Goal: Task Accomplishment & Management: Use online tool/utility

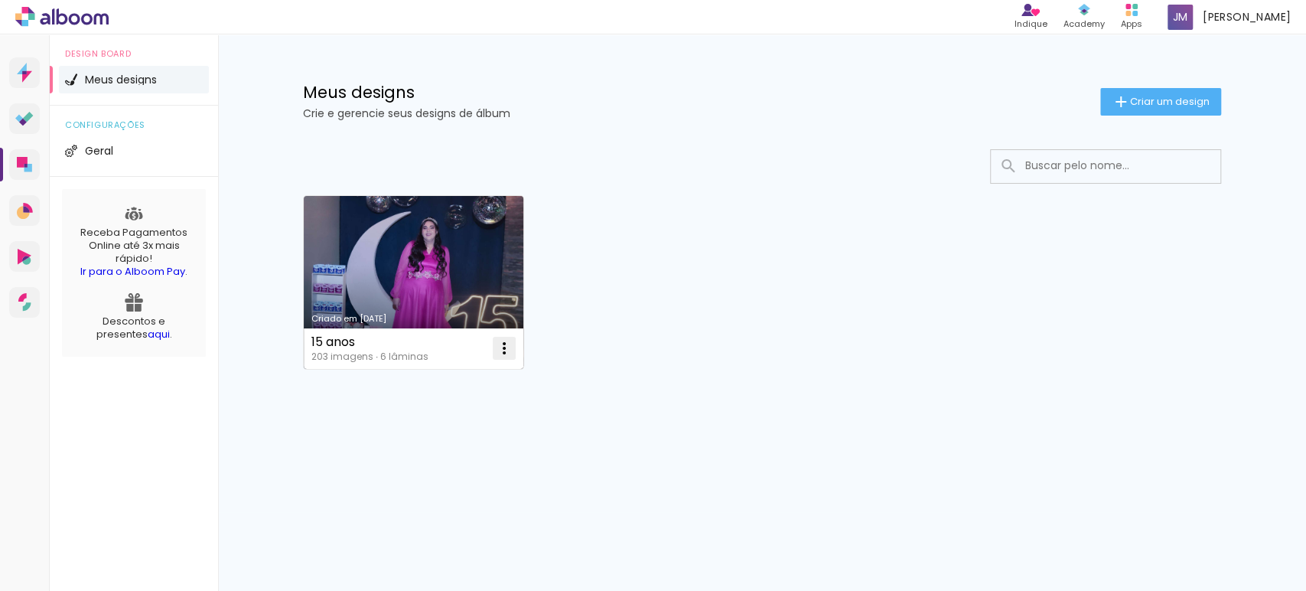
click at [502, 348] on iron-icon at bounding box center [504, 348] width 18 height 18
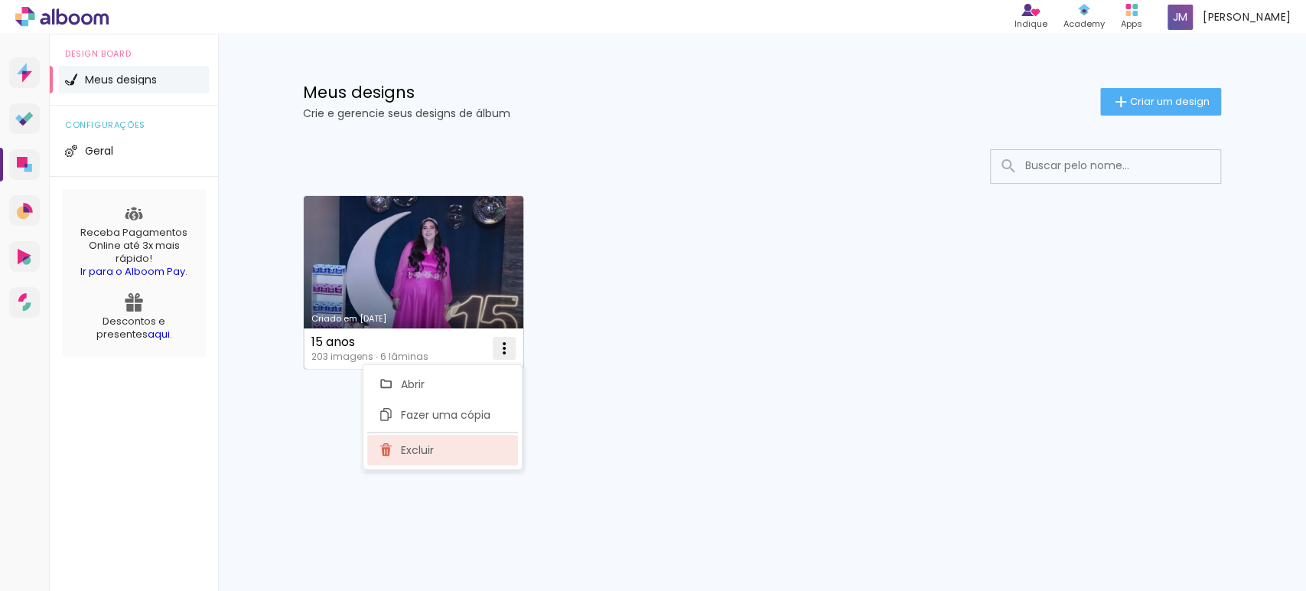
click at [435, 446] on paper-item "Excluir" at bounding box center [442, 450] width 151 height 31
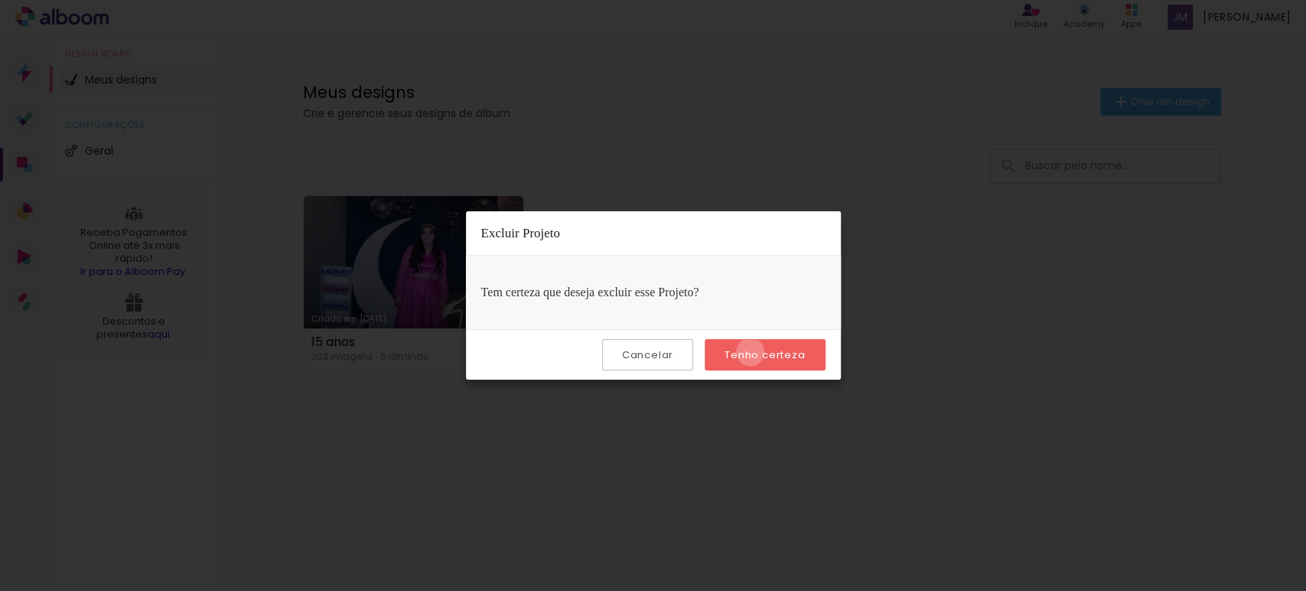
click at [0, 0] on slot "Tenho certeza" at bounding box center [0, 0] width 0 height 0
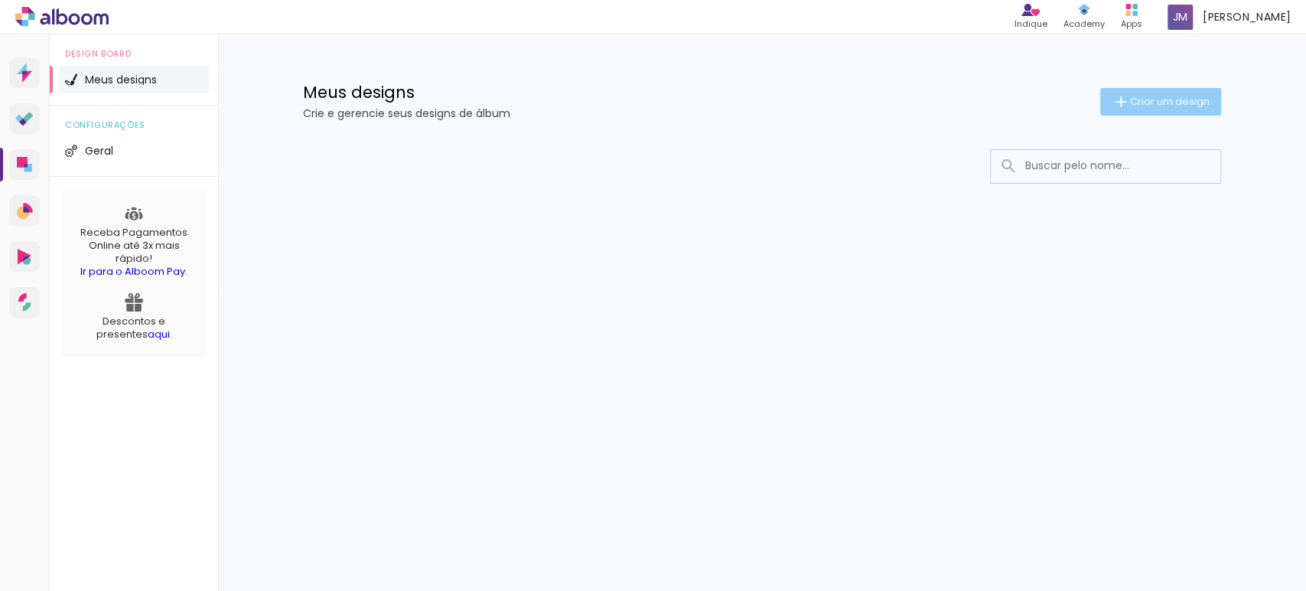
click at [1159, 96] on span "Criar um design" at bounding box center [1170, 101] width 80 height 10
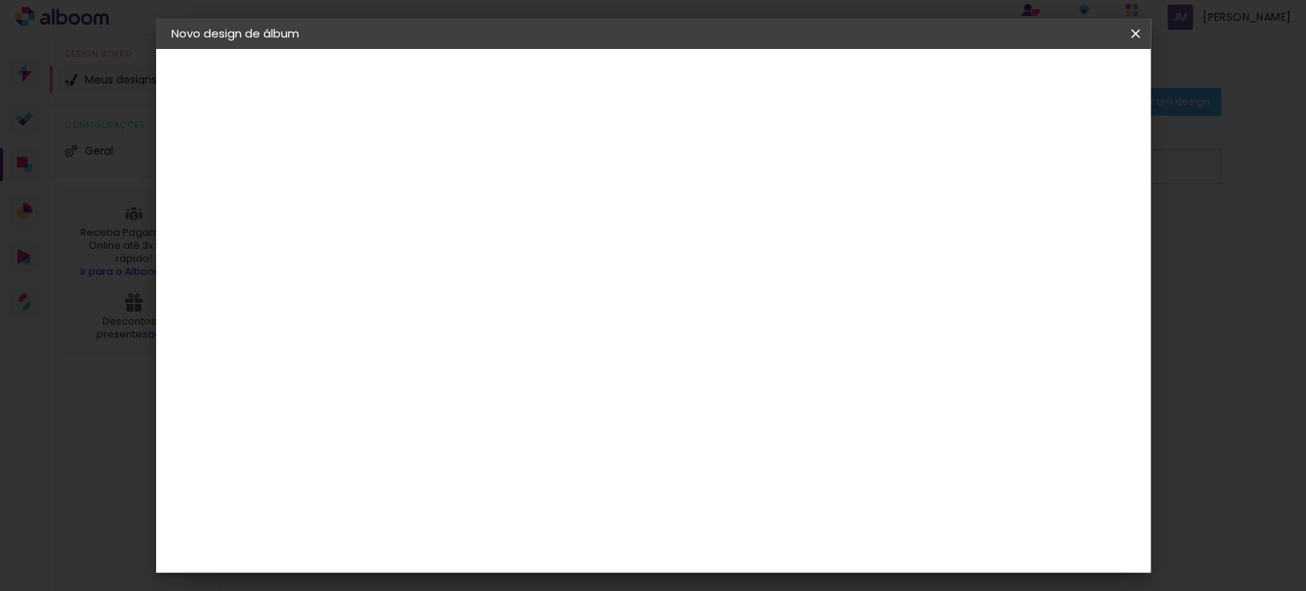
click at [422, 204] on input at bounding box center [422, 206] width 0 height 24
type input "clara"
type paper-input "clara"
click at [0, 0] on slot "Avançar" at bounding box center [0, 0] width 0 height 0
click at [708, 231] on paper-item "Tamanho Livre" at bounding box center [634, 233] width 147 height 34
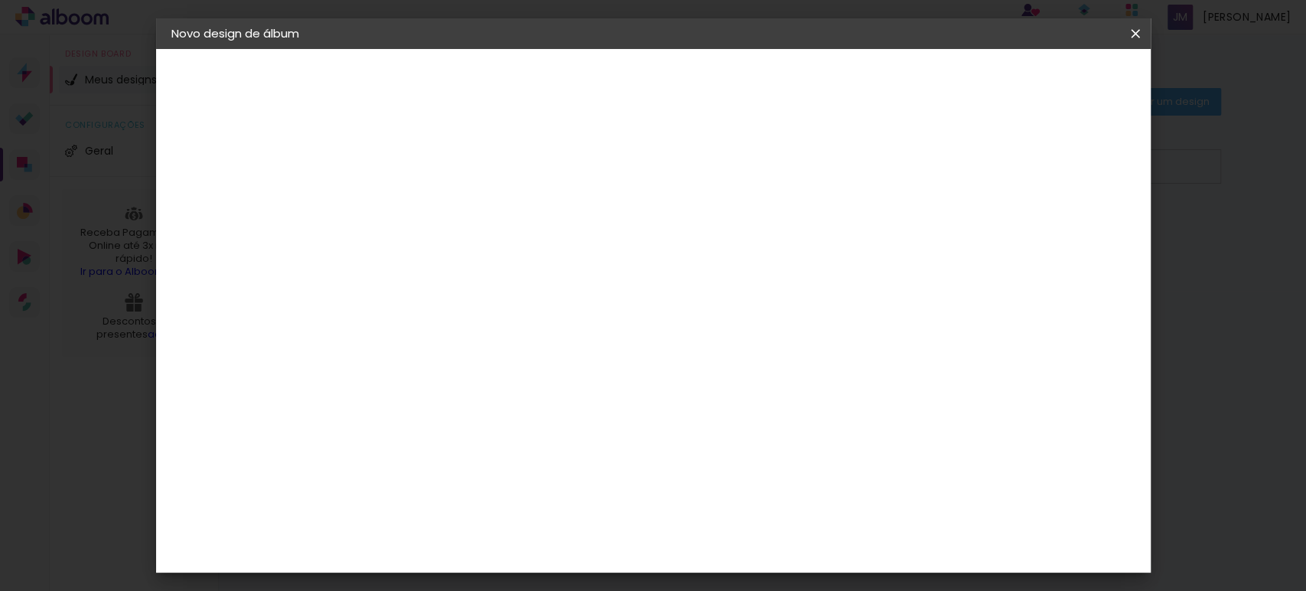
click at [0, 0] on slot "Avançar" at bounding box center [0, 0] width 0 height 0
drag, startPoint x: 392, startPoint y: 289, endPoint x: 355, endPoint y: 292, distance: 36.9
click at [355, 293] on input "30" at bounding box center [374, 291] width 40 height 23
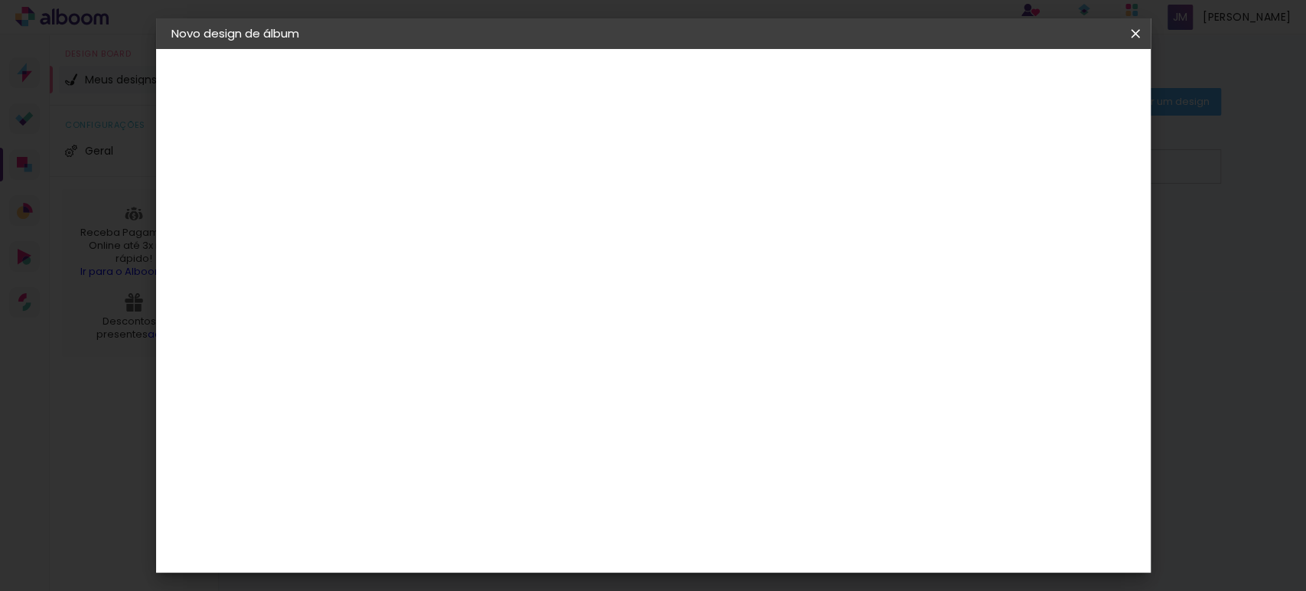
type input "25"
type paper-input "25"
drag, startPoint x: 747, startPoint y: 546, endPoint x: 699, endPoint y: 550, distance: 48.4
click at [699, 550] on div "cm" at bounding box center [746, 548] width 599 height 54
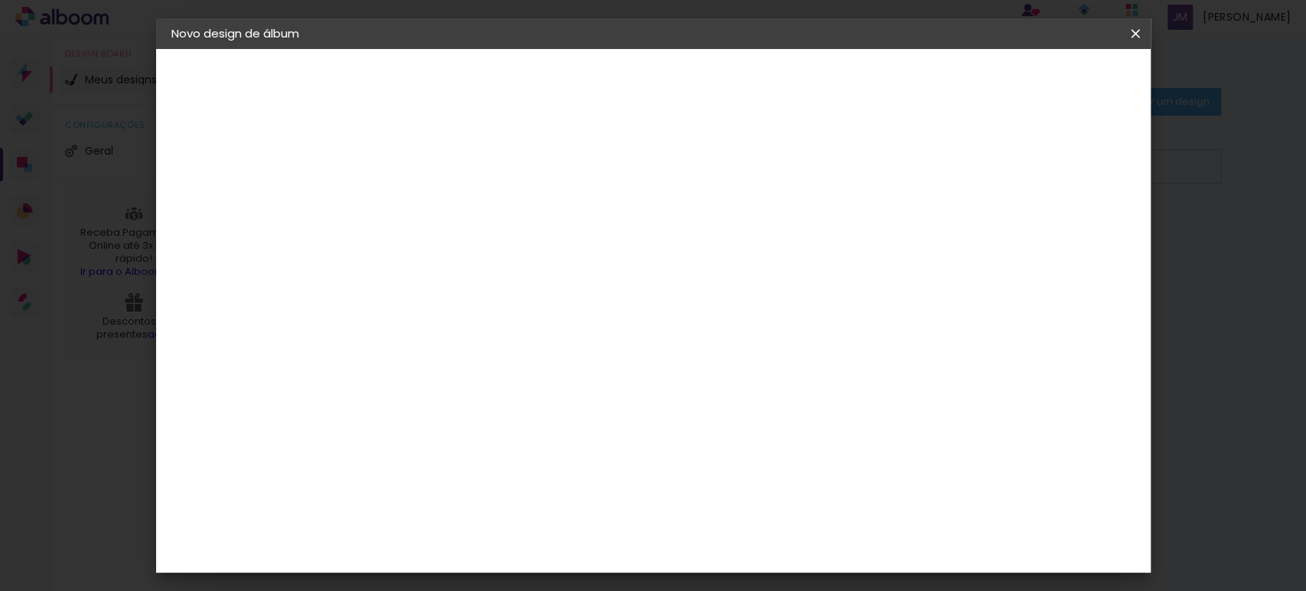
type input "50"
type paper-input "50"
click at [1039, 76] on span "Iniciar design" at bounding box center [1004, 81] width 70 height 11
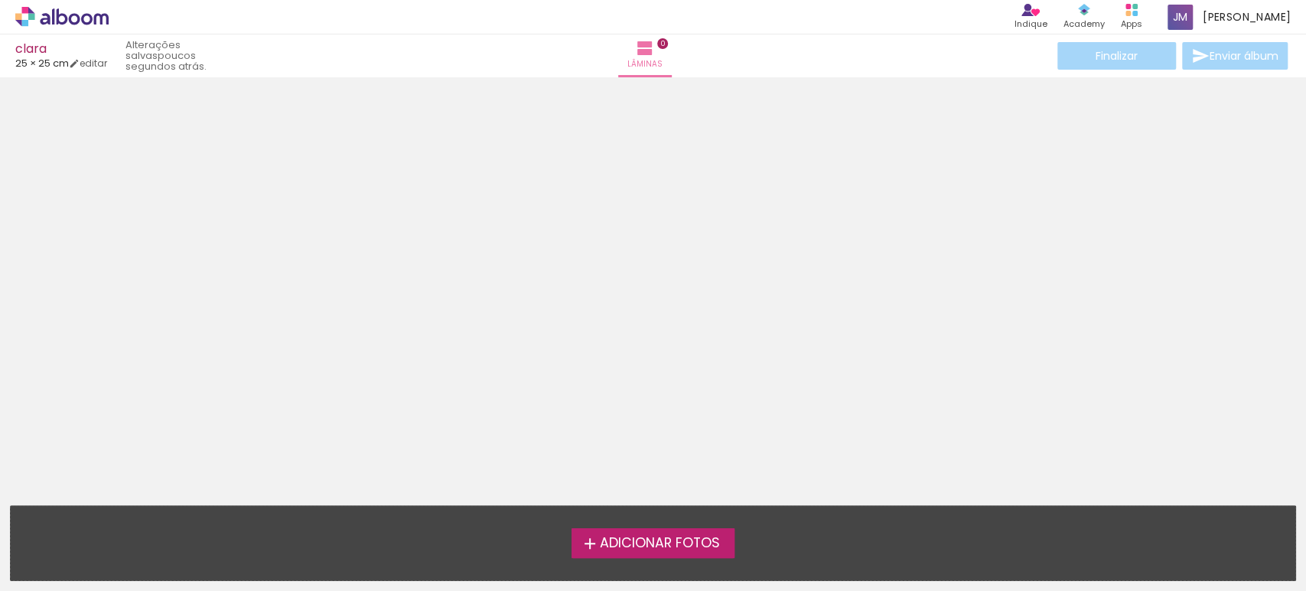
click at [656, 536] on span "Adicionar Fotos" at bounding box center [659, 543] width 120 height 14
click at [0, 0] on input "file" at bounding box center [0, 0] width 0 height 0
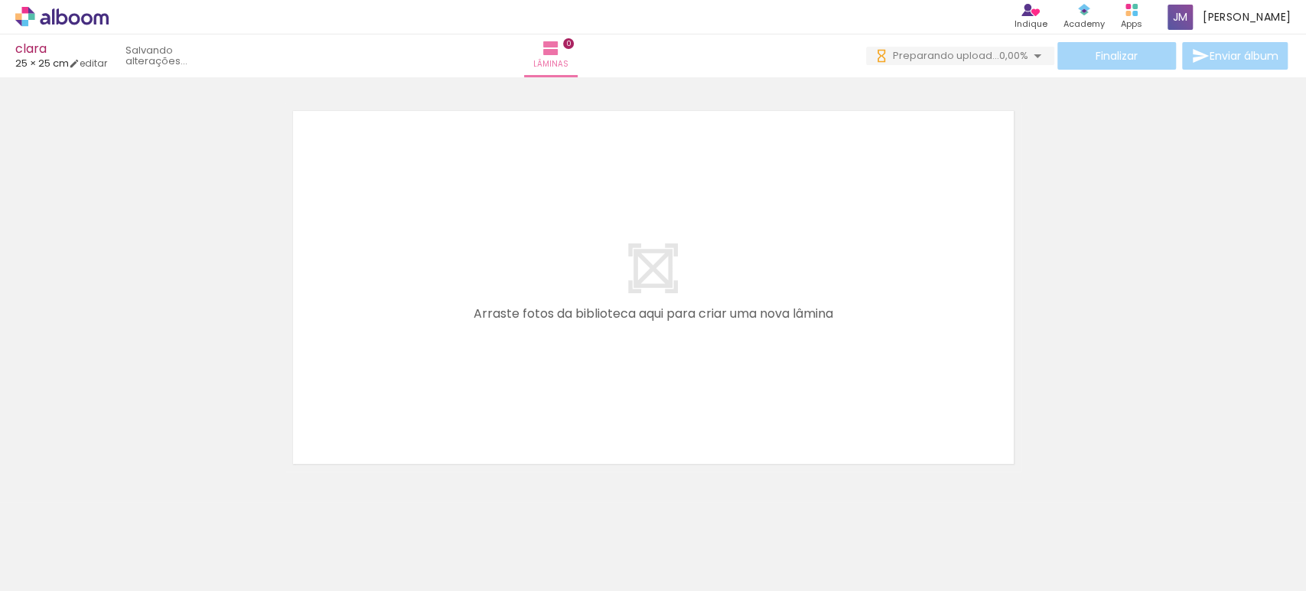
drag, startPoint x: 162, startPoint y: 585, endPoint x: 116, endPoint y: 280, distance: 308.8
click at [116, 280] on div at bounding box center [653, 267] width 1306 height 407
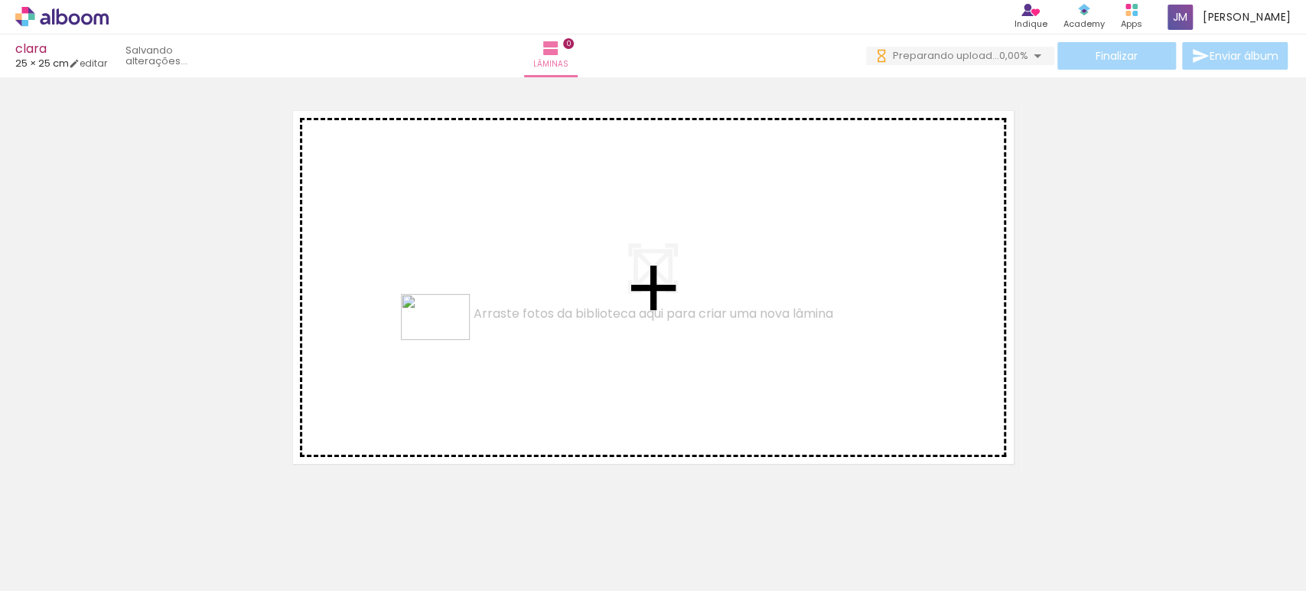
drag, startPoint x: 227, startPoint y: 549, endPoint x: 447, endPoint y: 340, distance: 304.2
click at [447, 340] on quentale-workspace at bounding box center [653, 295] width 1306 height 591
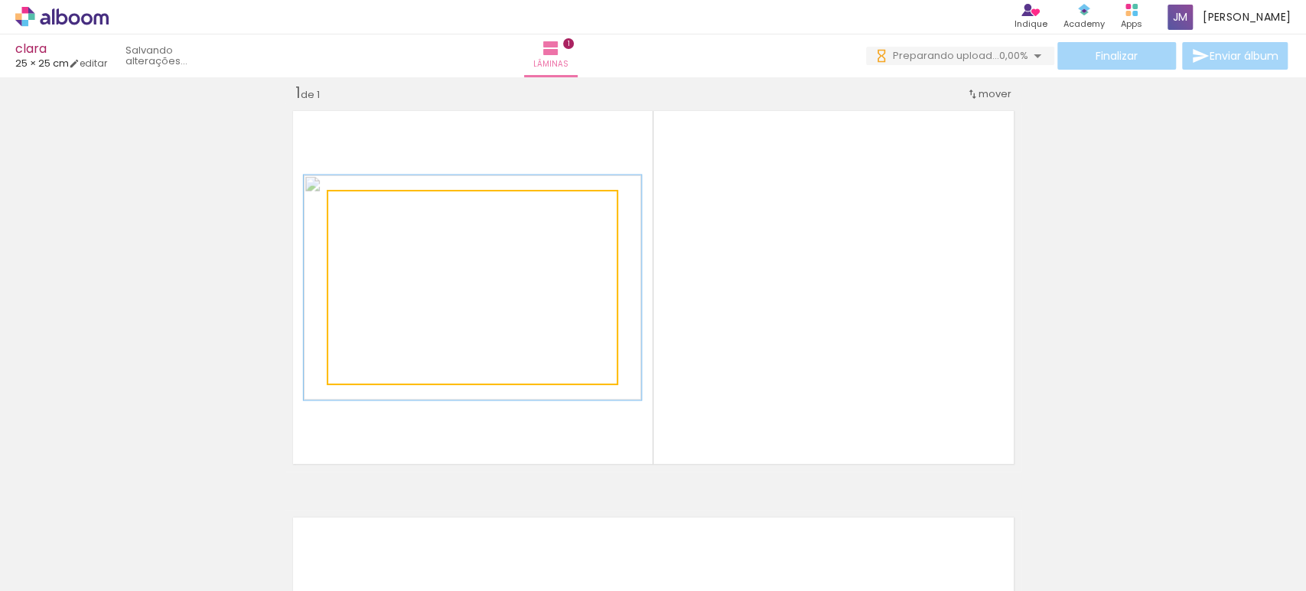
drag, startPoint x: 367, startPoint y: 209, endPoint x: 1045, endPoint y: 262, distance: 679.4
click at [1046, 263] on div "Inserir lâmina 1 de 1" at bounding box center [653, 471] width 1306 height 814
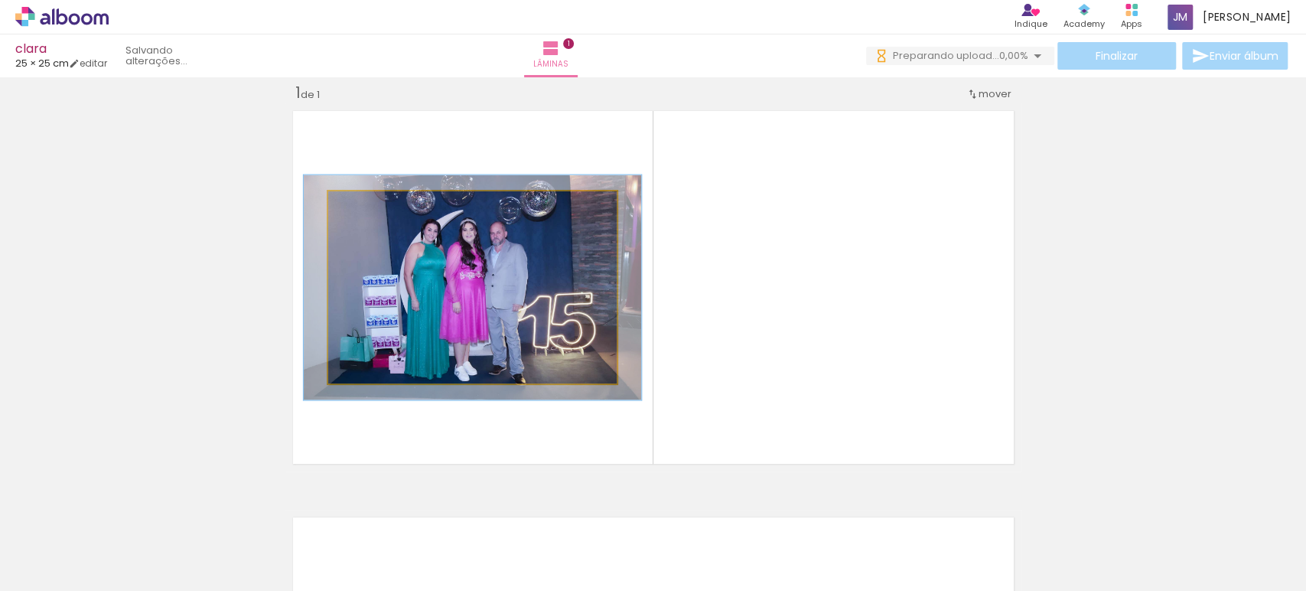
click at [569, 246] on img at bounding box center [472, 287] width 338 height 225
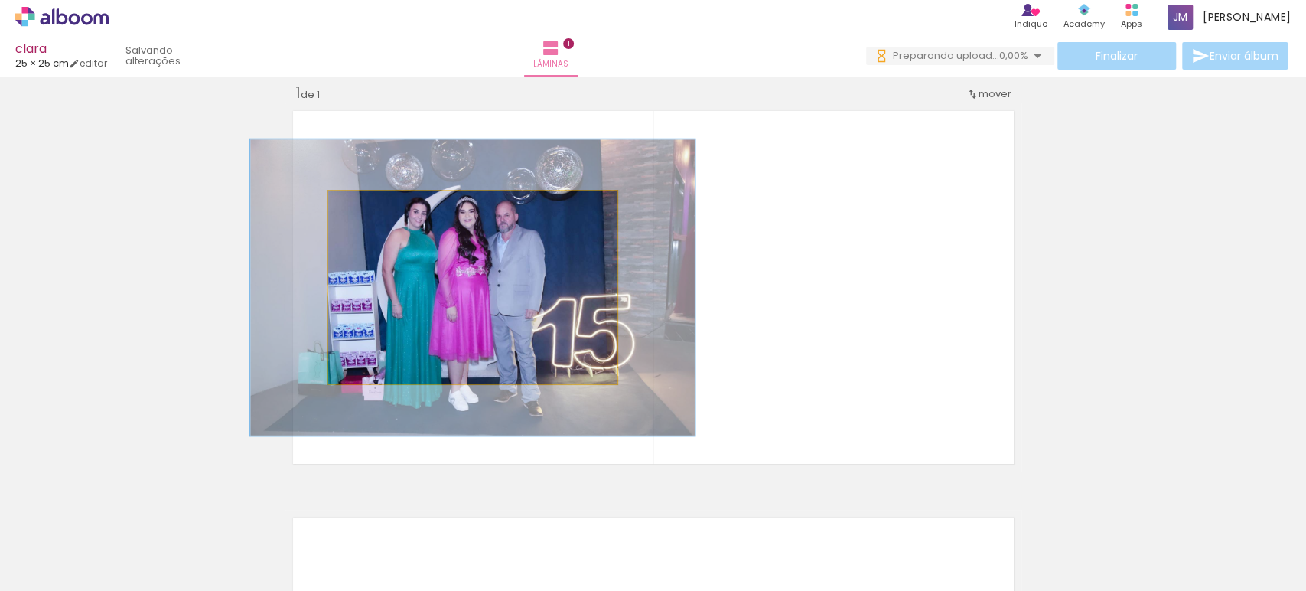
drag, startPoint x: 372, startPoint y: 206, endPoint x: 416, endPoint y: 203, distance: 44.5
click at [416, 203] on paper-slider at bounding box center [394, 207] width 84 height 23
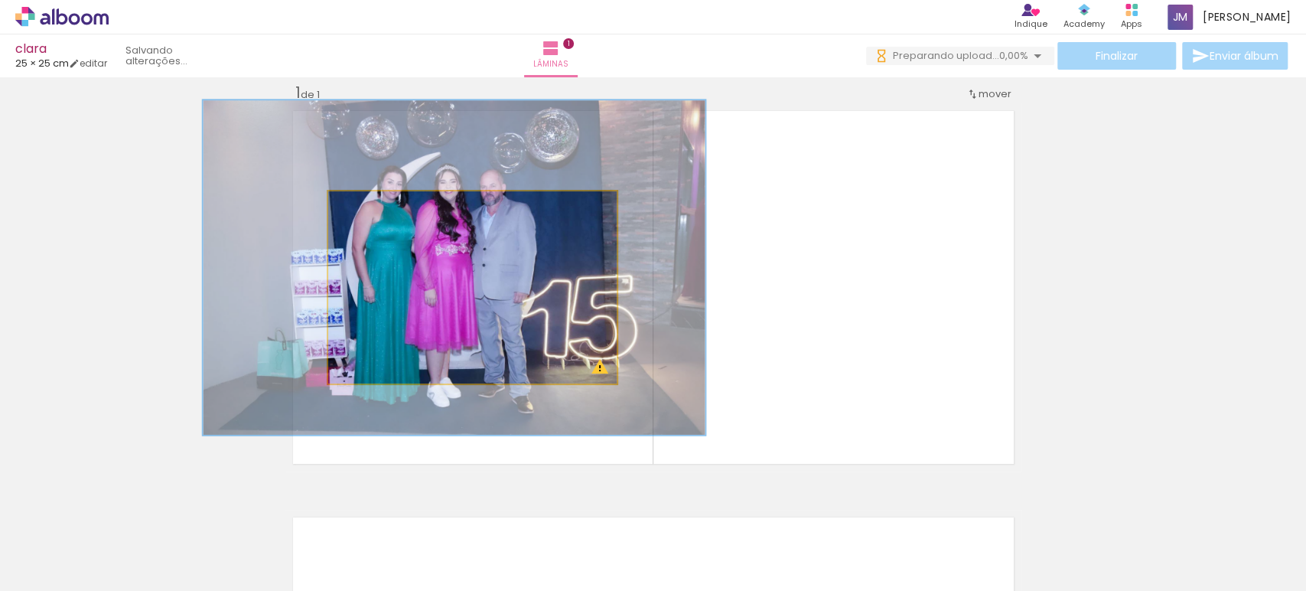
drag, startPoint x: 465, startPoint y: 262, endPoint x: 446, endPoint y: 242, distance: 27.1
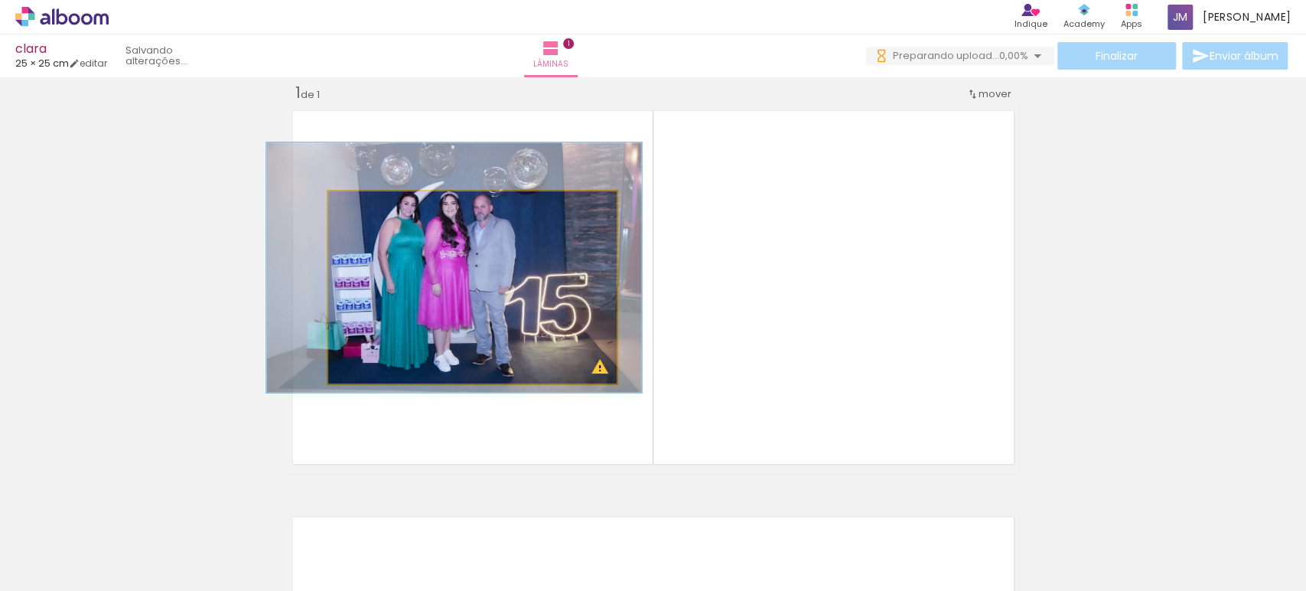
drag, startPoint x: 377, startPoint y: 216, endPoint x: 905, endPoint y: 306, distance: 535.7
click at [906, 308] on quentale-layouter at bounding box center [653, 287] width 736 height 368
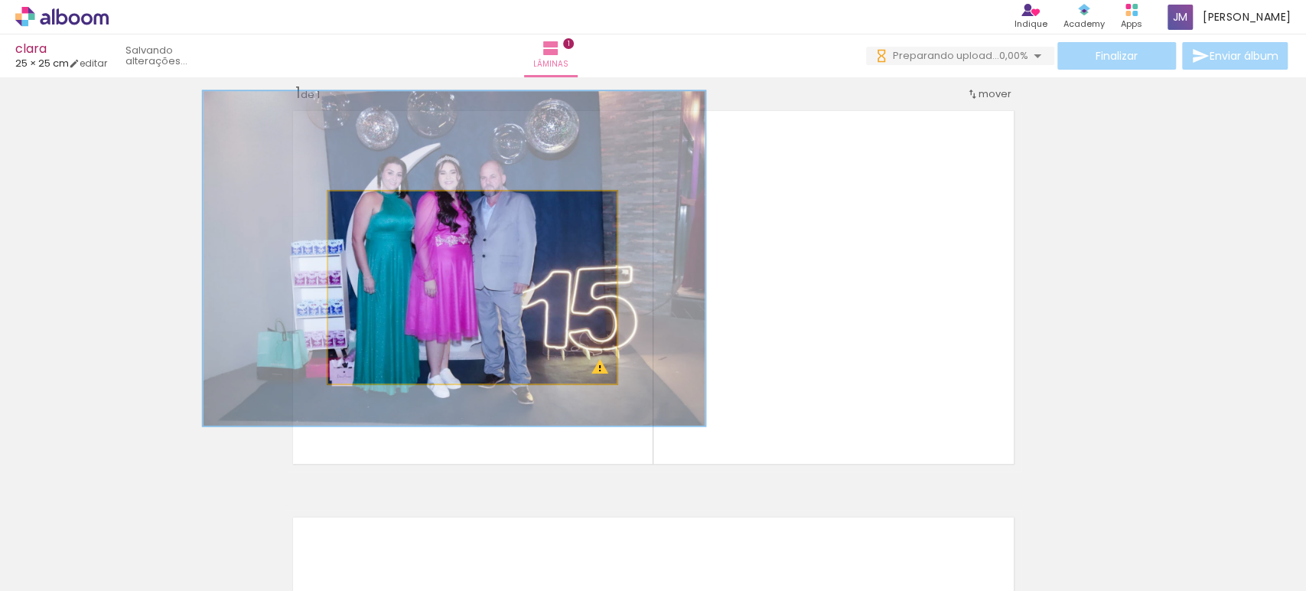
drag, startPoint x: 463, startPoint y: 255, endPoint x: 461, endPoint y: 235, distance: 20.0
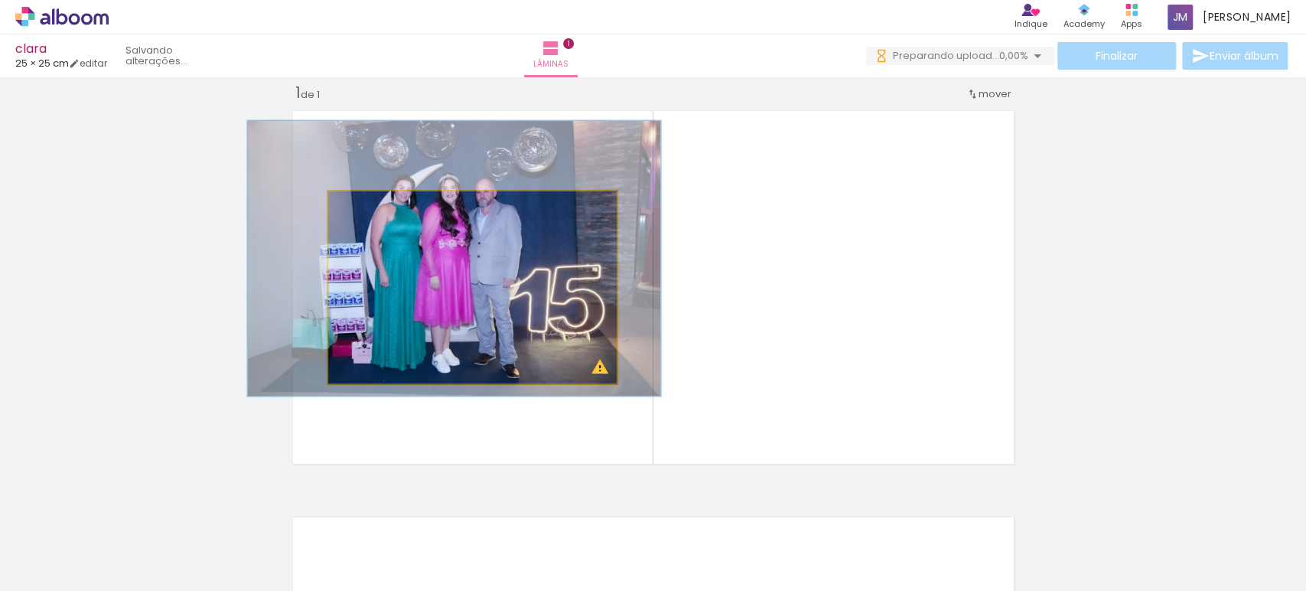
drag, startPoint x: 373, startPoint y: 204, endPoint x: 355, endPoint y: 207, distance: 18.6
click at [355, 207] on paper-slider at bounding box center [394, 207] width 84 height 23
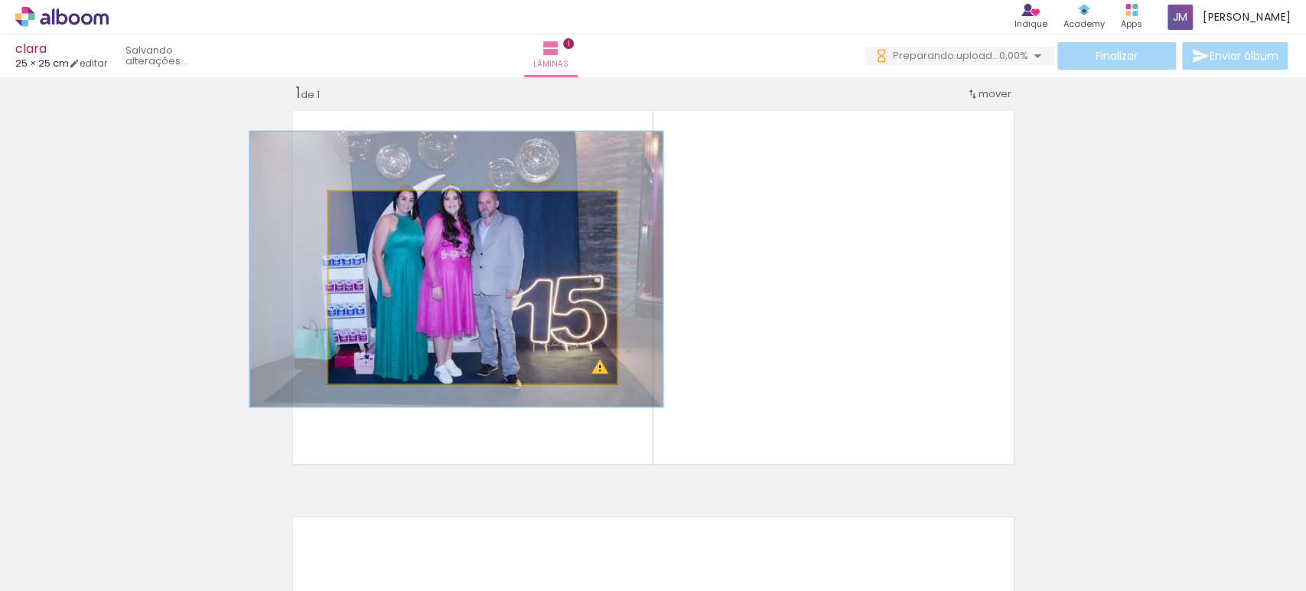
drag, startPoint x: 422, startPoint y: 256, endPoint x: 424, endPoint y: 266, distance: 11.0
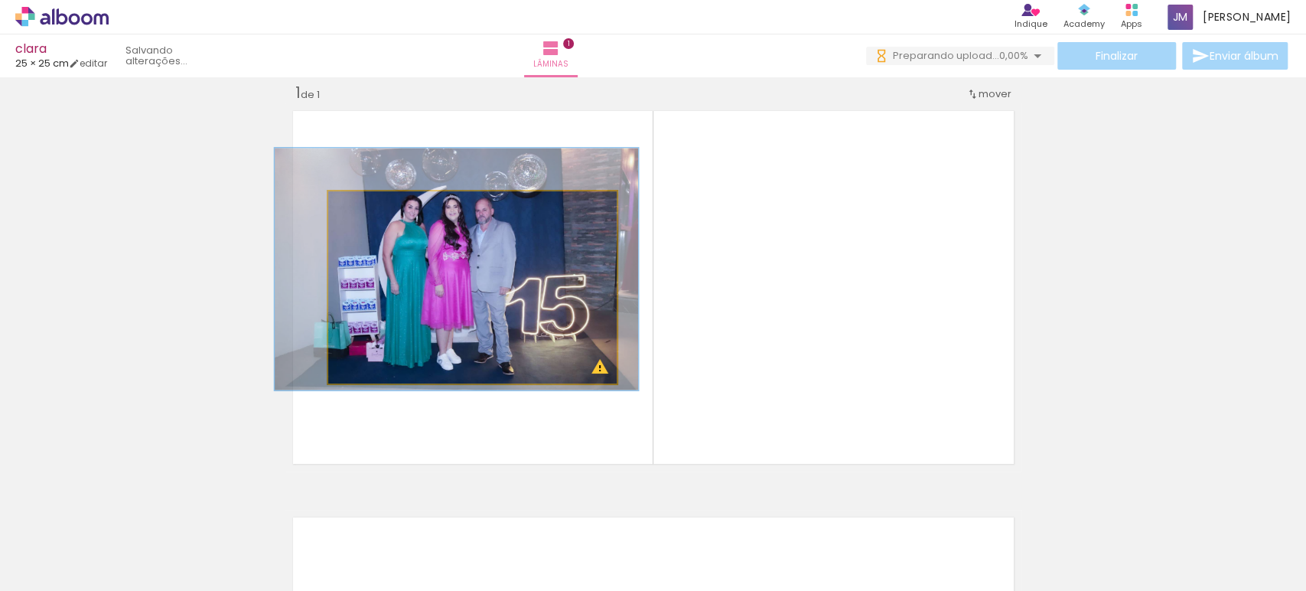
drag, startPoint x: 386, startPoint y: 209, endPoint x: 376, endPoint y: 210, distance: 10.1
click at [376, 210] on div at bounding box center [380, 208] width 14 height 14
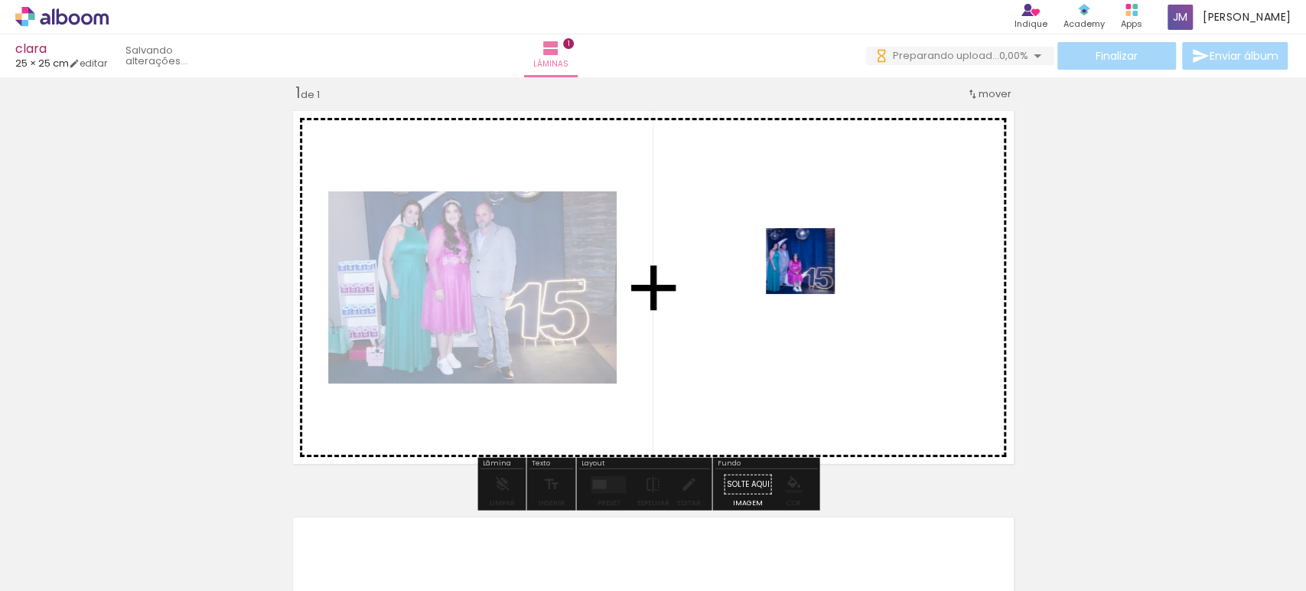
drag, startPoint x: 491, startPoint y: 545, endPoint x: 813, endPoint y: 274, distance: 421.0
click at [813, 274] on quentale-workspace at bounding box center [653, 295] width 1306 height 591
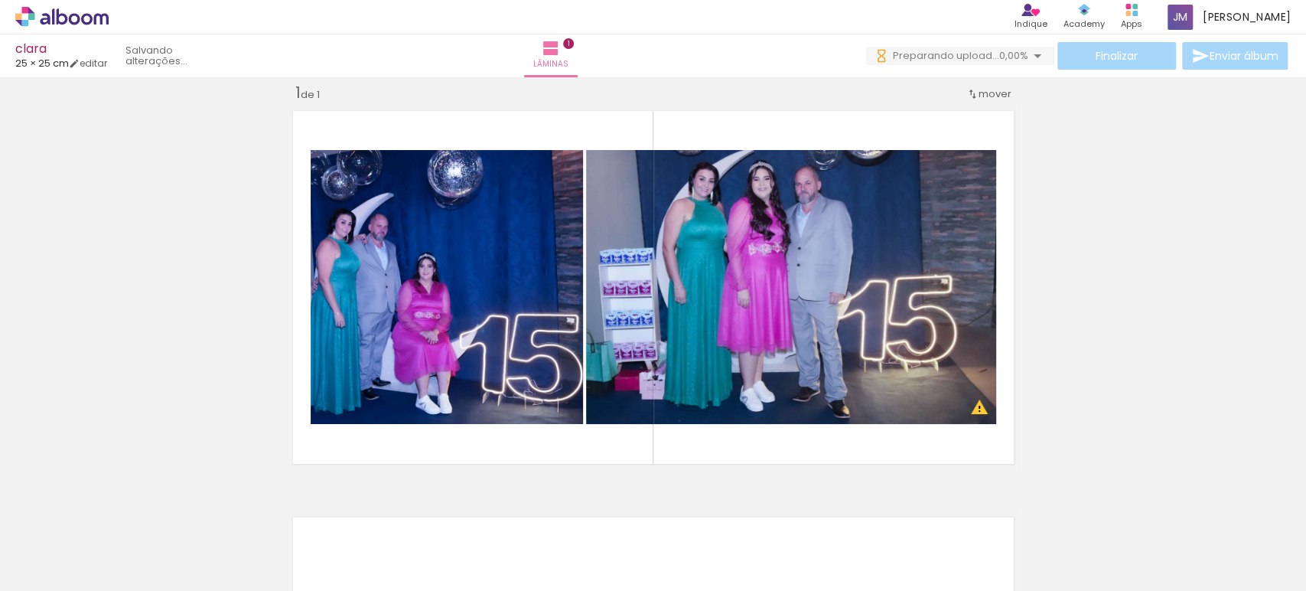
scroll to position [0, 15795]
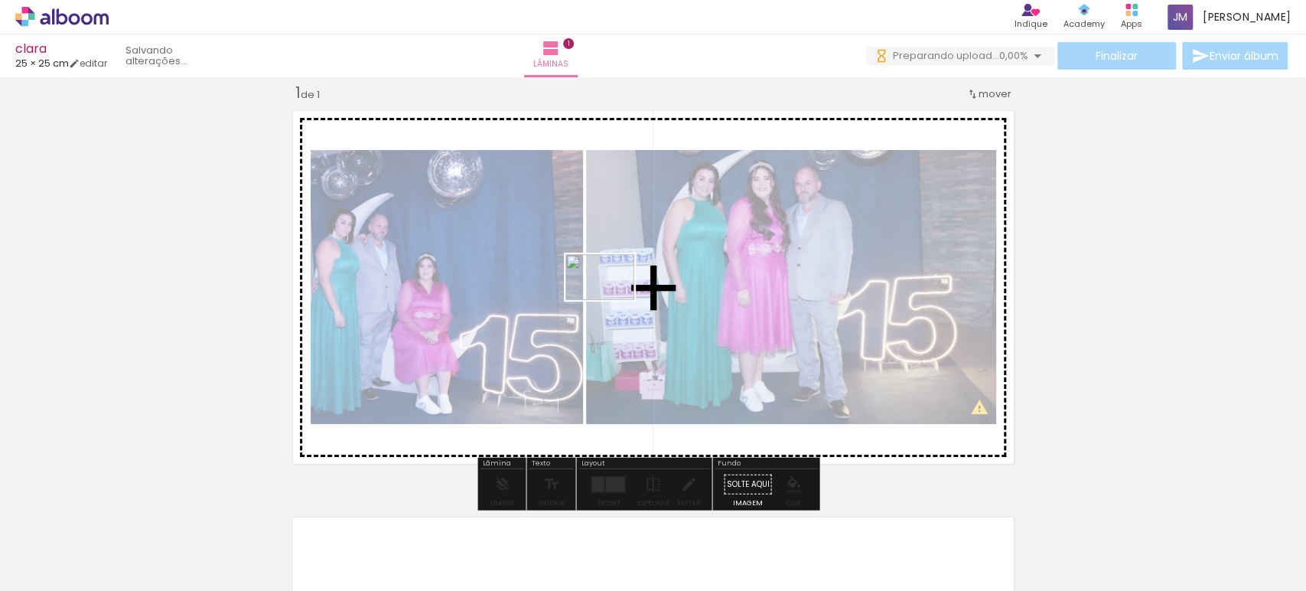
drag, startPoint x: 1250, startPoint y: 556, endPoint x: 611, endPoint y: 298, distance: 689.1
click at [611, 298] on quentale-workspace at bounding box center [653, 295] width 1306 height 591
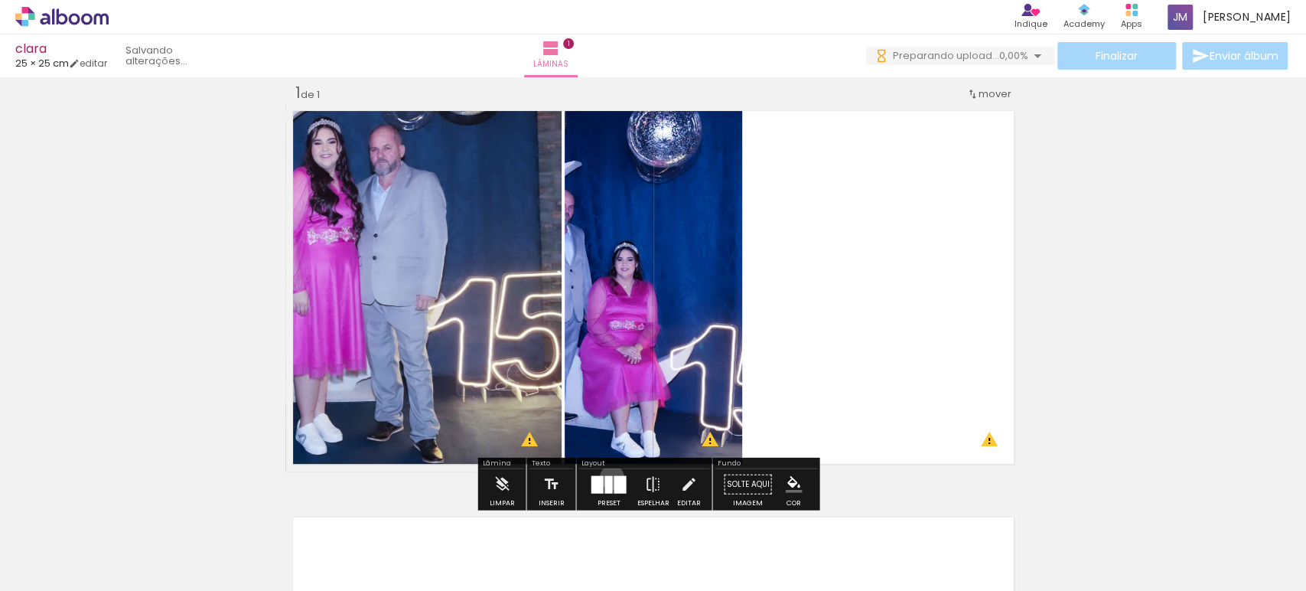
click at [608, 476] on div at bounding box center [609, 484] width 8 height 18
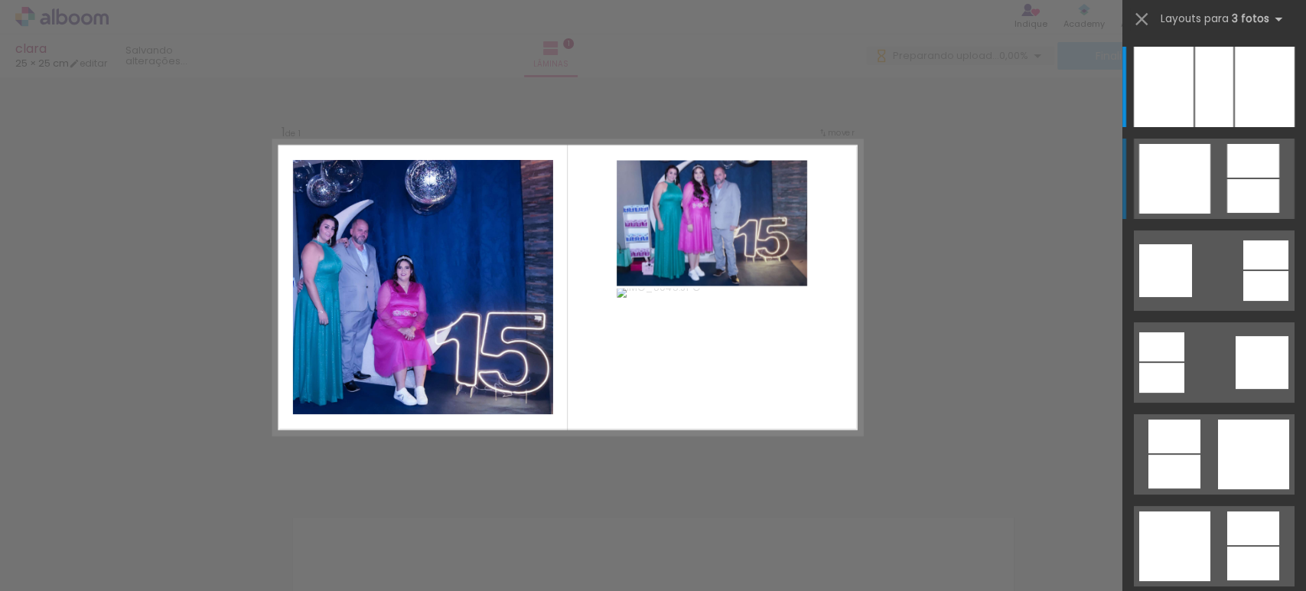
click at [1217, 127] on quentale-layouter at bounding box center [1214, 87] width 161 height 80
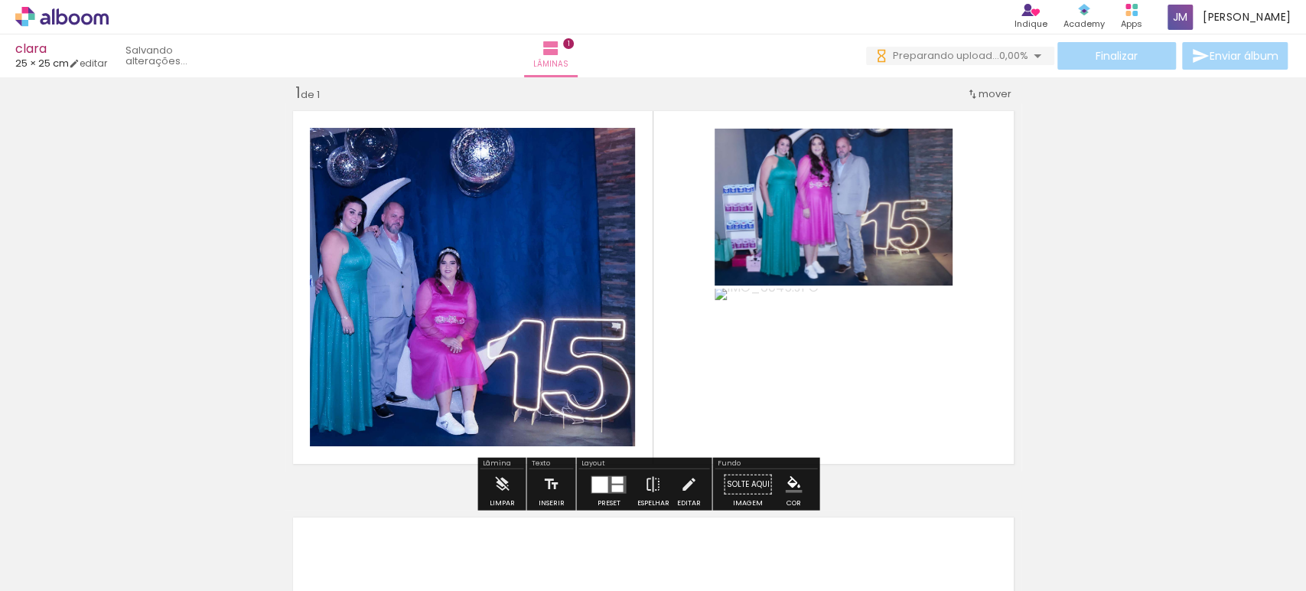
click at [811, 217] on quentale-photo at bounding box center [834, 207] width 238 height 157
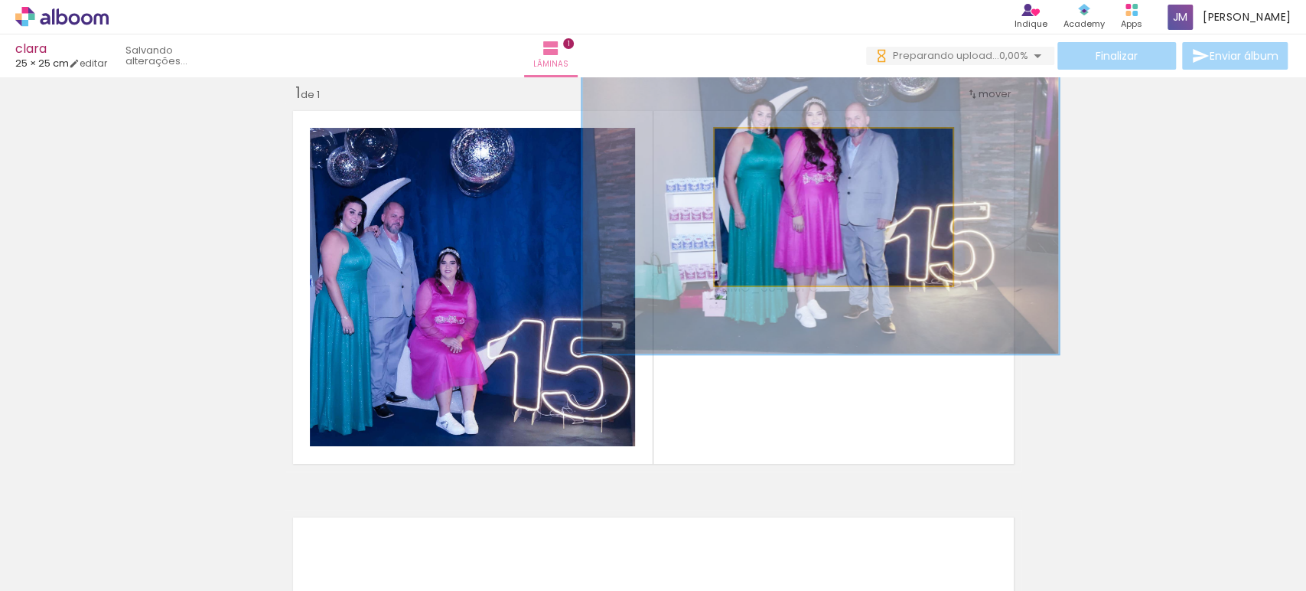
drag, startPoint x: 759, startPoint y: 139, endPoint x: 831, endPoint y: 178, distance: 81.8
type paper-slider "200"
click at [833, 132] on div "P&B Largura Cor" at bounding box center [838, 132] width 238 height 0
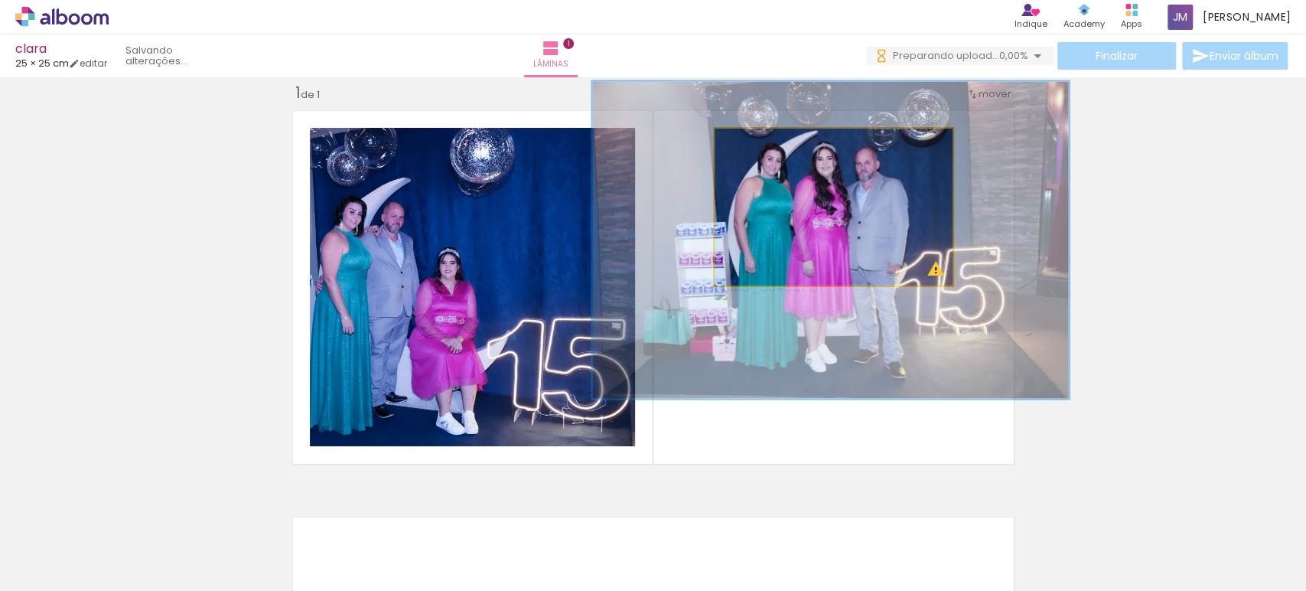
drag, startPoint x: 829, startPoint y: 184, endPoint x: 839, endPoint y: 230, distance: 47.0
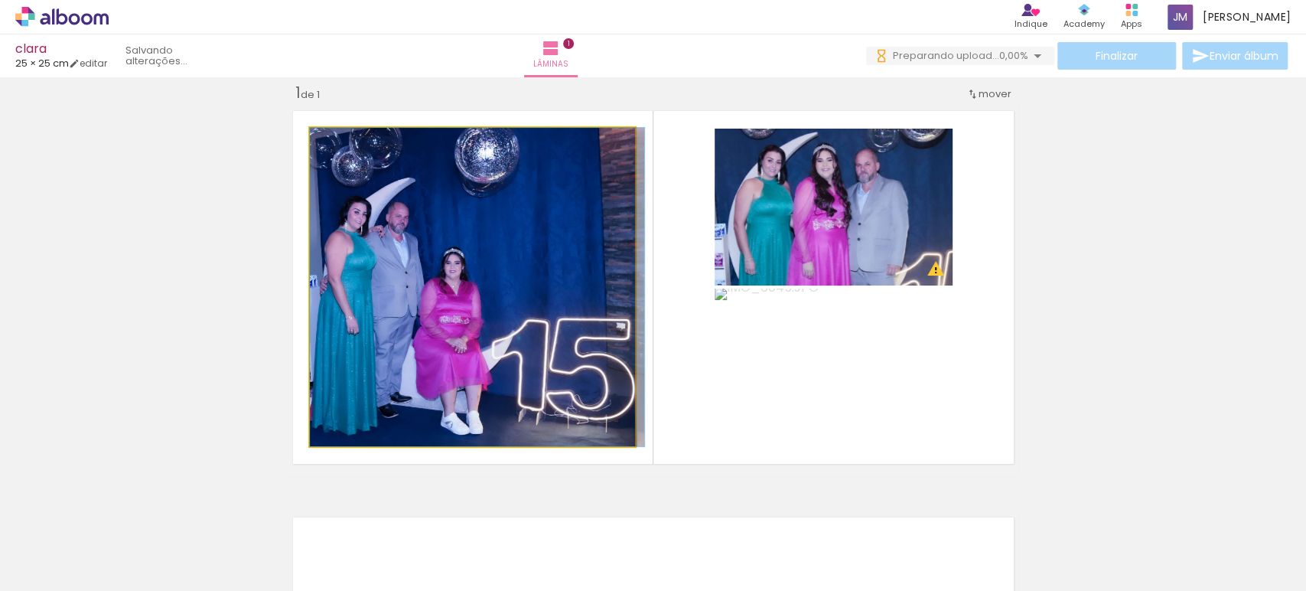
drag, startPoint x: 478, startPoint y: 318, endPoint x: 882, endPoint y: 308, distance: 404.2
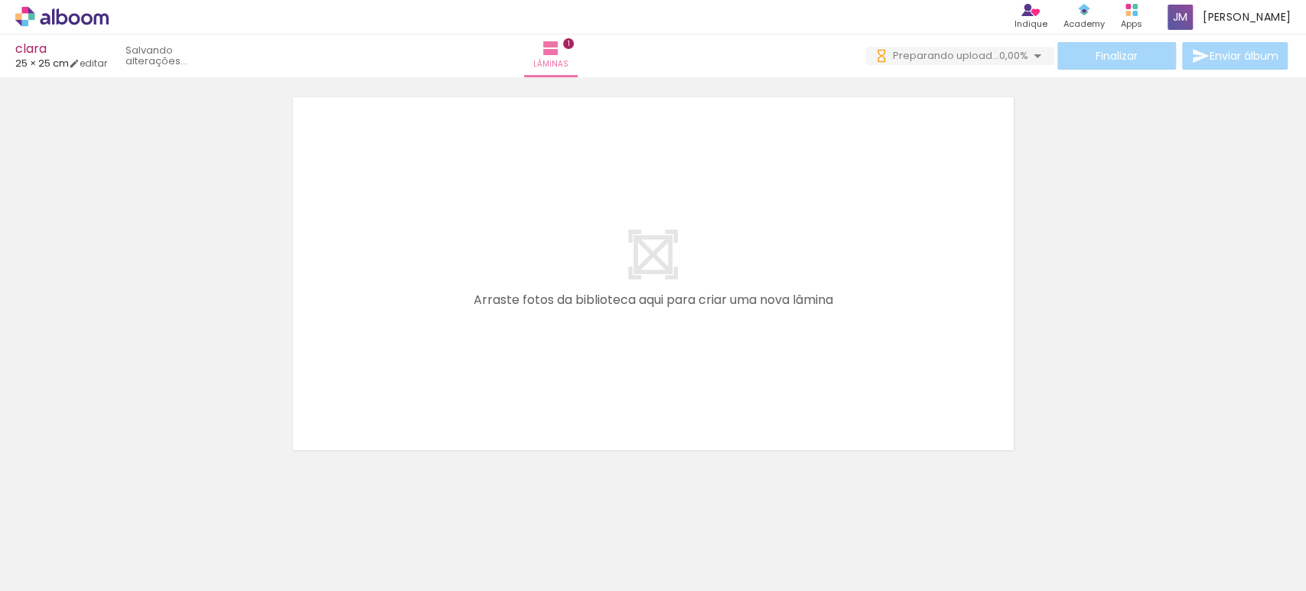
scroll to position [444, 0]
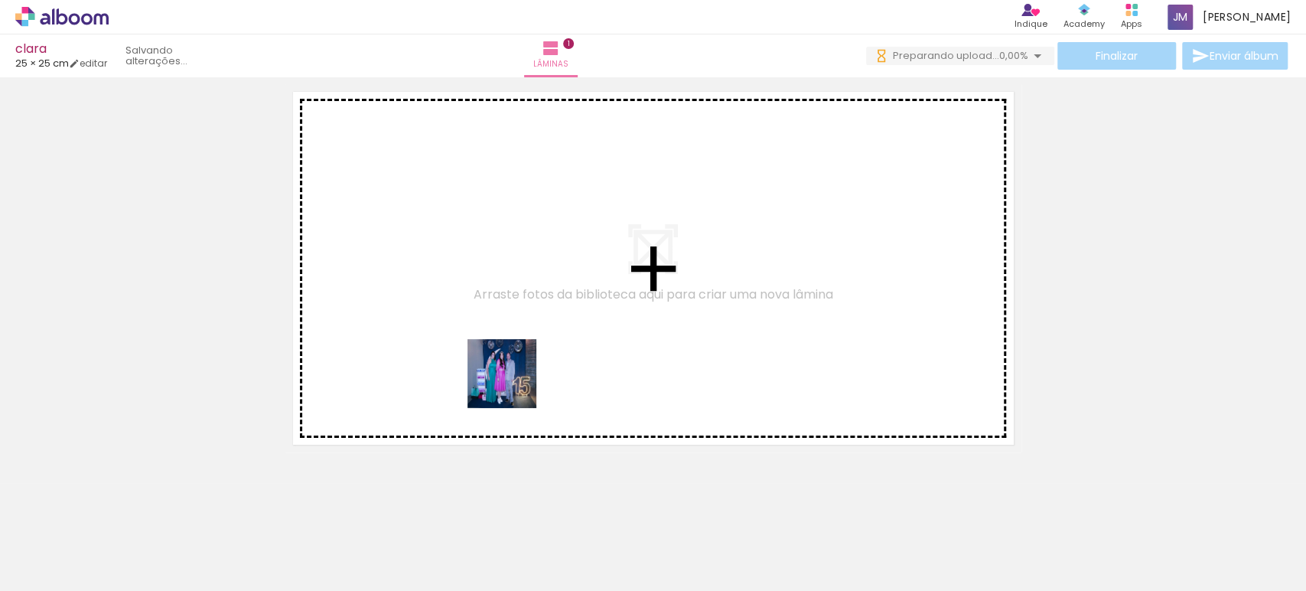
drag, startPoint x: 326, startPoint y: 549, endPoint x: 521, endPoint y: 337, distance: 288.7
click at [521, 337] on quentale-workspace at bounding box center [653, 295] width 1306 height 591
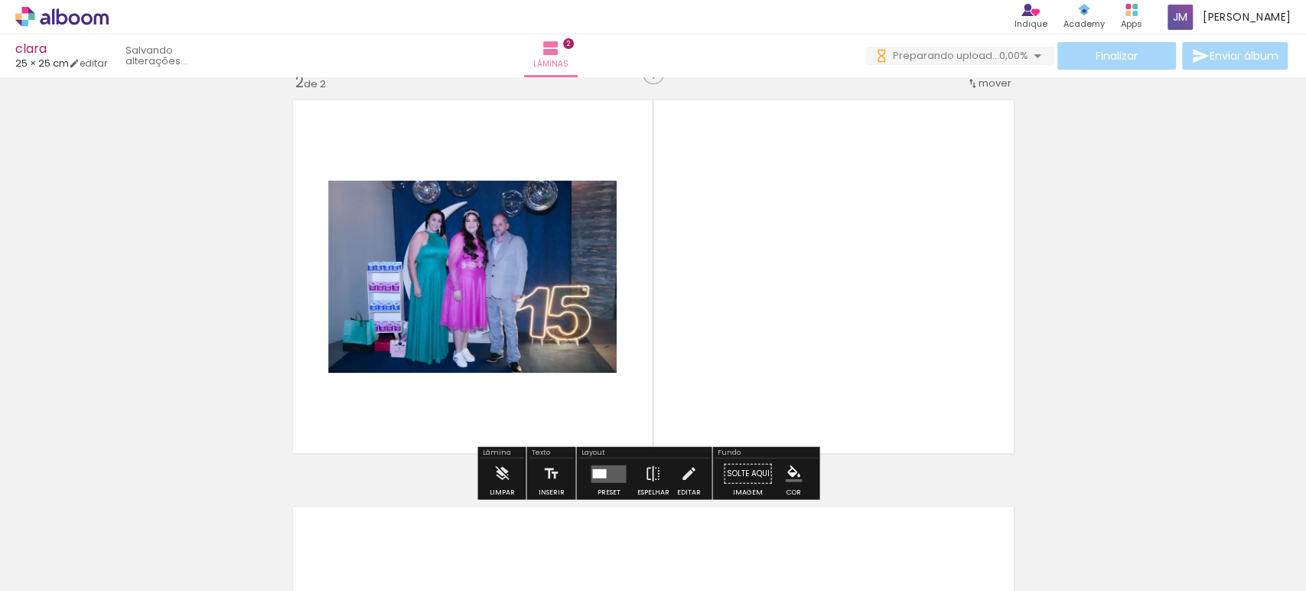
scroll to position [426, 0]
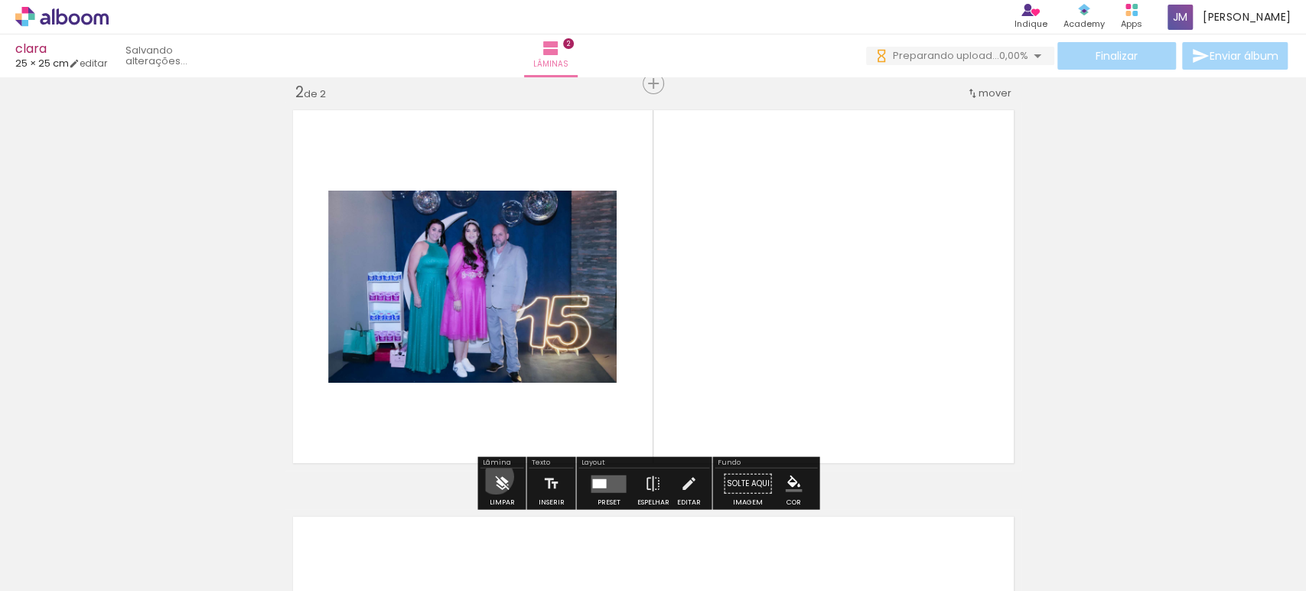
click at [496, 476] on iron-icon at bounding box center [502, 483] width 17 height 31
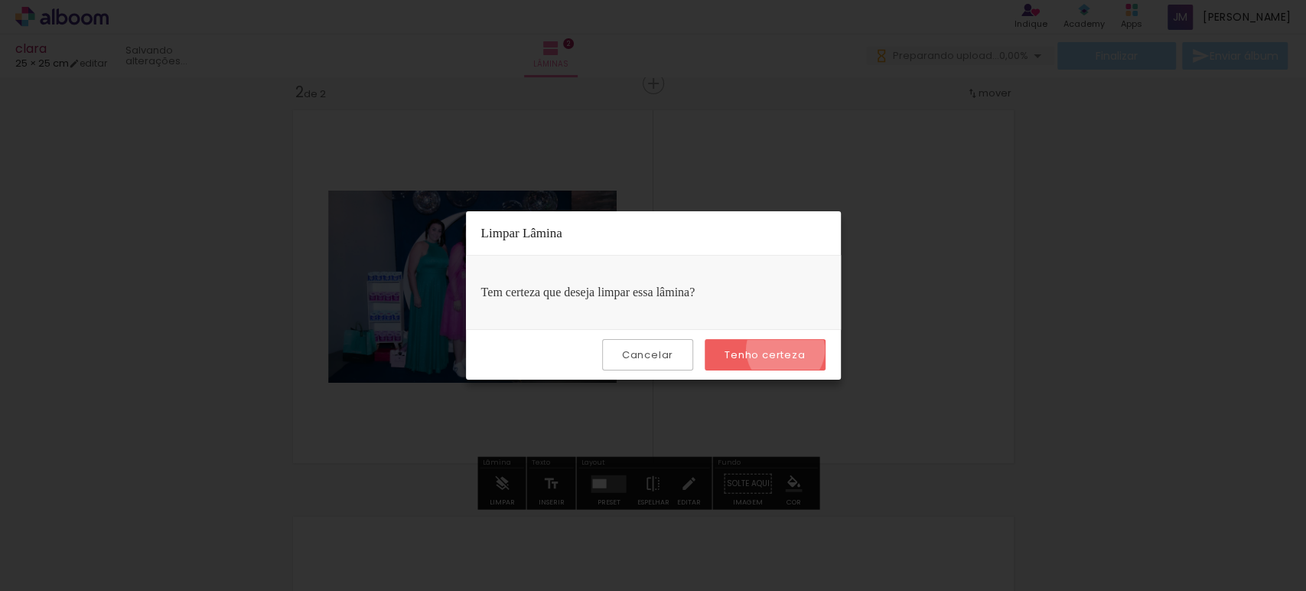
click at [0, 0] on slot "Tenho certeza" at bounding box center [0, 0] width 0 height 0
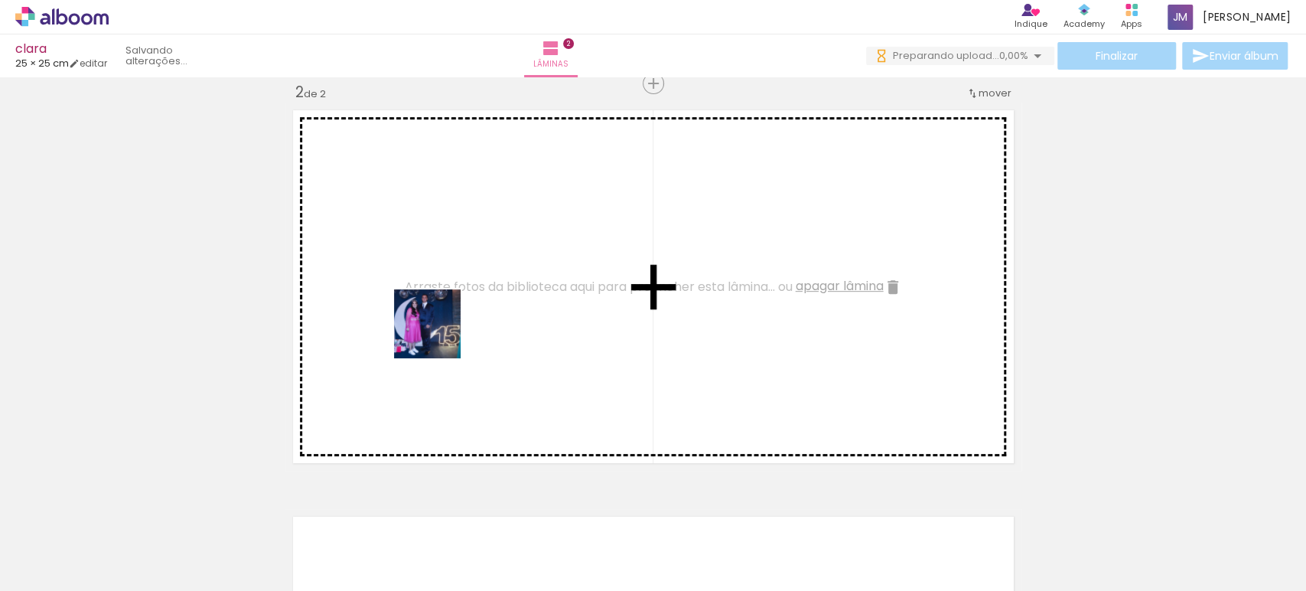
drag, startPoint x: 425, startPoint y: 549, endPoint x: 440, endPoint y: 335, distance: 214.8
click at [440, 335] on quentale-workspace at bounding box center [653, 295] width 1306 height 591
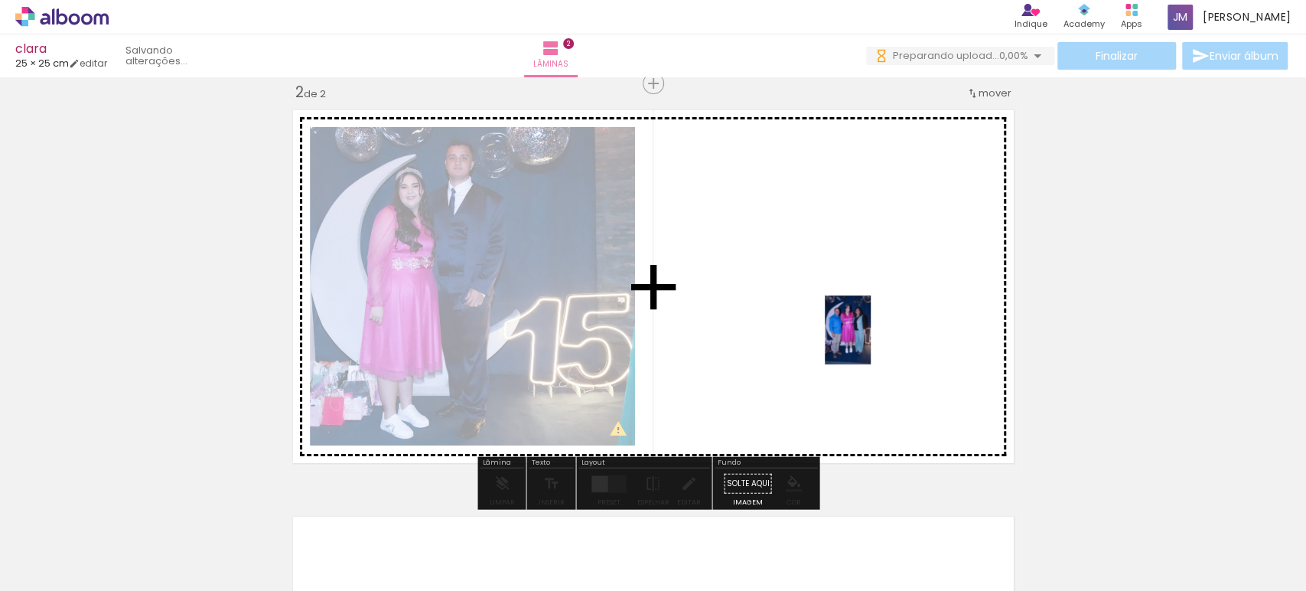
drag, startPoint x: 758, startPoint y: 554, endPoint x: 871, endPoint y: 341, distance: 241.3
click at [871, 341] on quentale-workspace at bounding box center [653, 295] width 1306 height 591
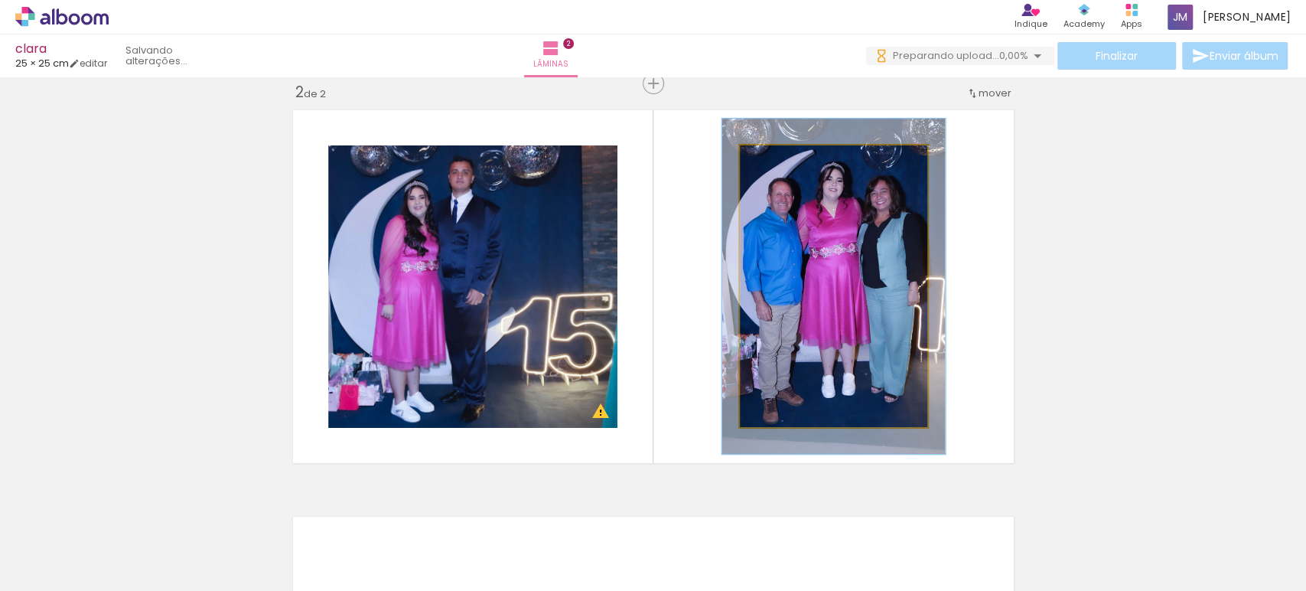
click at [784, 161] on div at bounding box center [786, 162] width 14 height 14
click at [784, 161] on div at bounding box center [786, 161] width 24 height 24
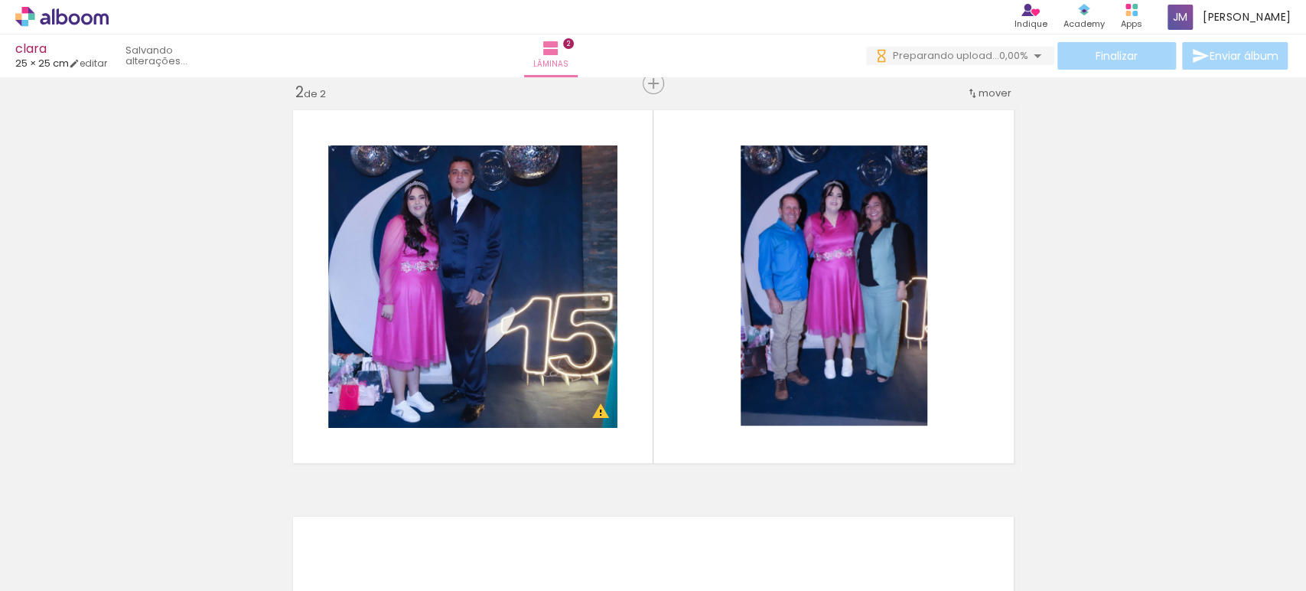
scroll to position [0, 0]
drag, startPoint x: 178, startPoint y: 578, endPoint x: 233, endPoint y: 590, distance: 57.2
click at [126, 590] on iron-horizontal-list at bounding box center [110, 543] width 31 height 96
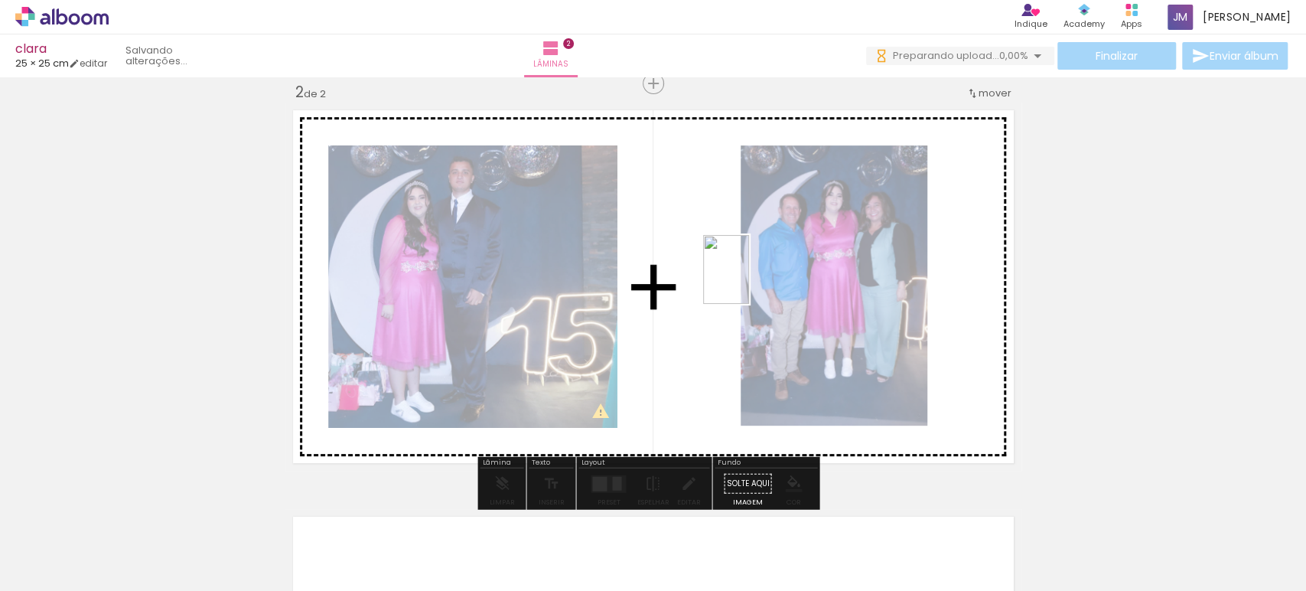
drag, startPoint x: 1246, startPoint y: 546, endPoint x: 749, endPoint y: 281, distance: 562.9
click at [749, 281] on quentale-workspace at bounding box center [653, 295] width 1306 height 591
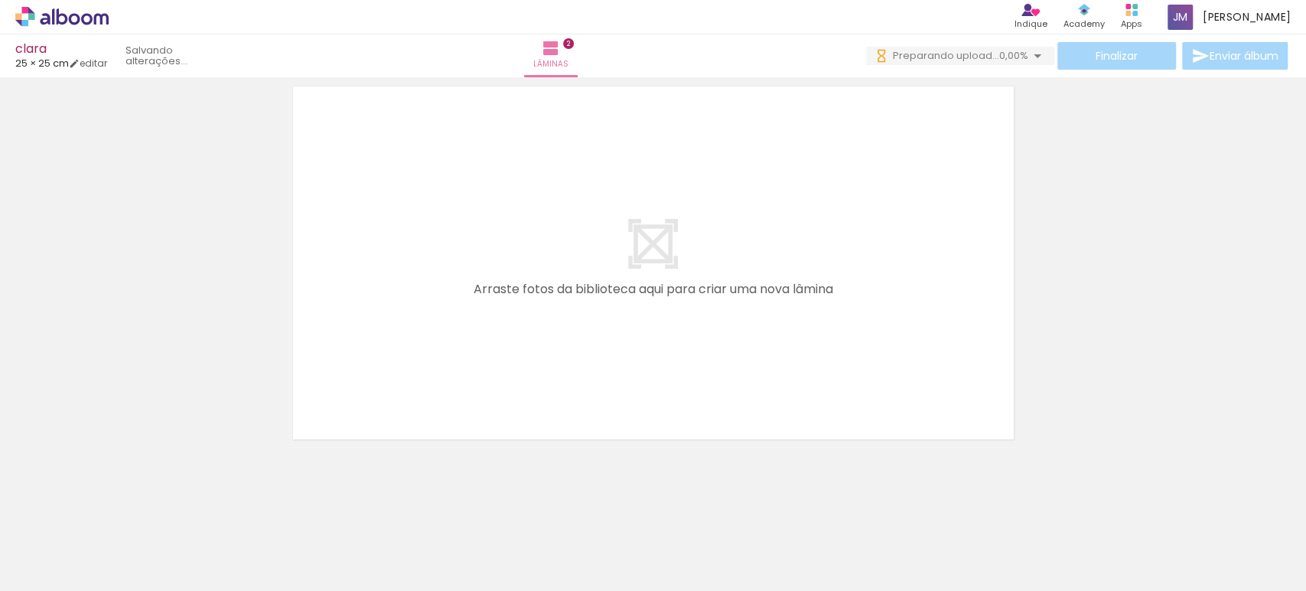
scroll to position [860, 0]
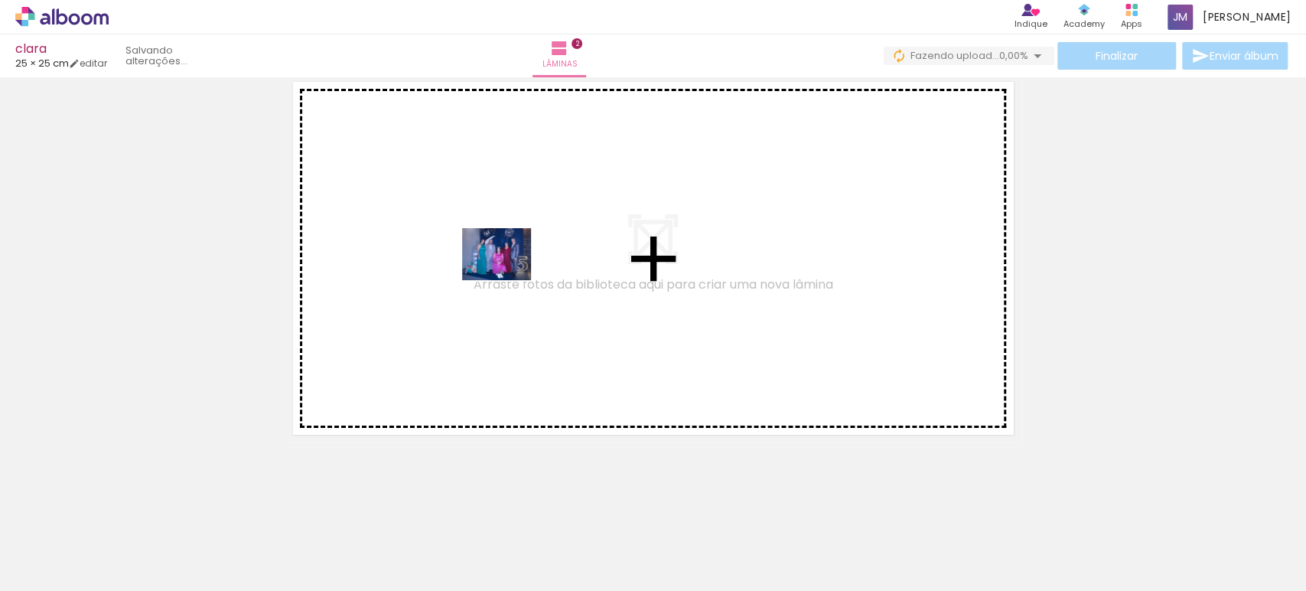
drag, startPoint x: 591, startPoint y: 553, endPoint x: 513, endPoint y: 285, distance: 279.0
click at [513, 285] on quentale-workspace at bounding box center [653, 295] width 1306 height 591
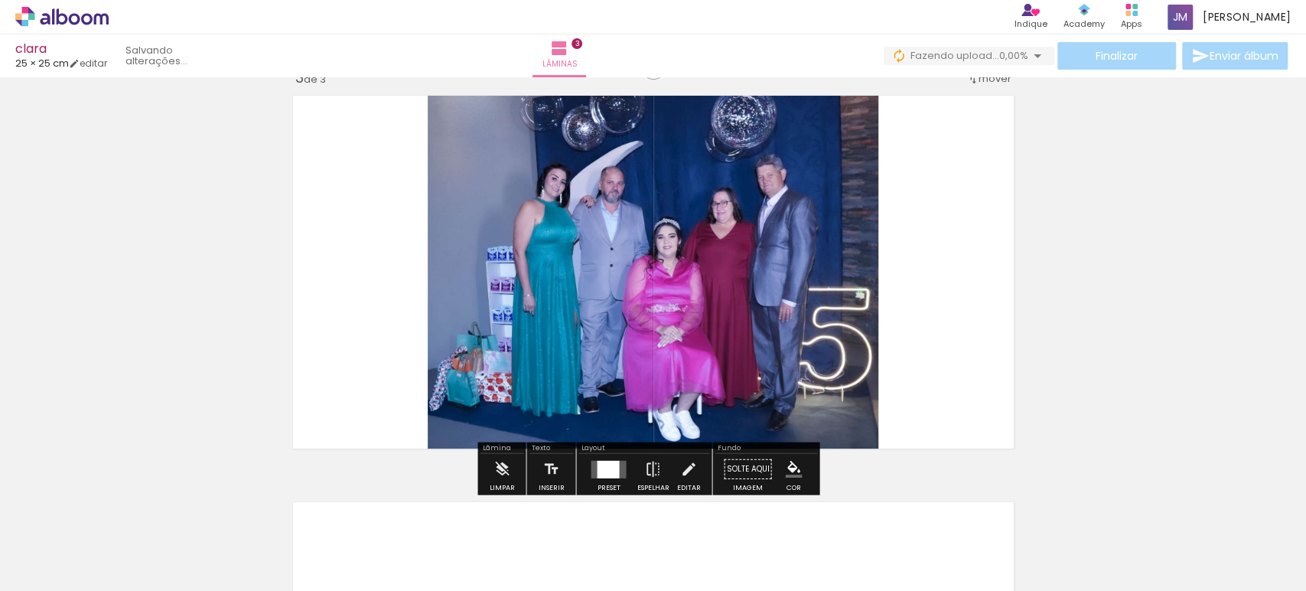
scroll to position [832, 0]
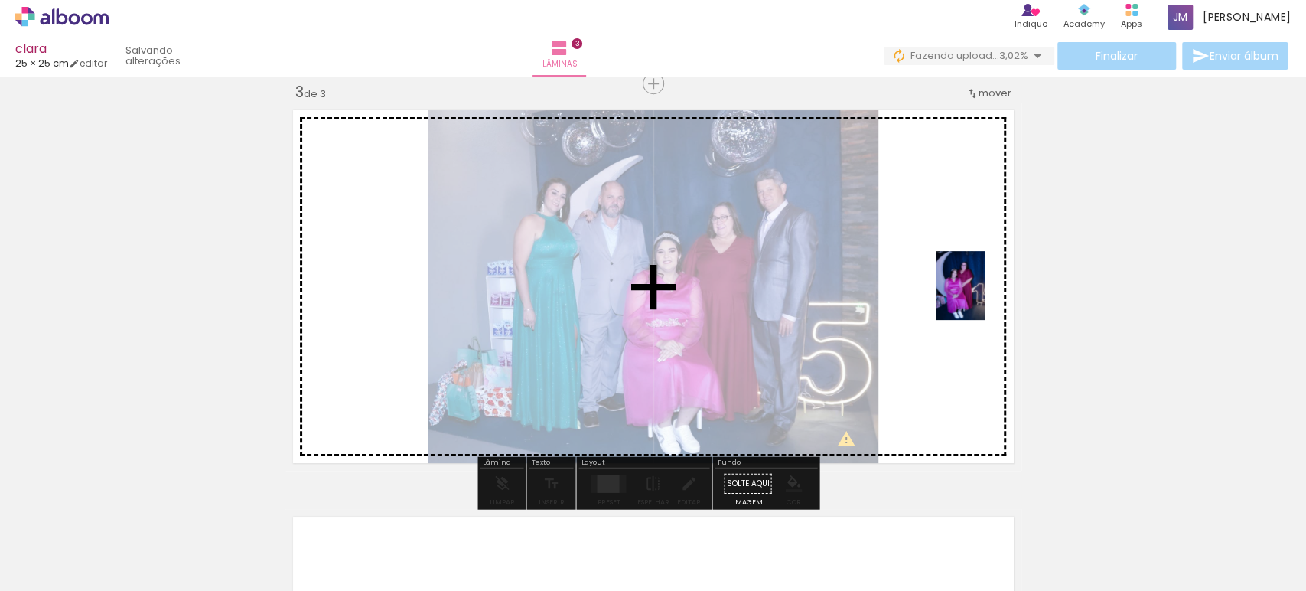
drag, startPoint x: 680, startPoint y: 551, endPoint x: 982, endPoint y: 297, distance: 394.9
click at [982, 297] on quentale-workspace at bounding box center [653, 295] width 1306 height 591
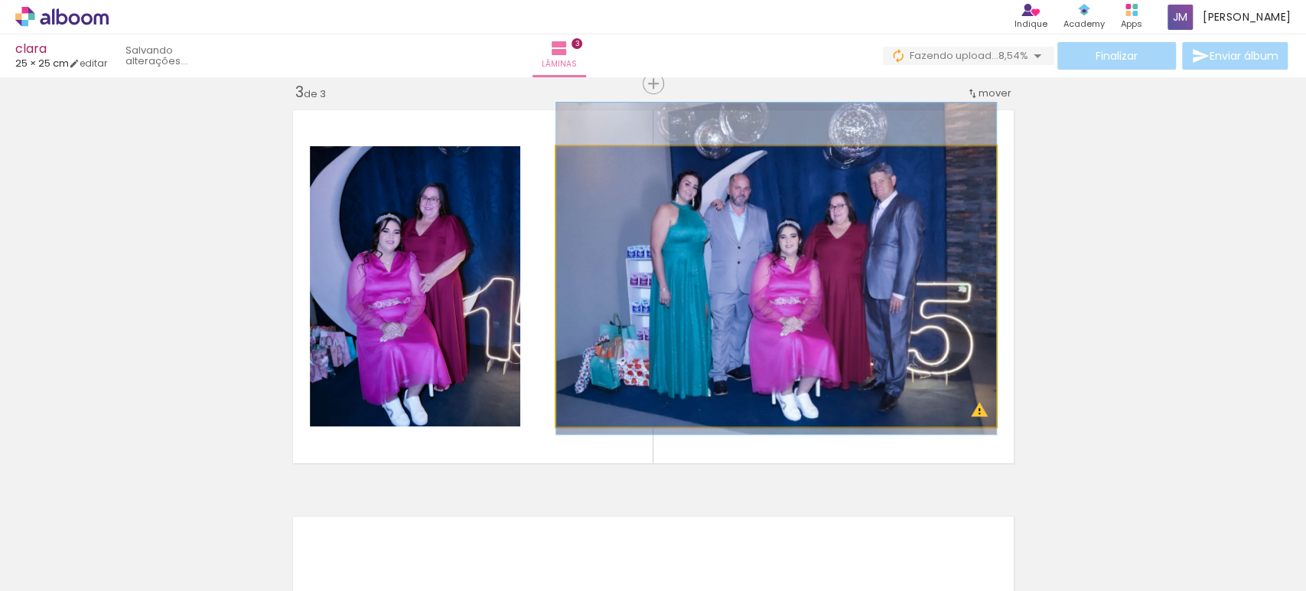
drag, startPoint x: 781, startPoint y: 317, endPoint x: 784, endPoint y: 308, distance: 8.7
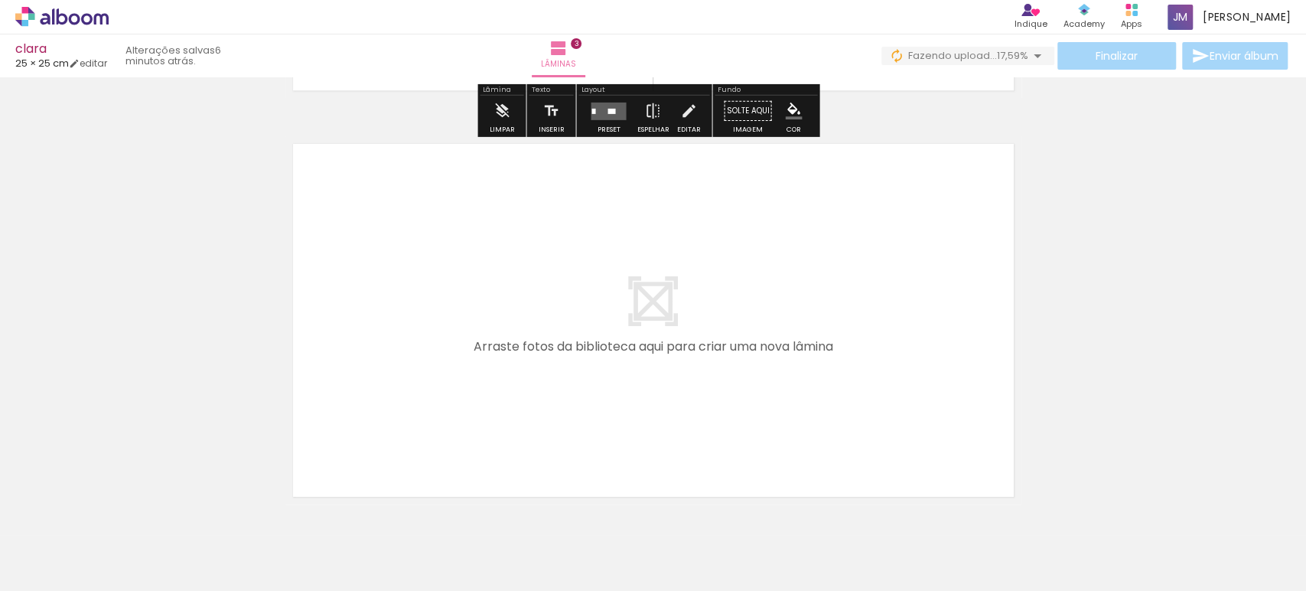
scroll to position [1257, 0]
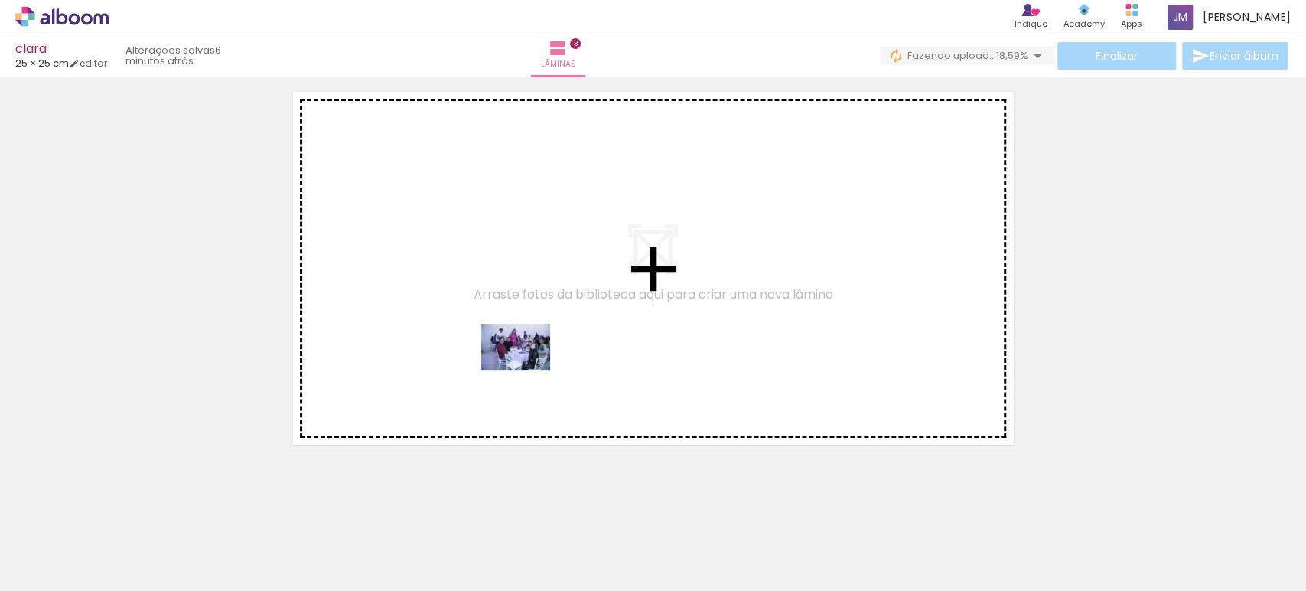
drag, startPoint x: 600, startPoint y: 545, endPoint x: 527, endPoint y: 370, distance: 189.7
click at [527, 370] on quentale-workspace at bounding box center [653, 295] width 1306 height 591
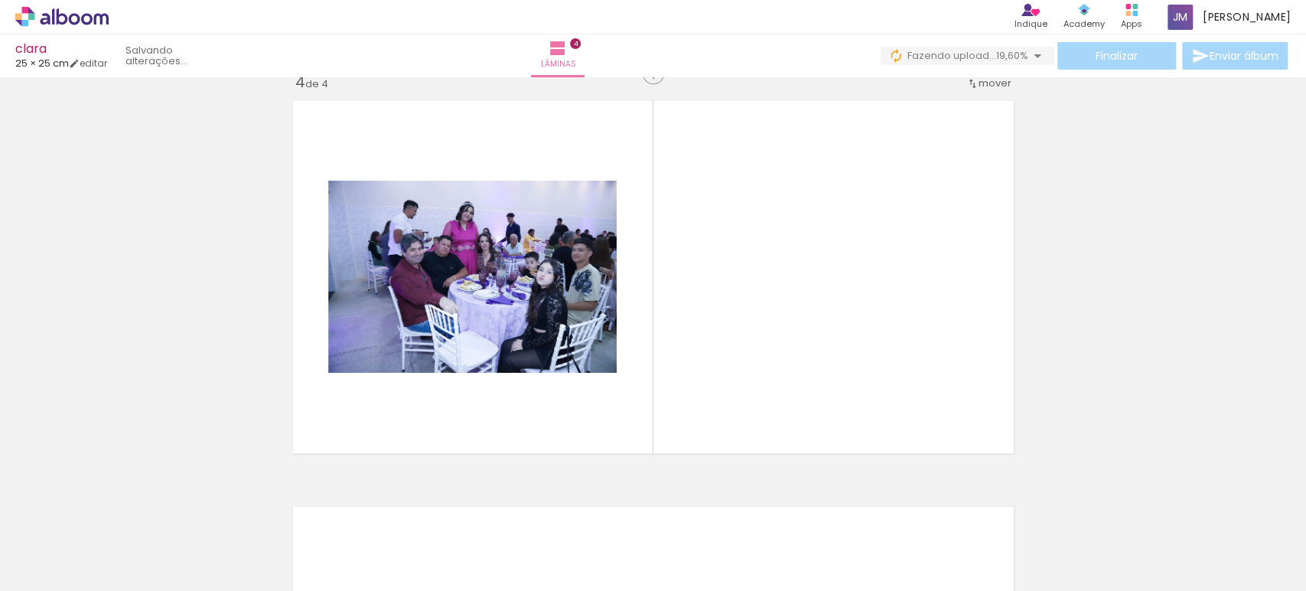
scroll to position [1238, 0]
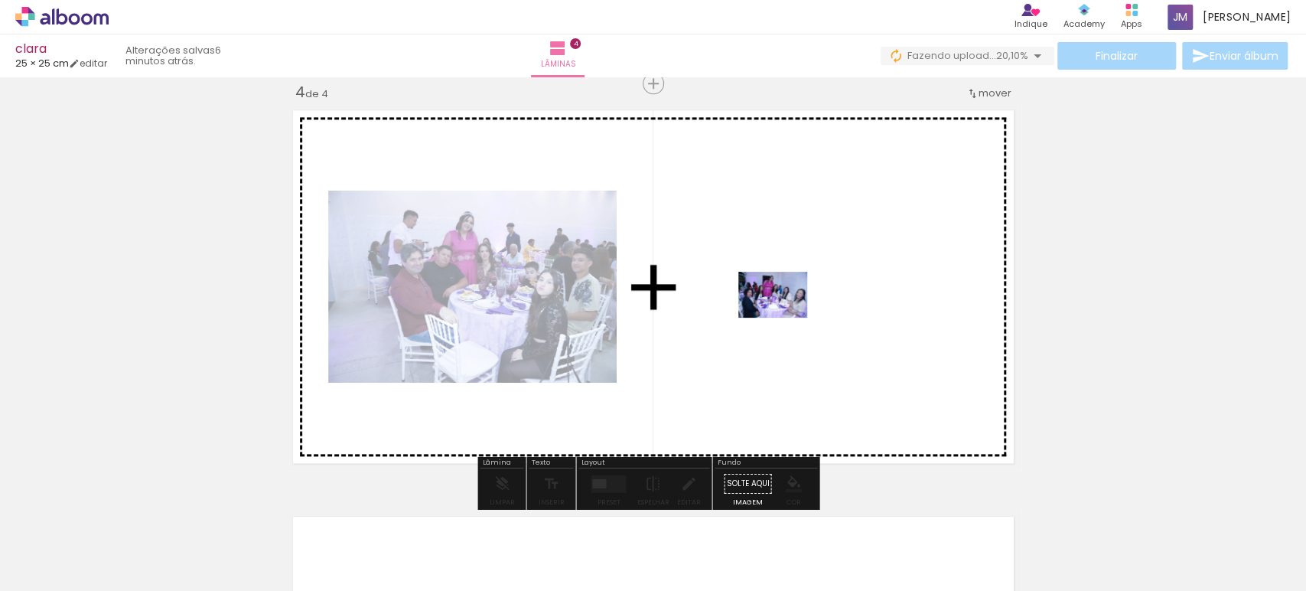
drag, startPoint x: 695, startPoint y: 547, endPoint x: 784, endPoint y: 318, distance: 246.4
click at [784, 318] on quentale-workspace at bounding box center [653, 295] width 1306 height 591
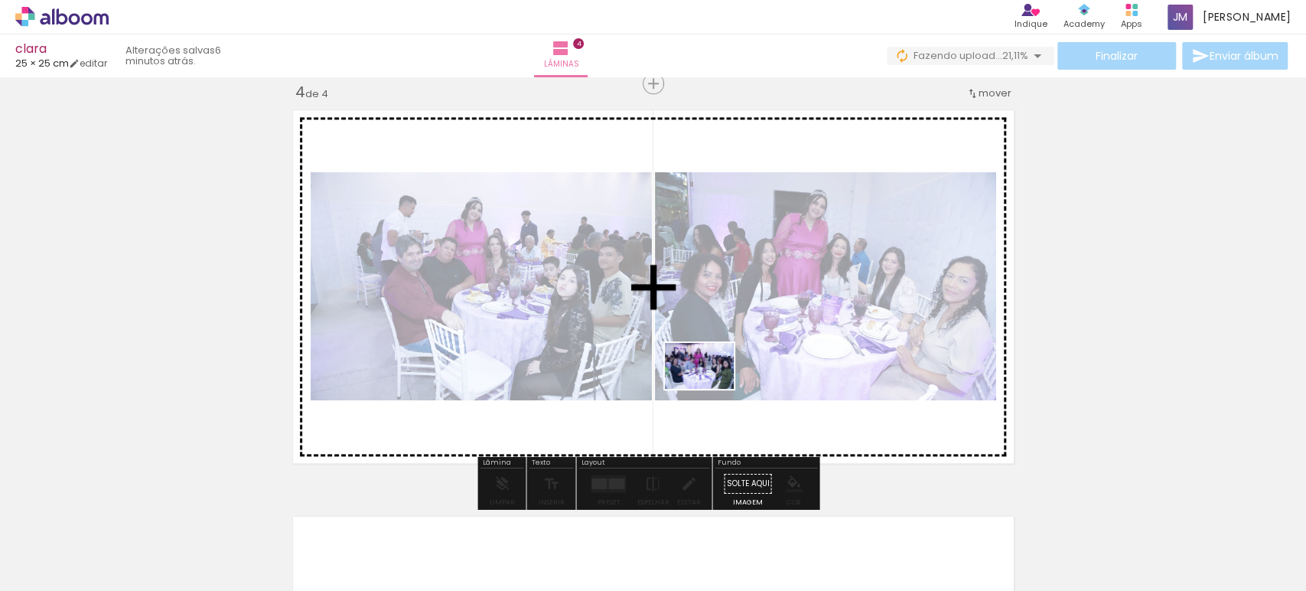
drag, startPoint x: 777, startPoint y: 540, endPoint x: 777, endPoint y: 419, distance: 120.2
click at [709, 378] on quentale-workspace at bounding box center [653, 295] width 1306 height 591
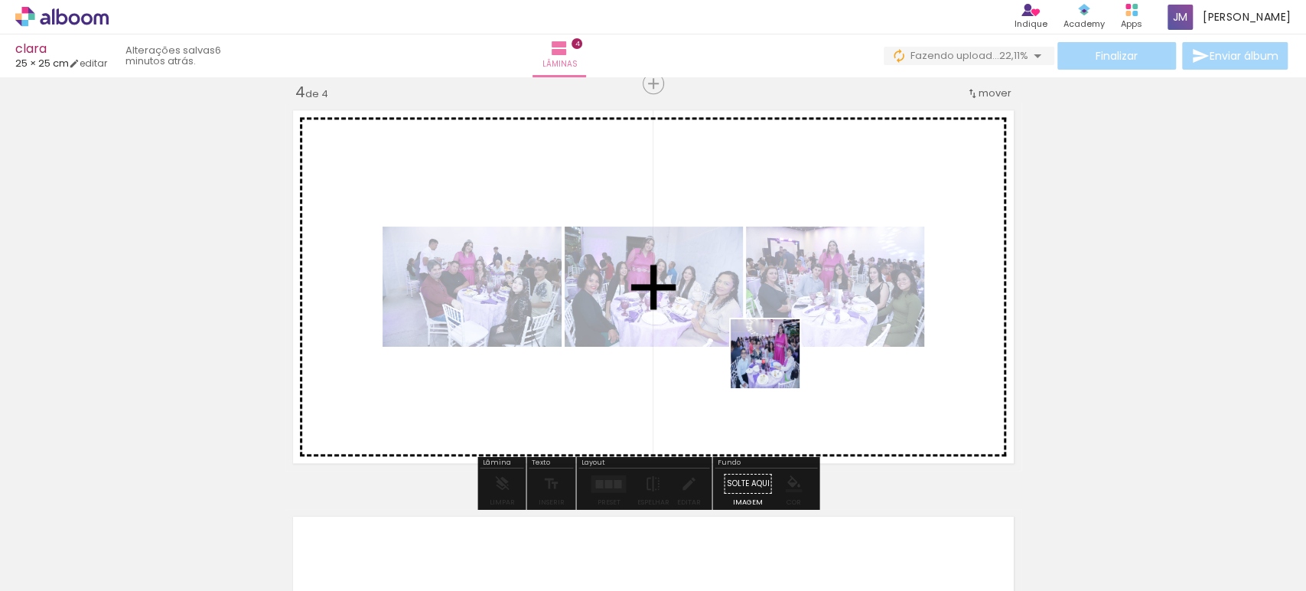
drag, startPoint x: 855, startPoint y: 537, endPoint x: 767, endPoint y: 347, distance: 209.2
click at [767, 347] on quentale-workspace at bounding box center [653, 295] width 1306 height 591
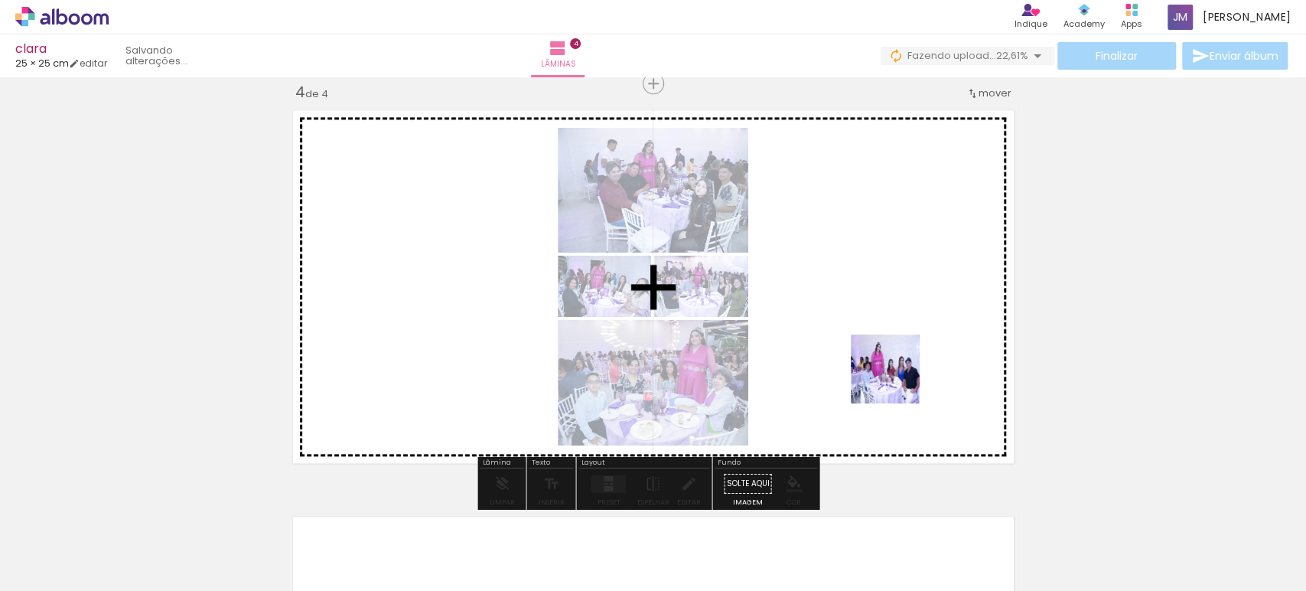
drag, startPoint x: 934, startPoint y: 546, endPoint x: 959, endPoint y: 470, distance: 79.9
click at [889, 347] on quentale-workspace at bounding box center [653, 295] width 1306 height 591
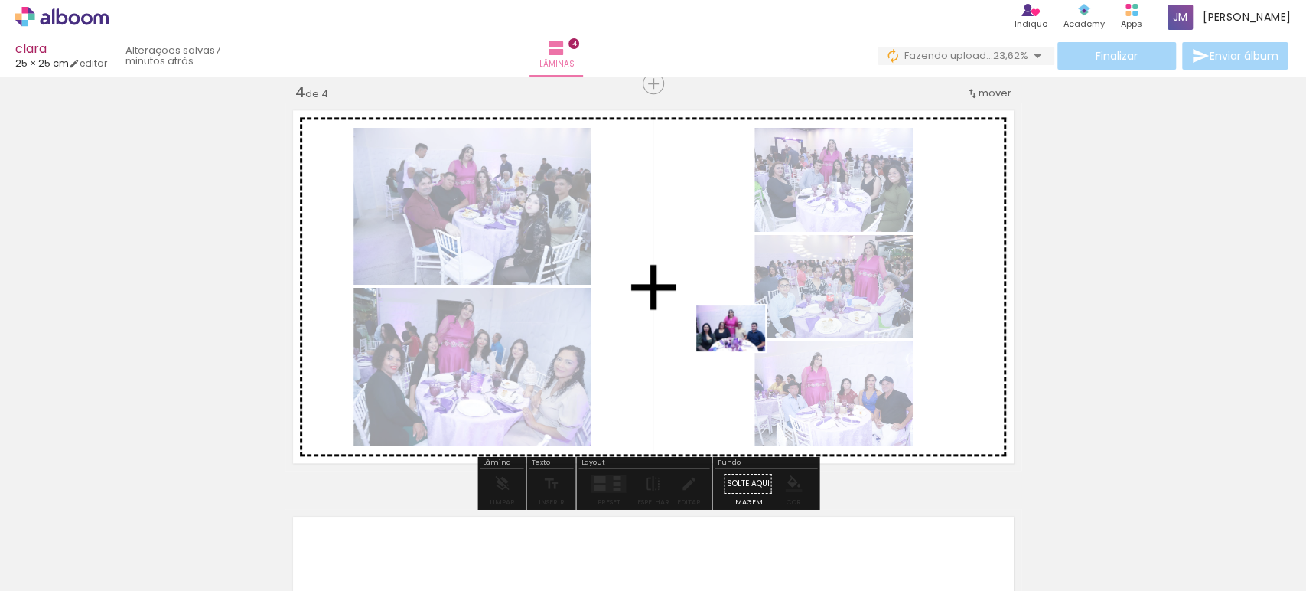
drag, startPoint x: 1024, startPoint y: 553, endPoint x: 742, endPoint y: 351, distance: 346.8
click at [742, 351] on quentale-workspace at bounding box center [653, 295] width 1306 height 591
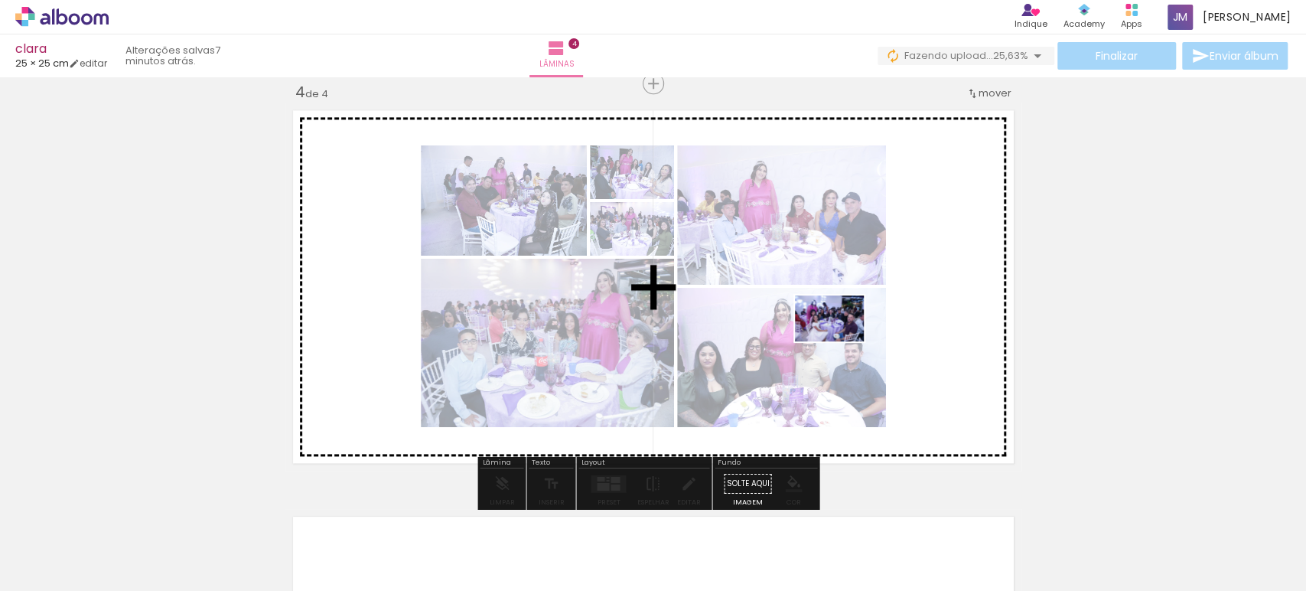
drag, startPoint x: 1108, startPoint y: 531, endPoint x: 815, endPoint y: 332, distance: 354.3
click at [815, 332] on quentale-workspace at bounding box center [653, 295] width 1306 height 591
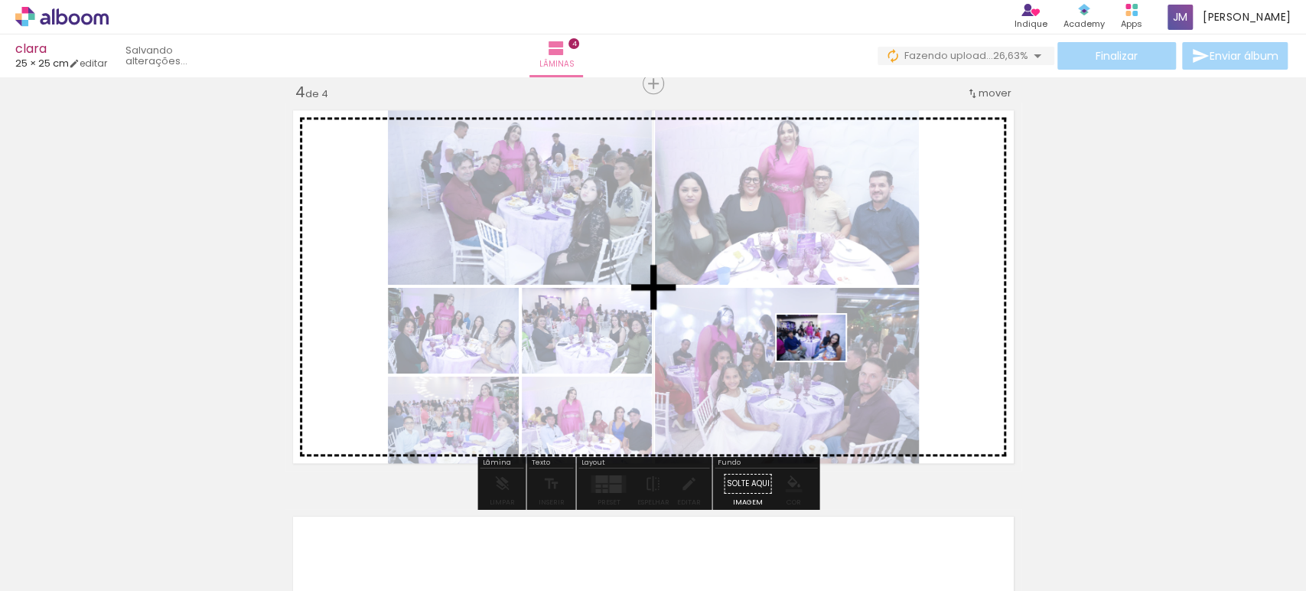
drag, startPoint x: 1197, startPoint y: 557, endPoint x: 918, endPoint y: 466, distance: 293.8
click at [825, 360] on quentale-workspace at bounding box center [653, 295] width 1306 height 591
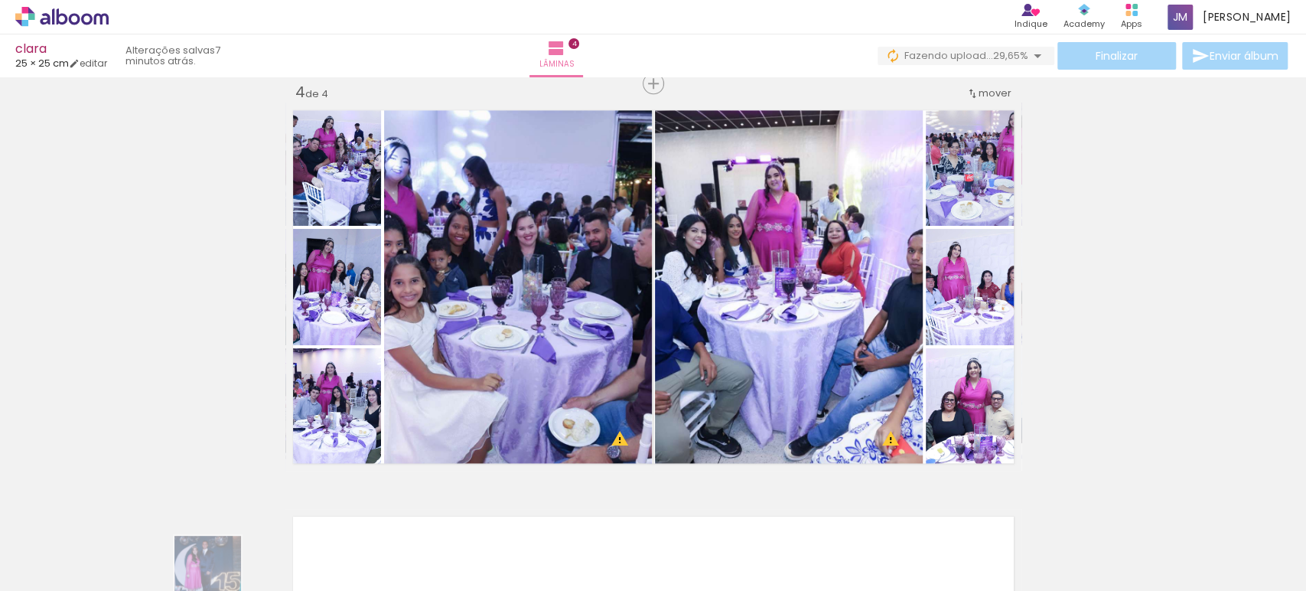
drag, startPoint x: 184, startPoint y: 575, endPoint x: 201, endPoint y: 589, distance: 22.2
click at [126, 582] on iron-horizontal-list at bounding box center [110, 543] width 31 height 96
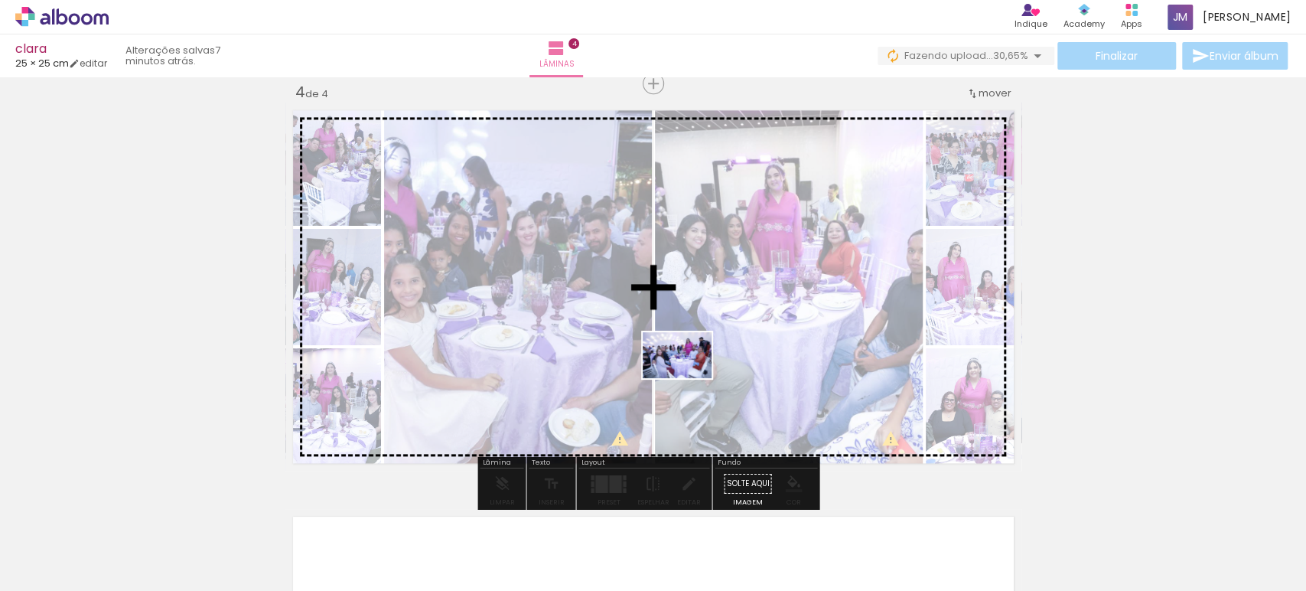
drag, startPoint x: 766, startPoint y: 538, endPoint x: 686, endPoint y: 376, distance: 180.7
click at [686, 376] on quentale-workspace at bounding box center [653, 295] width 1306 height 591
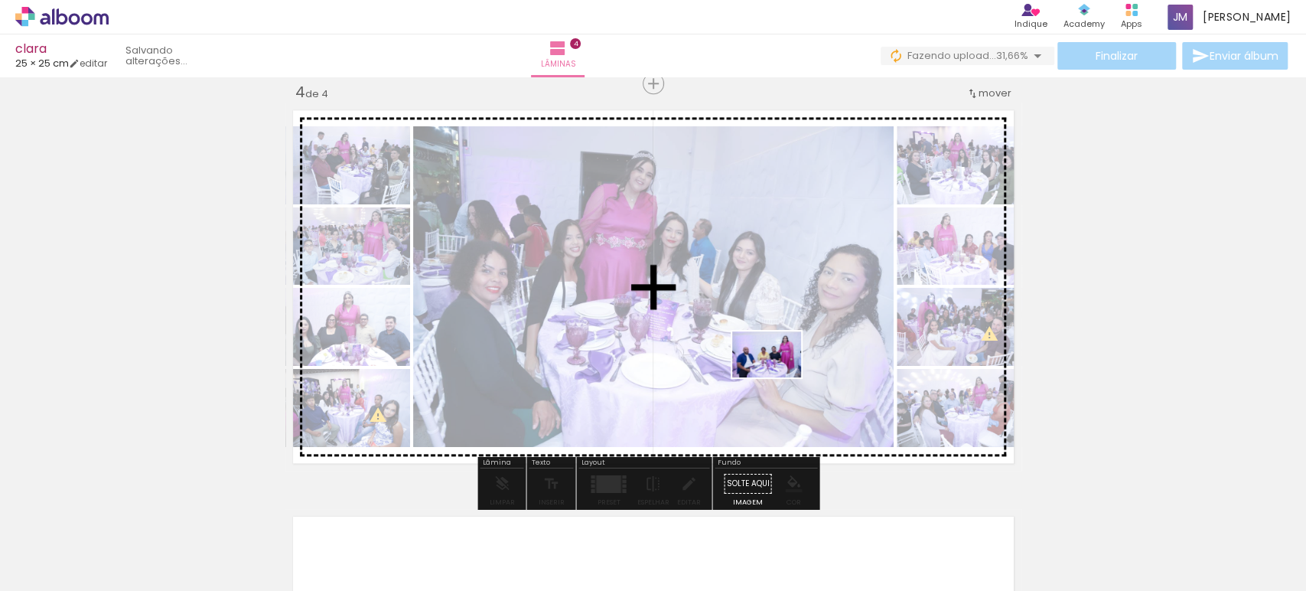
drag, startPoint x: 882, startPoint y: 545, endPoint x: 765, endPoint y: 348, distance: 228.5
click at [766, 348] on quentale-workspace at bounding box center [653, 295] width 1306 height 591
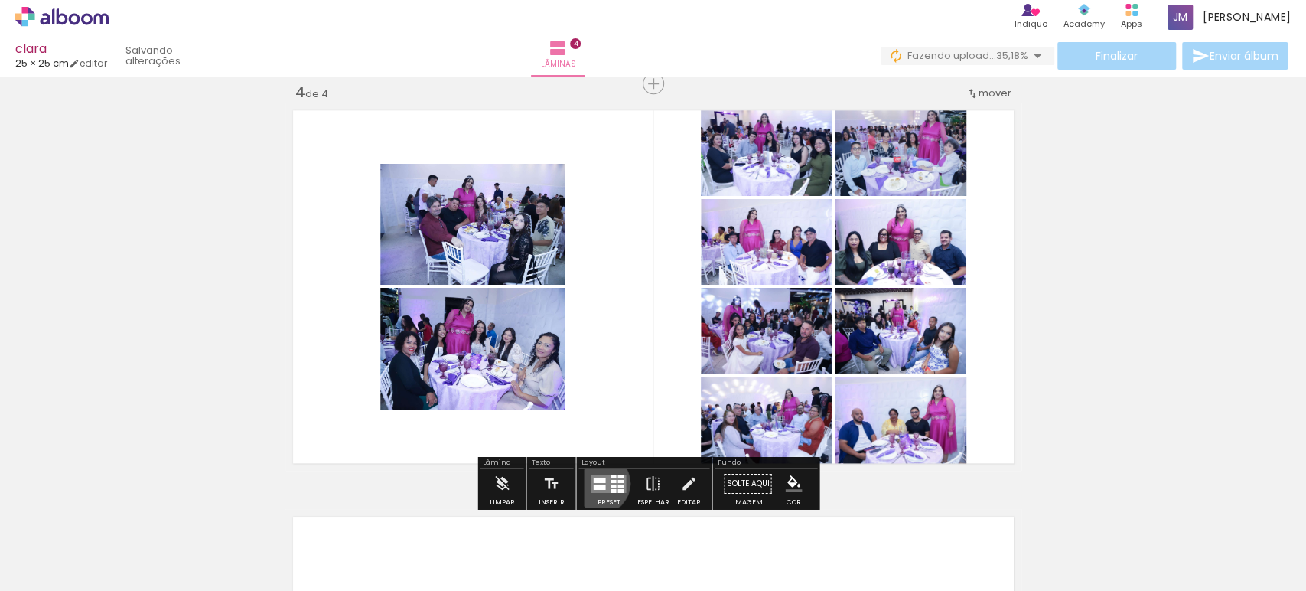
click at [596, 482] on quentale-layouter at bounding box center [608, 483] width 35 height 18
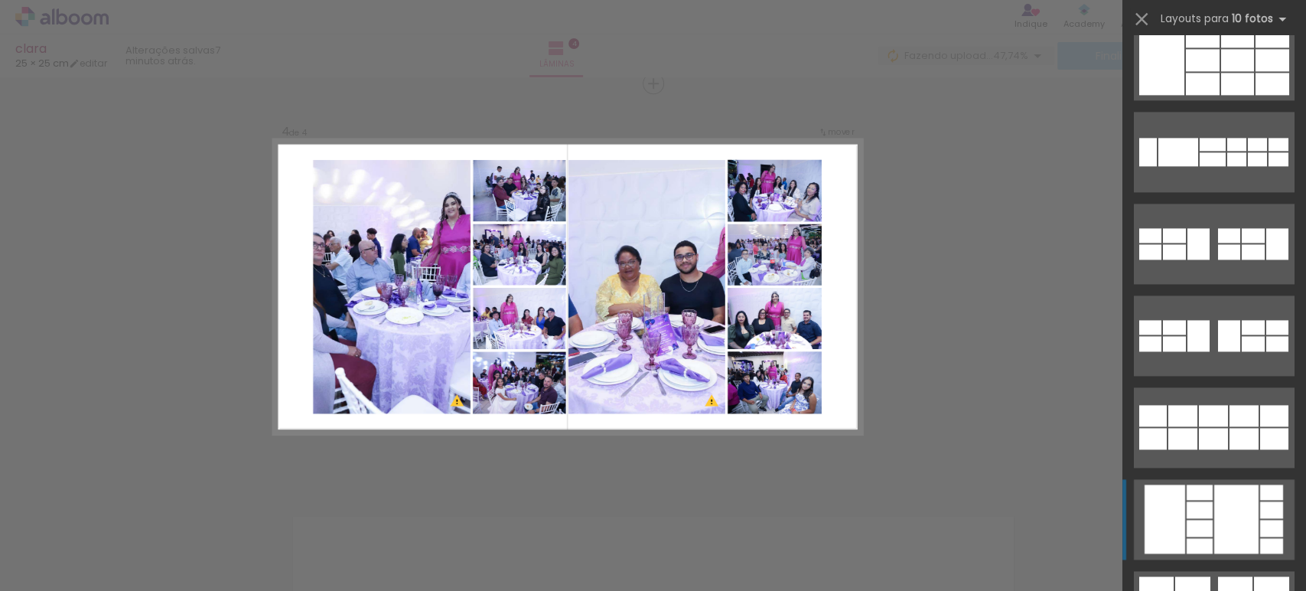
scroll to position [1445, 0]
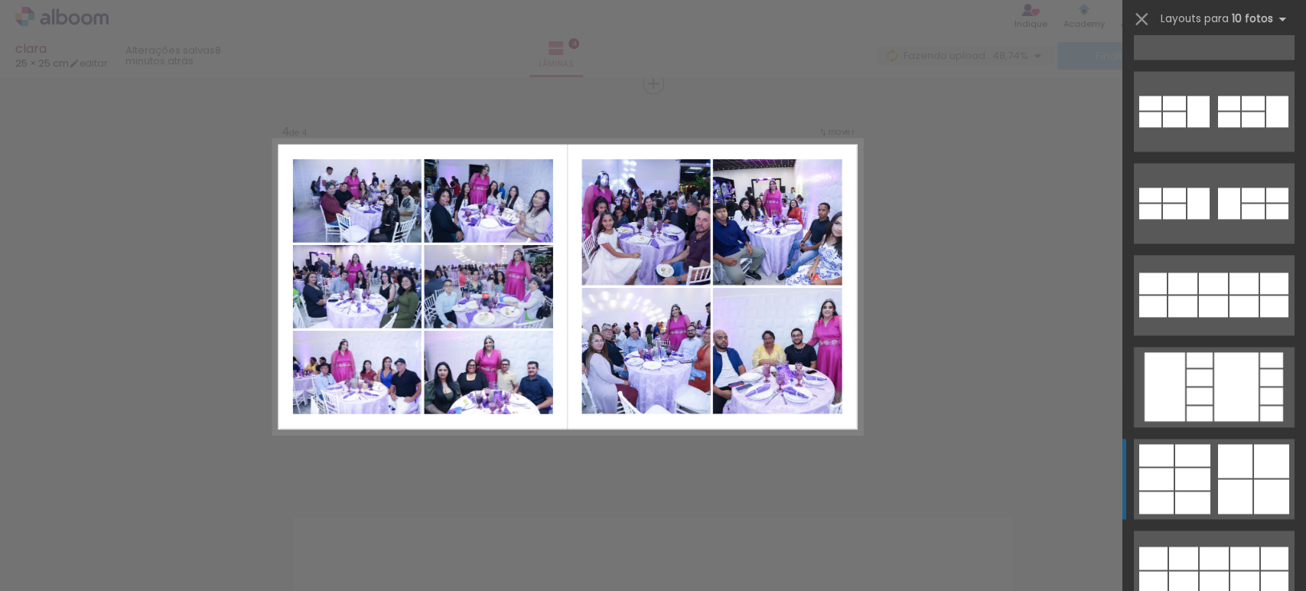
click at [1213, 421] on div at bounding box center [1200, 413] width 26 height 15
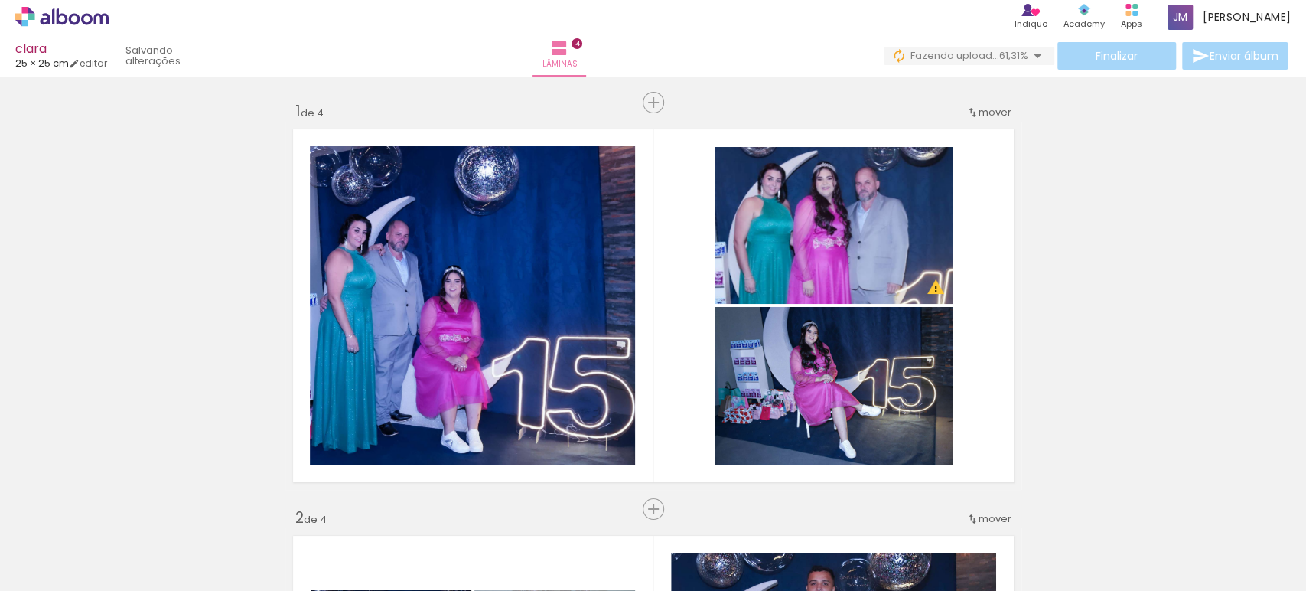
scroll to position [0, 741]
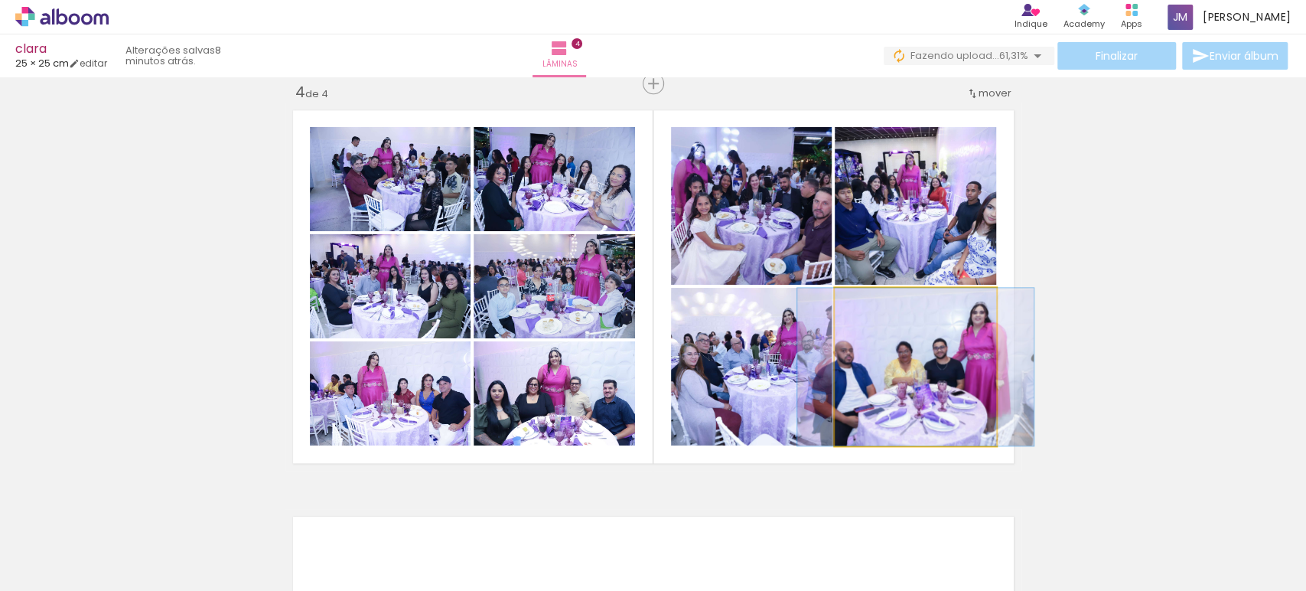
drag, startPoint x: 0, startPoint y: 0, endPoint x: 1182, endPoint y: 236, distance: 1205.8
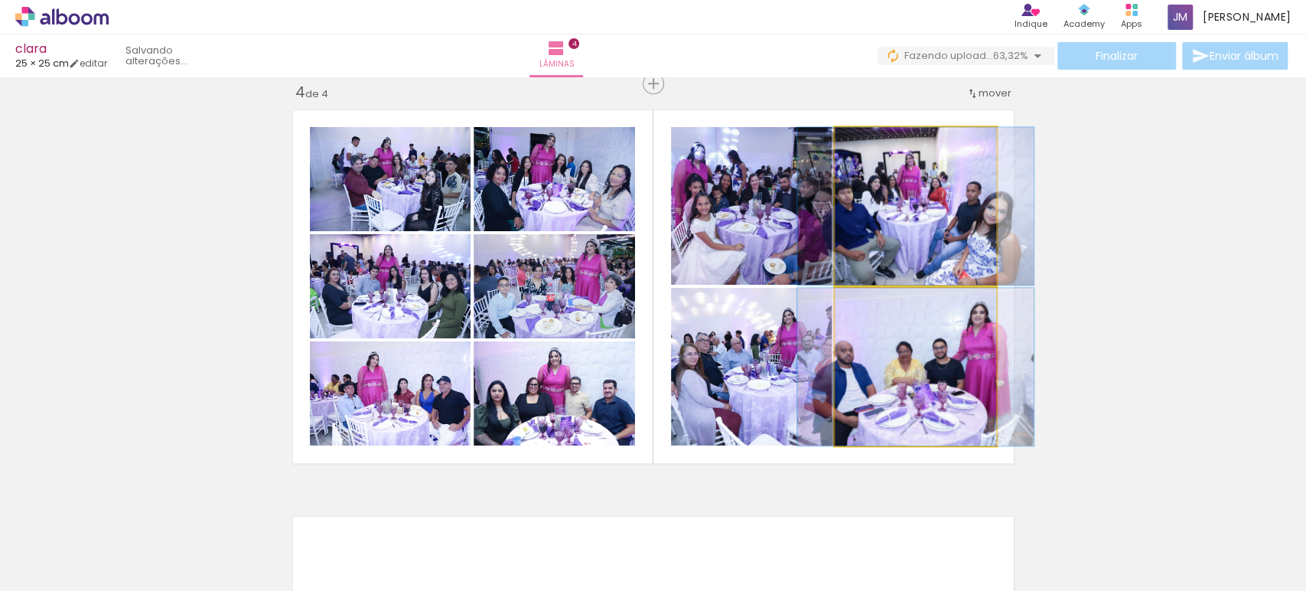
click at [939, 214] on quentale-photo at bounding box center [915, 206] width 161 height 158
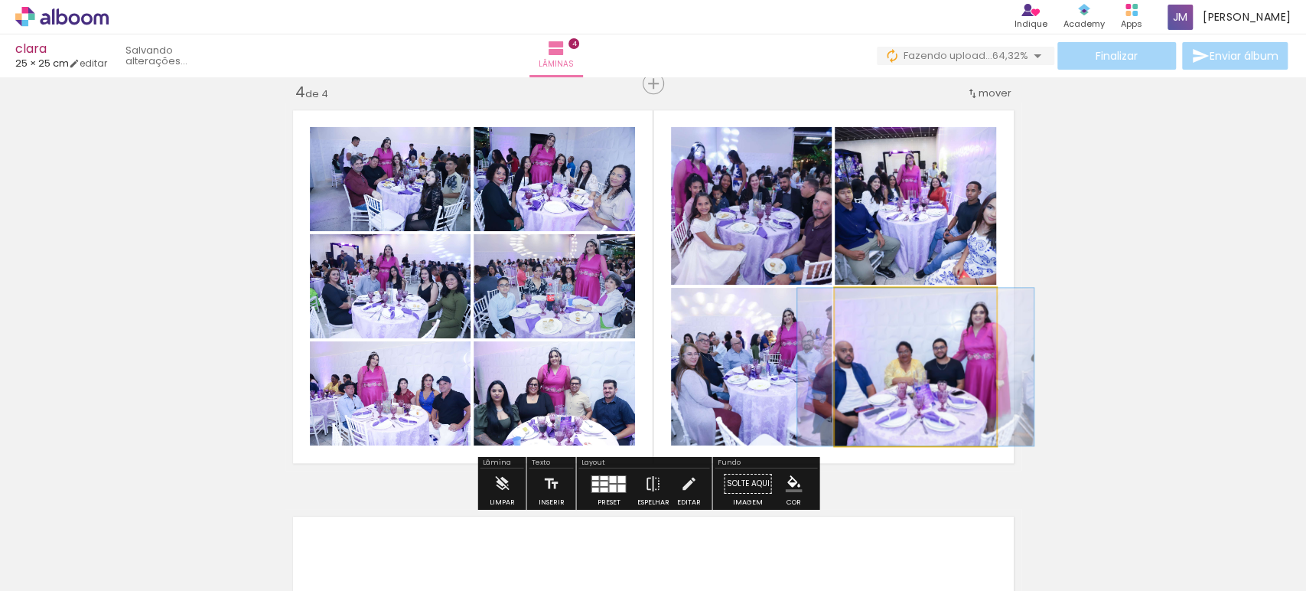
click at [605, 478] on quentale-layouter at bounding box center [608, 483] width 35 height 18
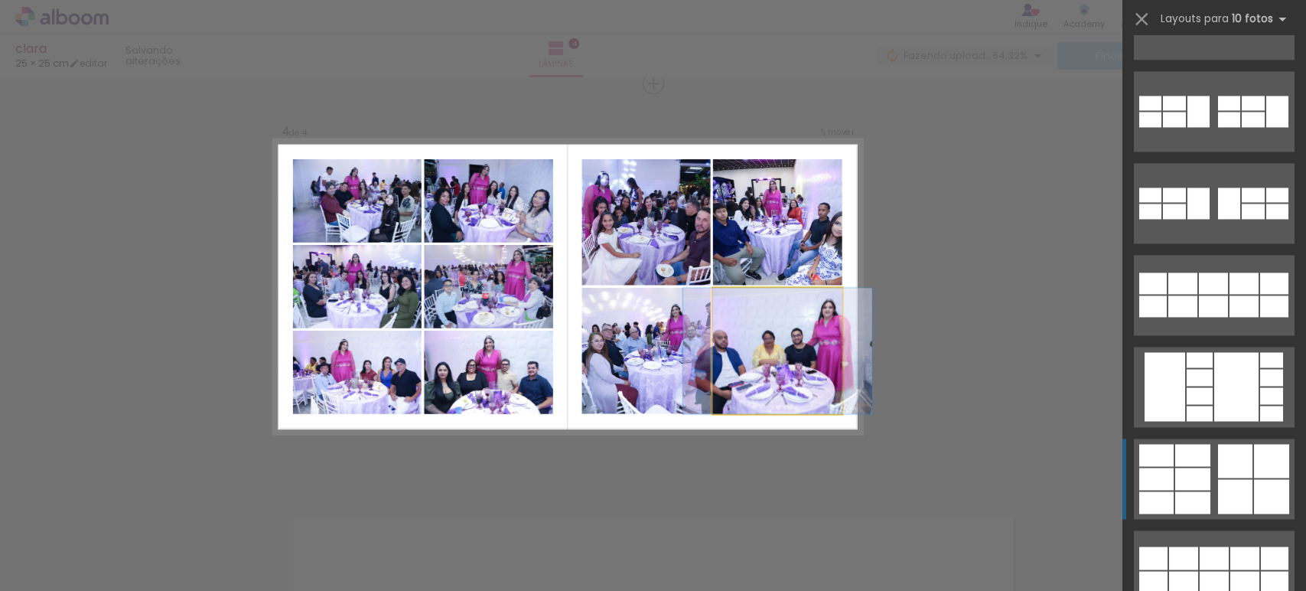
scroll to position [1837, 0]
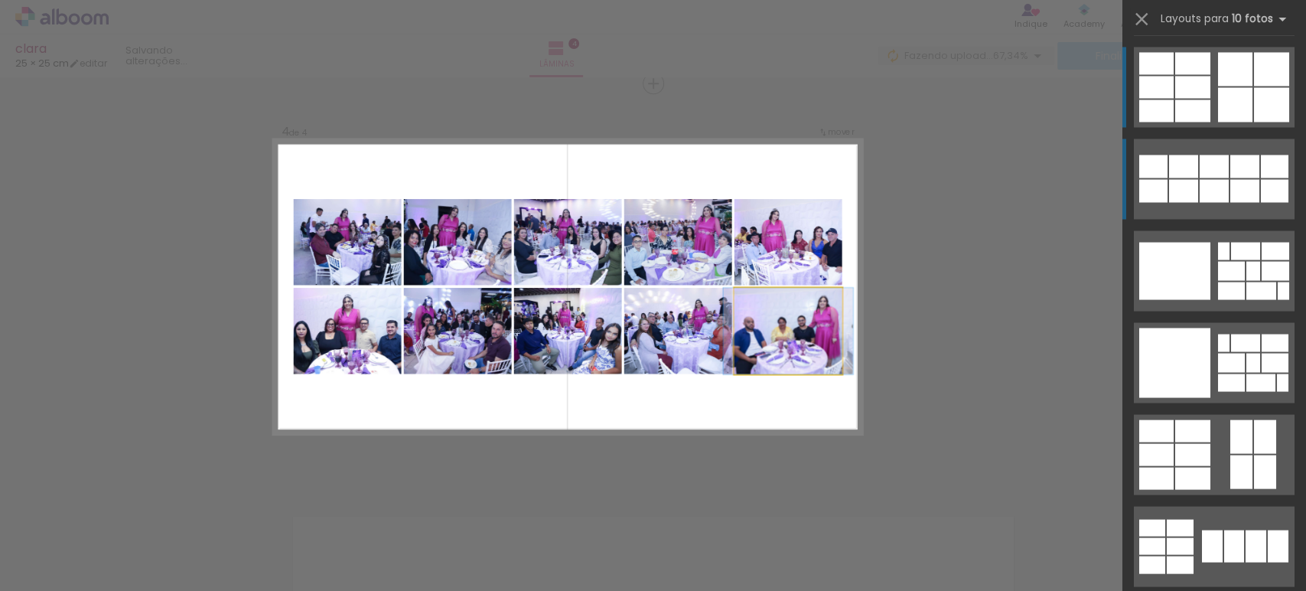
click at [1215, 174] on div at bounding box center [1214, 166] width 29 height 23
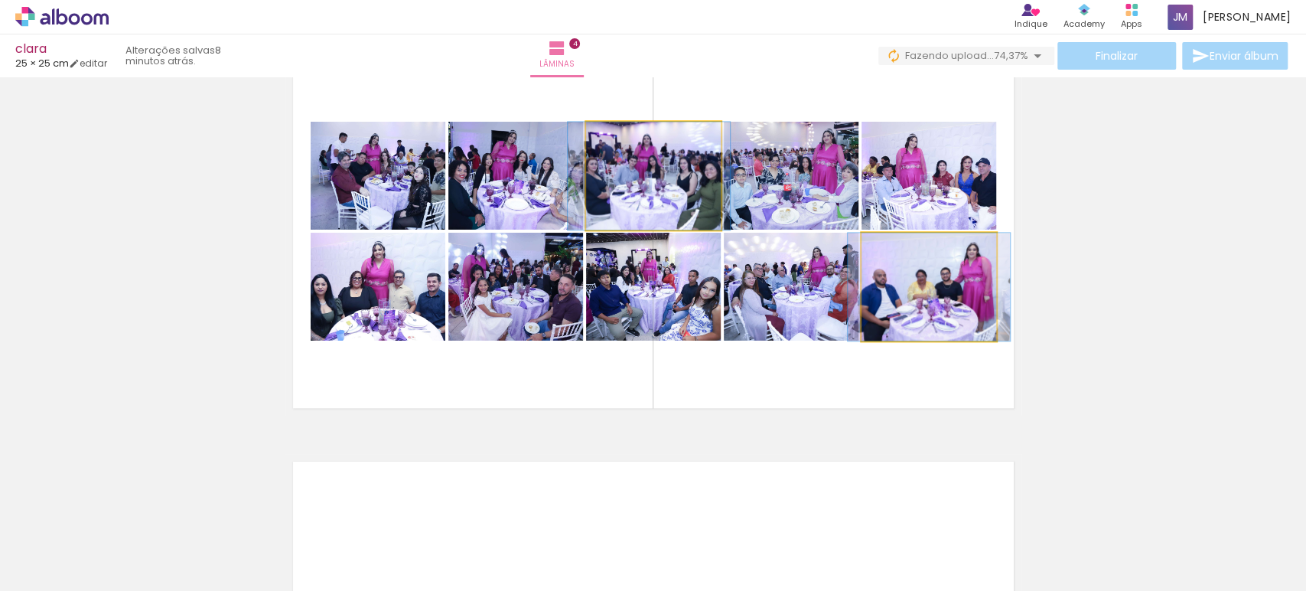
scroll to position [1300, 0]
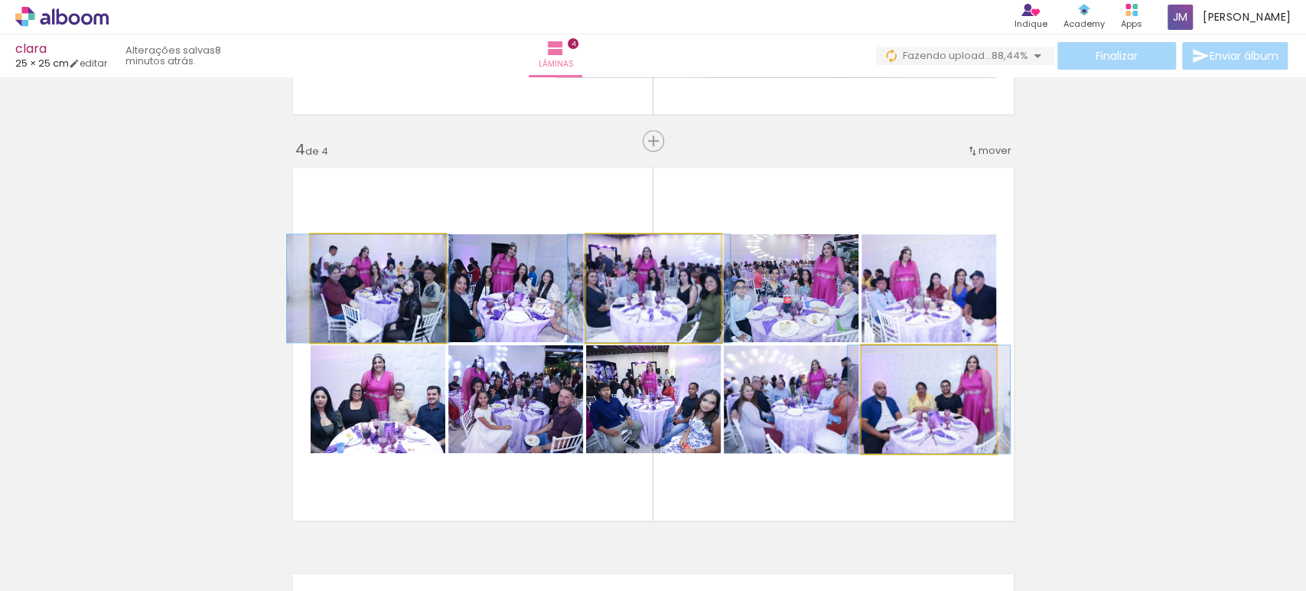
scroll to position [1276, 0]
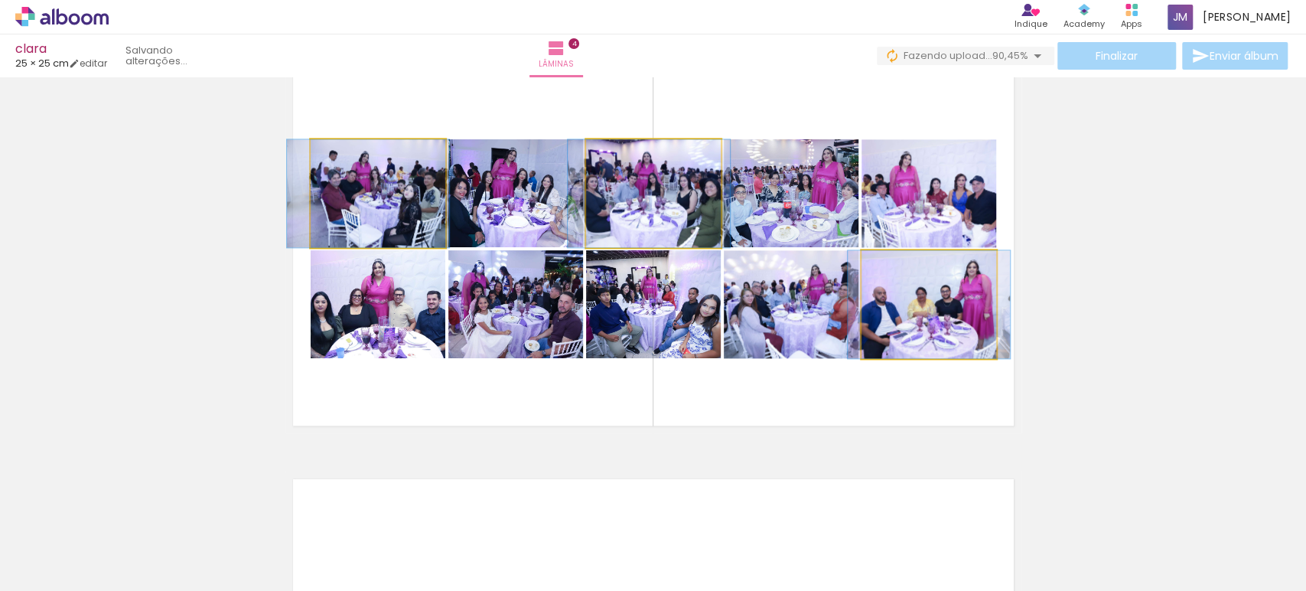
click at [556, 384] on quentale-layouter at bounding box center [653, 249] width 736 height 368
click at [362, 192] on img at bounding box center [368, 193] width 162 height 108
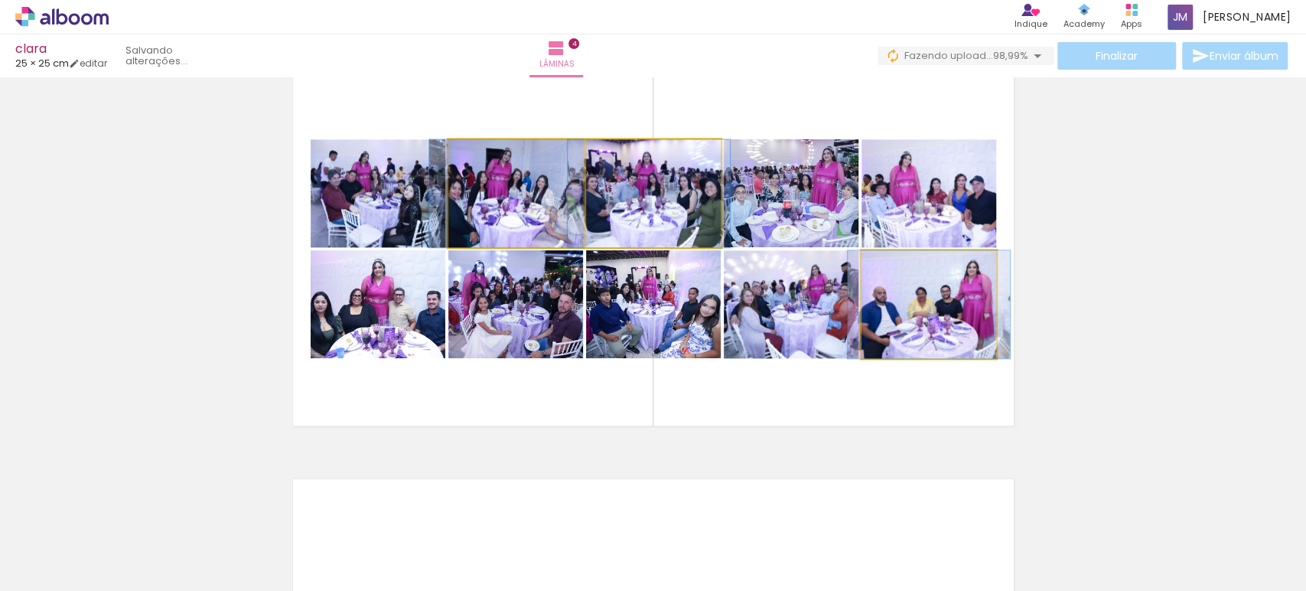
drag, startPoint x: 549, startPoint y: 215, endPoint x: 545, endPoint y: 201, distance: 15.2
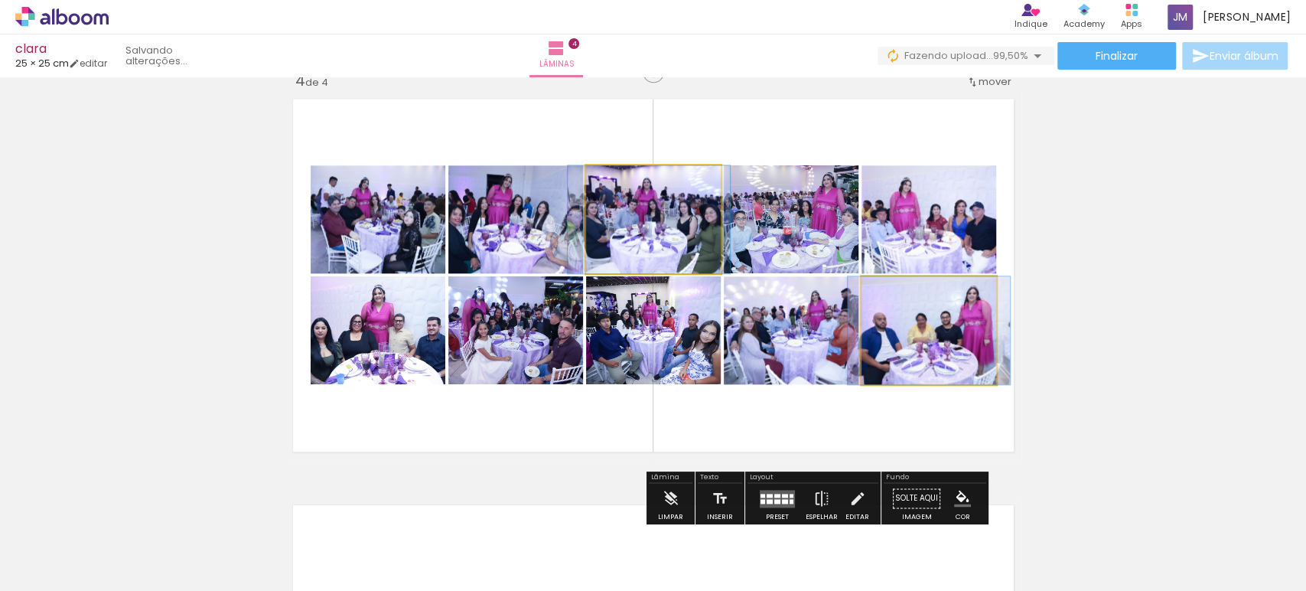
scroll to position [1252, 0]
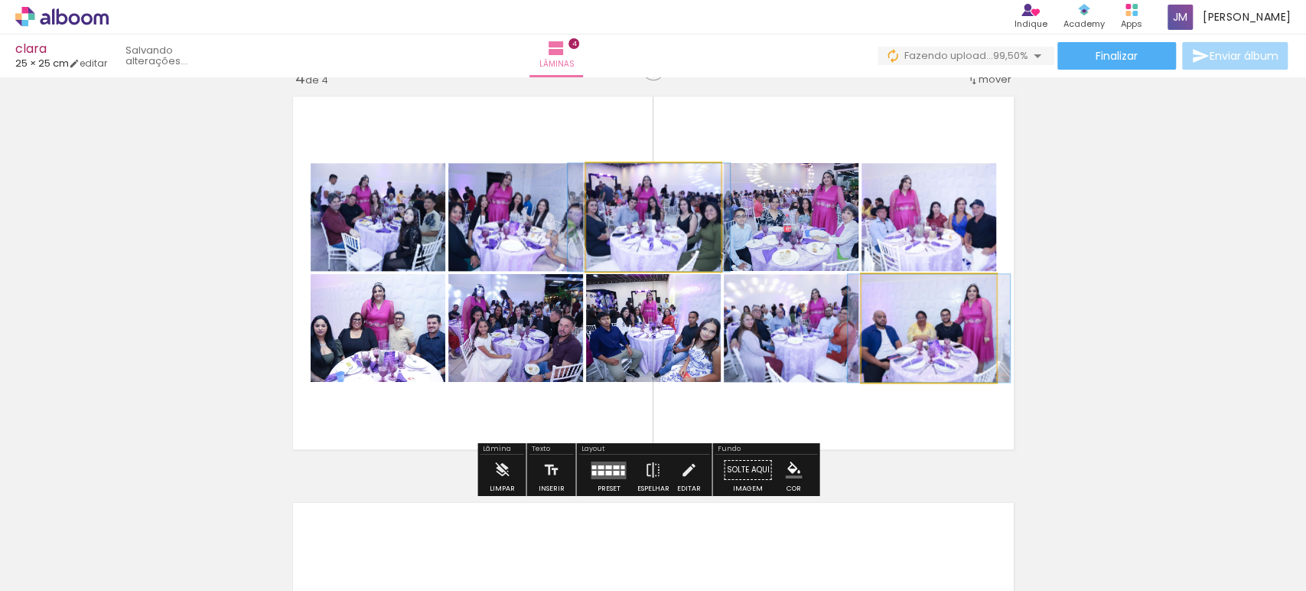
click at [368, 210] on div at bounding box center [359, 202] width 18 height 15
click at [538, 247] on quentale-photo at bounding box center [515, 217] width 135 height 108
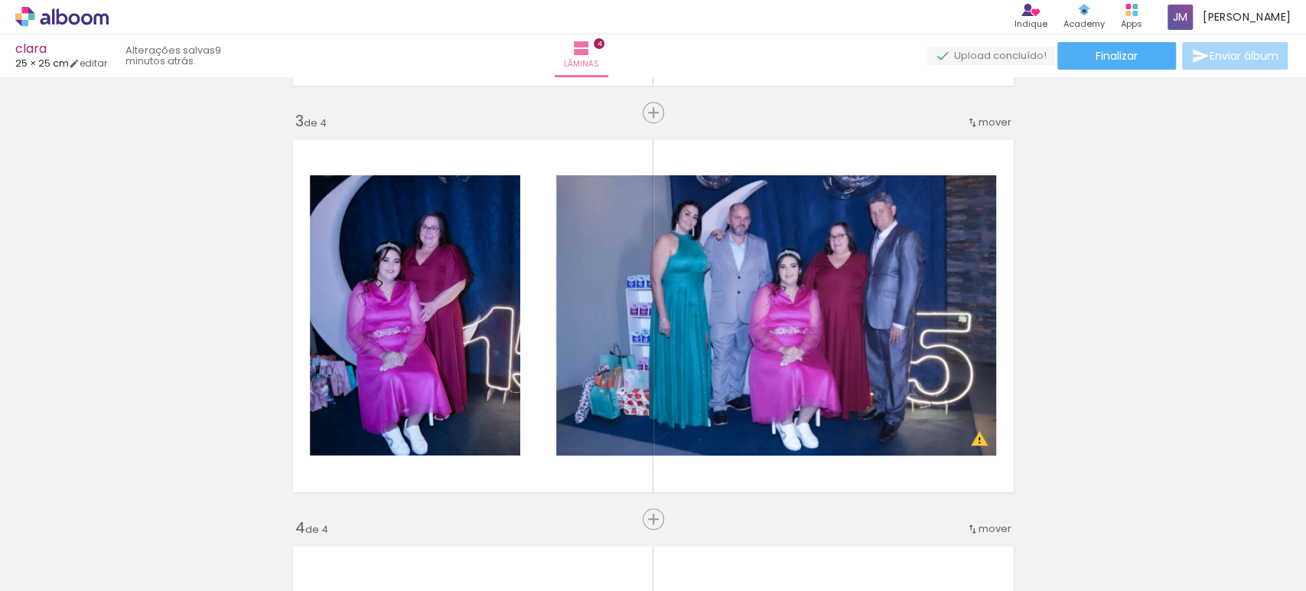
drag, startPoint x: 1284, startPoint y: 315, endPoint x: 1283, endPoint y: 323, distance: 7.7
click at [1284, 323] on div "Inserir lâmina 1 de 4 Inserir lâmina 2 de 4 Inserir lâmina 3 de 4 Inserir lâmin…" at bounding box center [653, 296] width 1306 height 2033
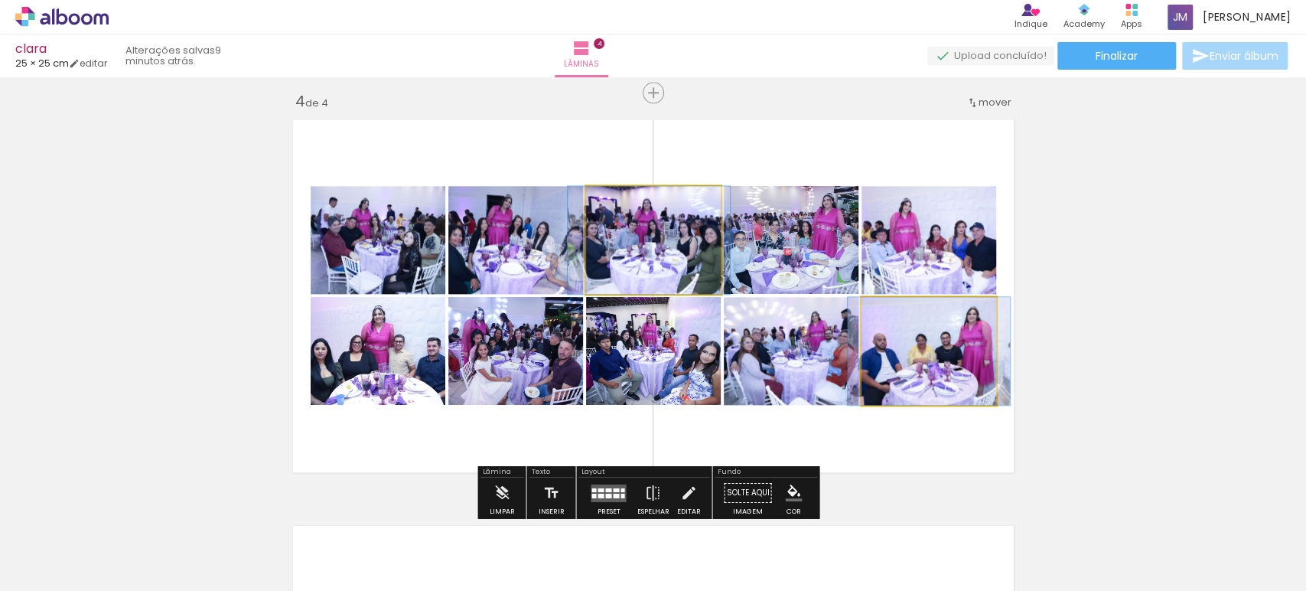
scroll to position [1228, 0]
click at [761, 263] on quentale-photo at bounding box center [791, 241] width 135 height 108
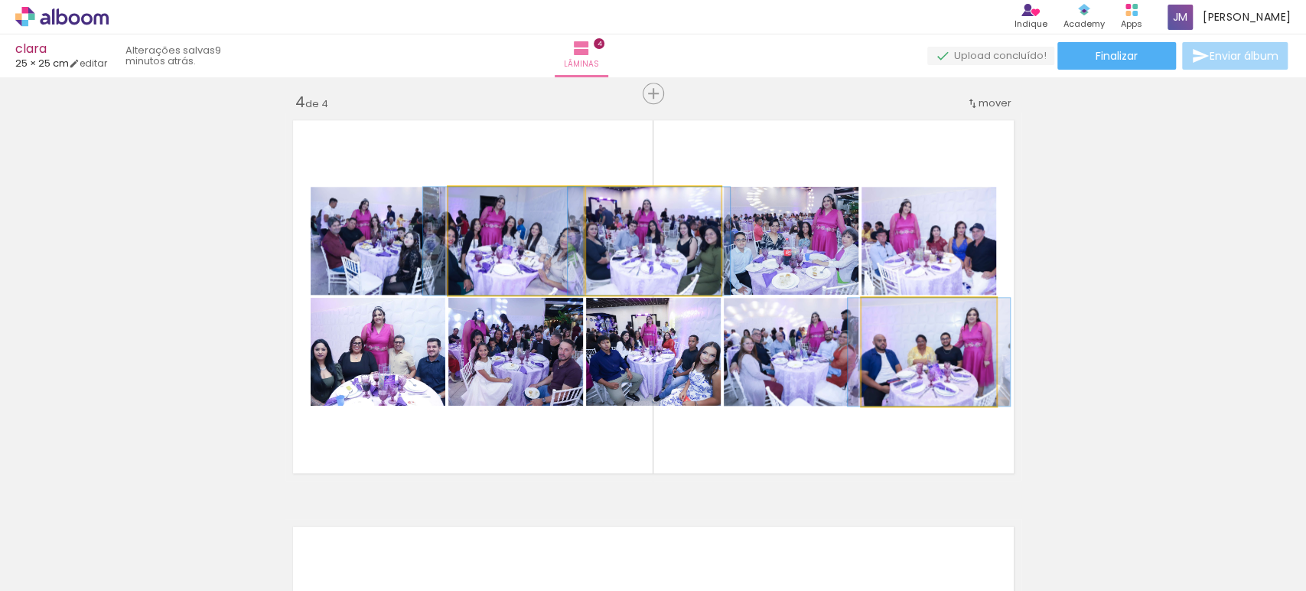
drag, startPoint x: 527, startPoint y: 262, endPoint x: 535, endPoint y: 253, distance: 11.4
click at [568, 243] on img at bounding box center [649, 241] width 162 height 108
click at [567, 243] on quentale-photo at bounding box center [515, 241] width 135 height 108
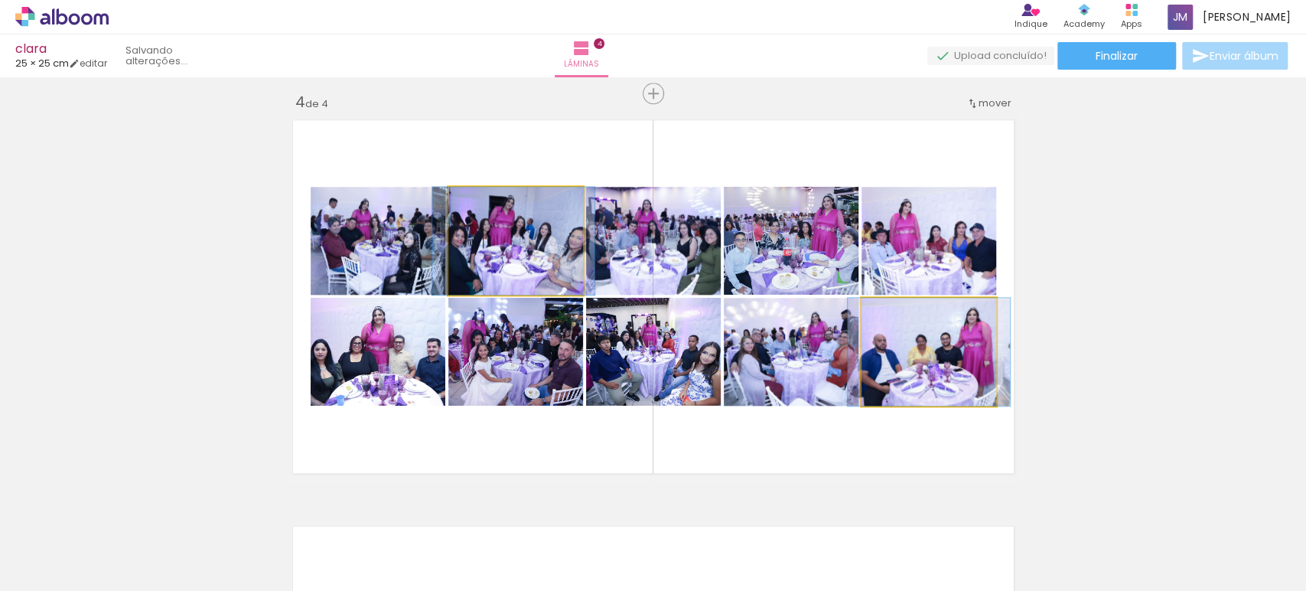
drag, startPoint x: 523, startPoint y: 266, endPoint x: 532, endPoint y: 263, distance: 9.2
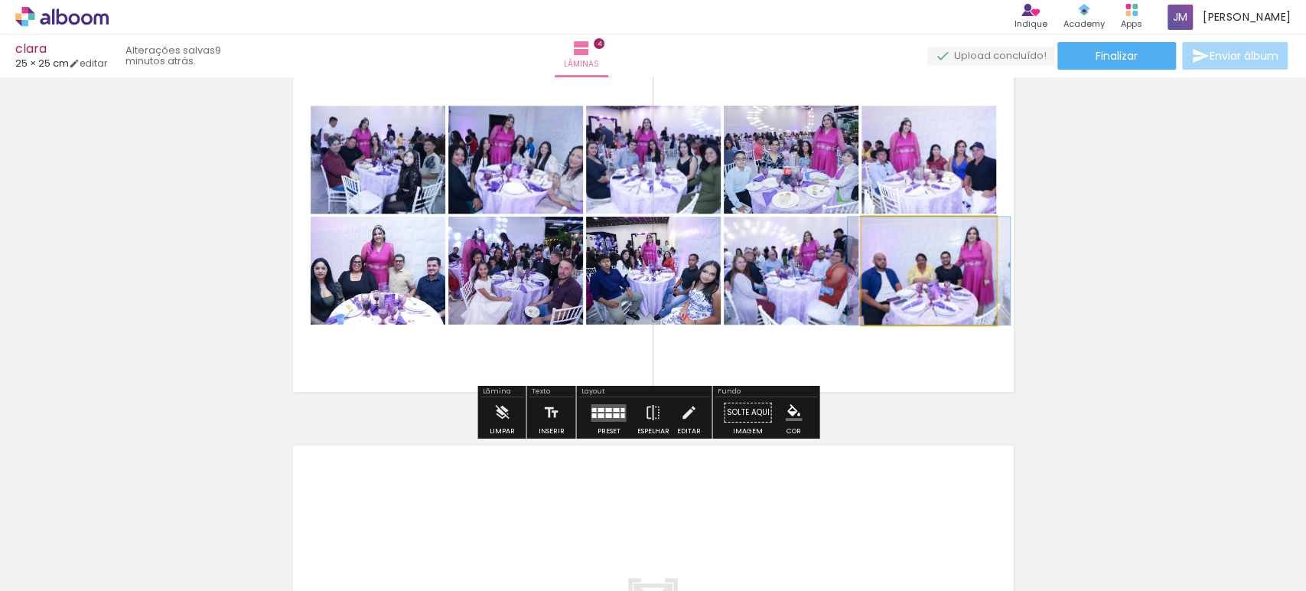
scroll to position [1313, 0]
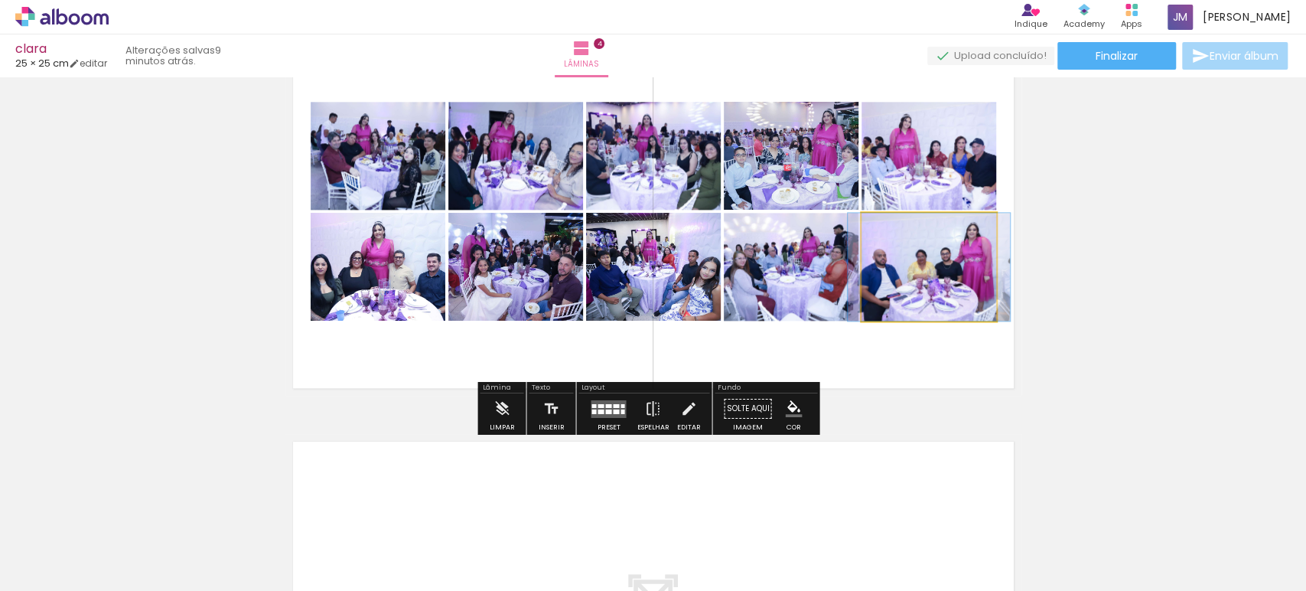
click at [926, 354] on quentale-layouter at bounding box center [653, 212] width 736 height 368
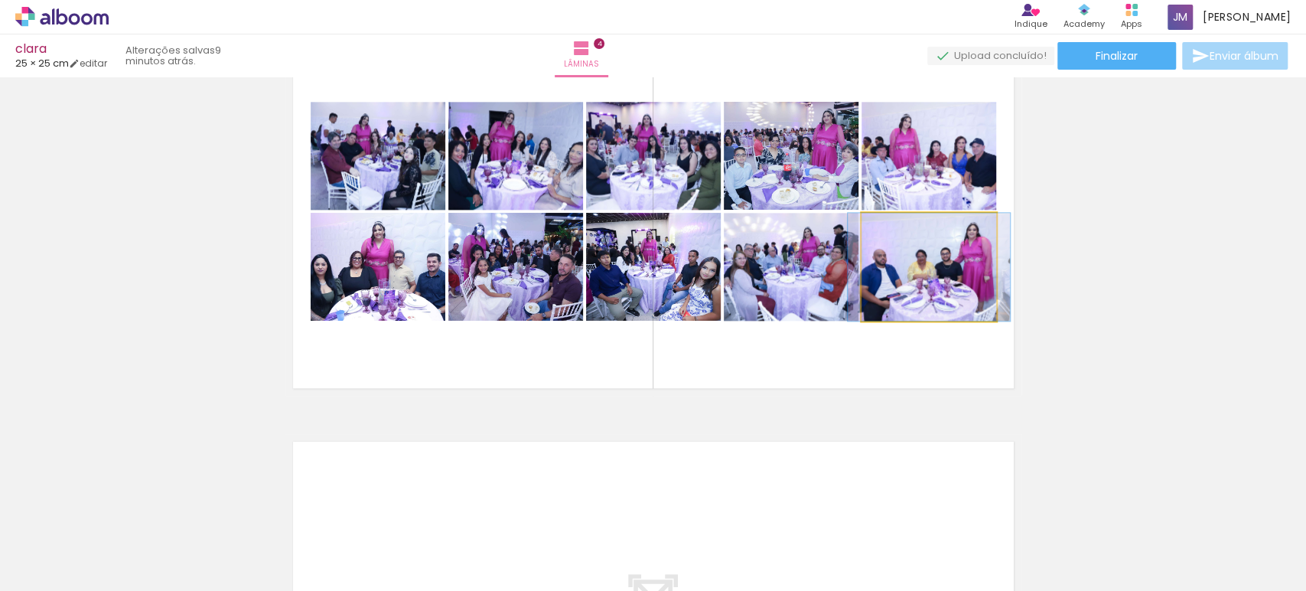
click at [940, 252] on img at bounding box center [929, 267] width 162 height 108
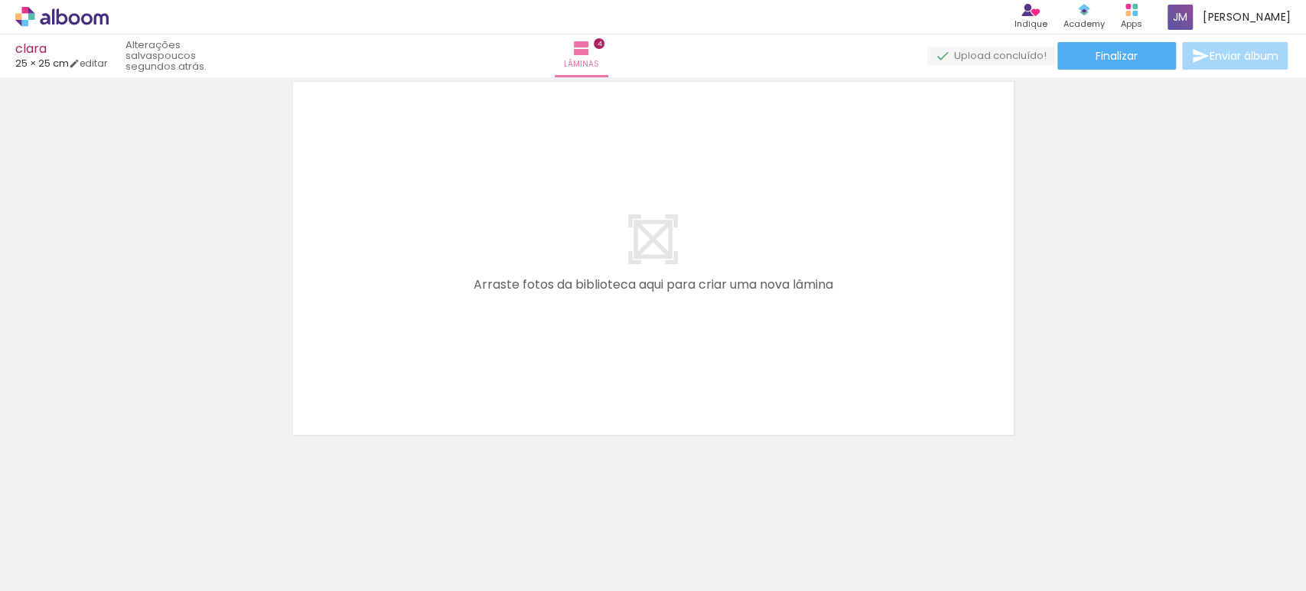
scroll to position [0, 1325]
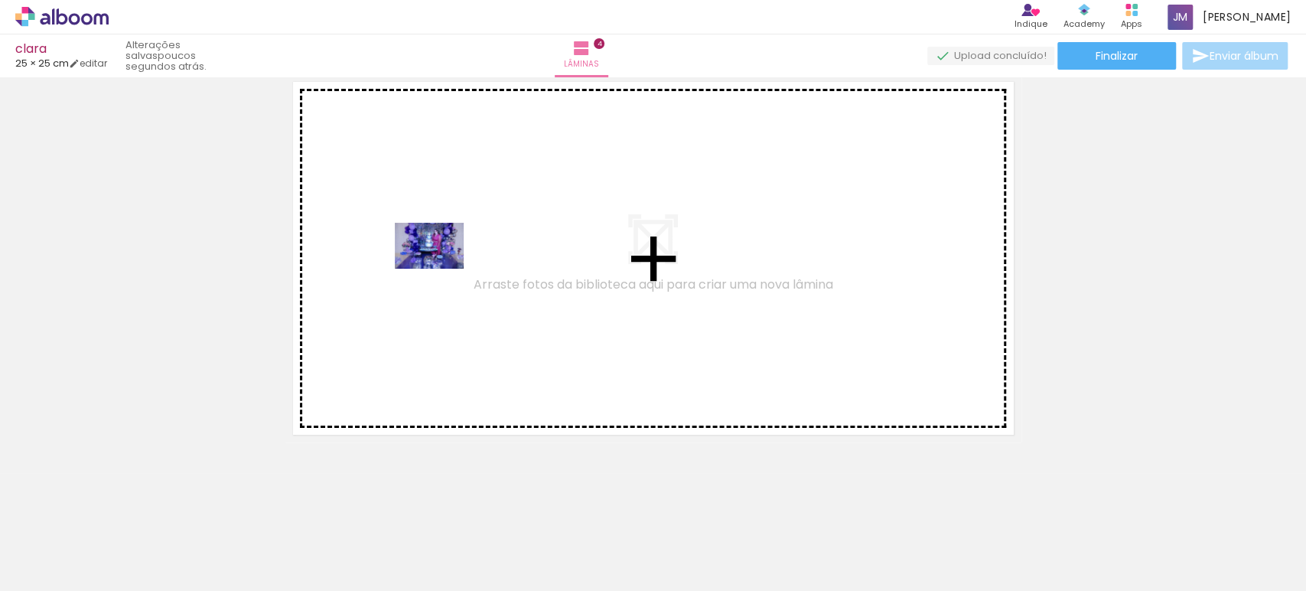
drag, startPoint x: 386, startPoint y: 545, endPoint x: 447, endPoint y: 263, distance: 288.1
click at [443, 264] on quentale-workspace at bounding box center [653, 295] width 1306 height 591
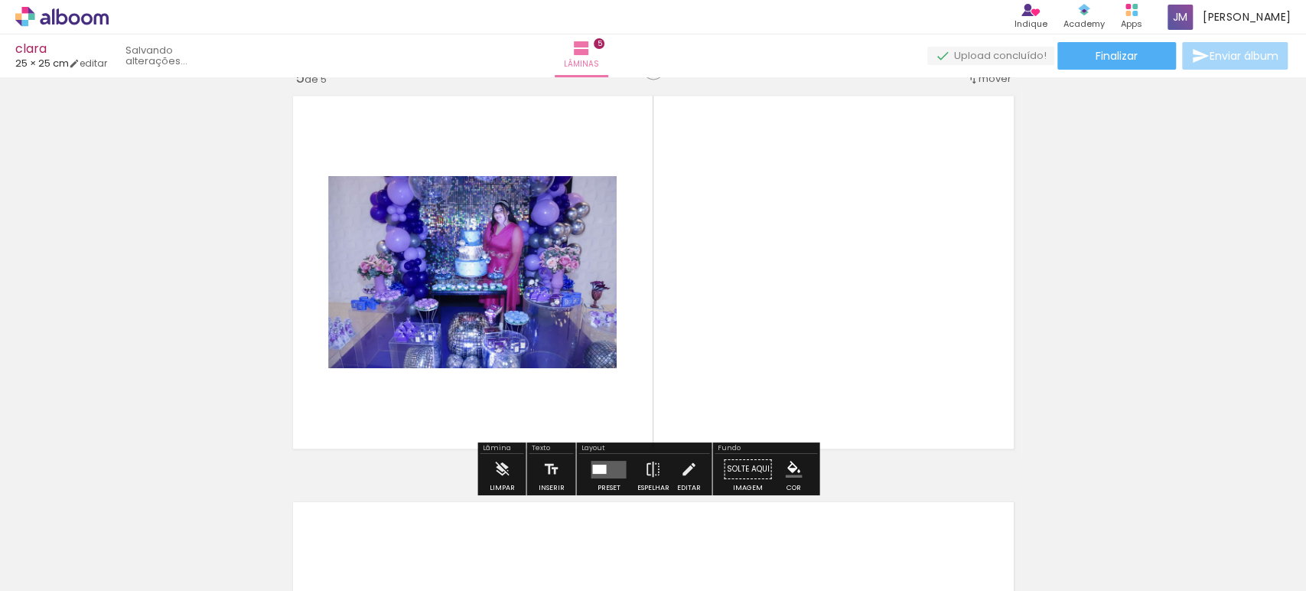
scroll to position [1645, 0]
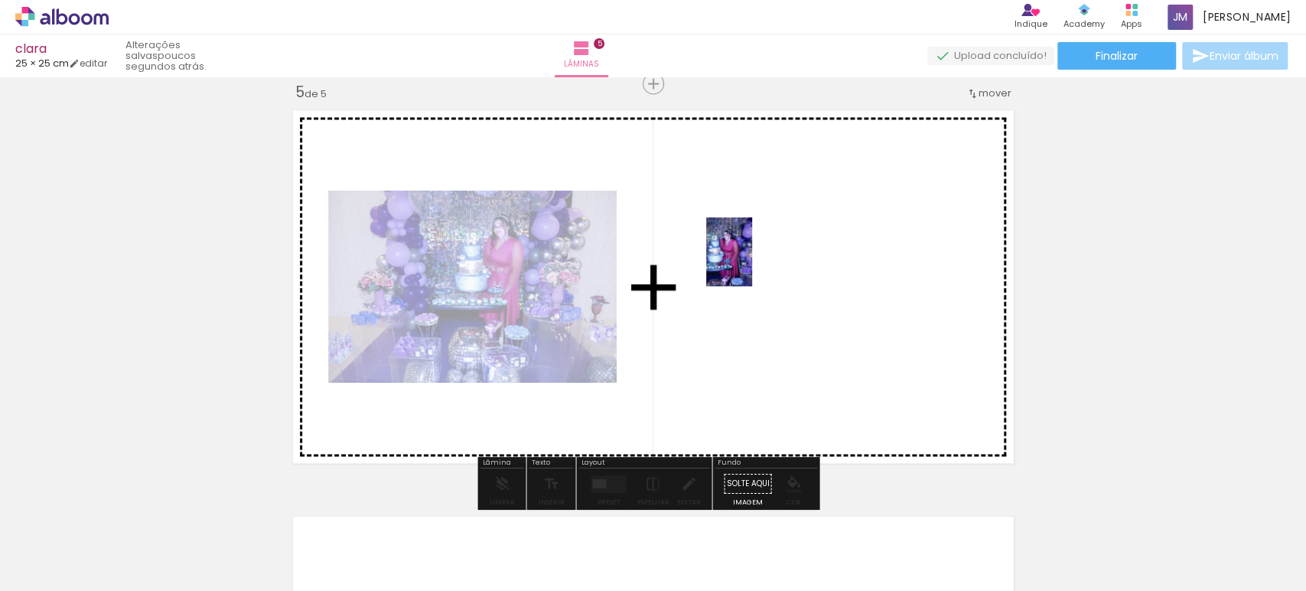
drag, startPoint x: 545, startPoint y: 549, endPoint x: 752, endPoint y: 263, distance: 353.5
click at [752, 263] on quentale-workspace at bounding box center [653, 295] width 1306 height 591
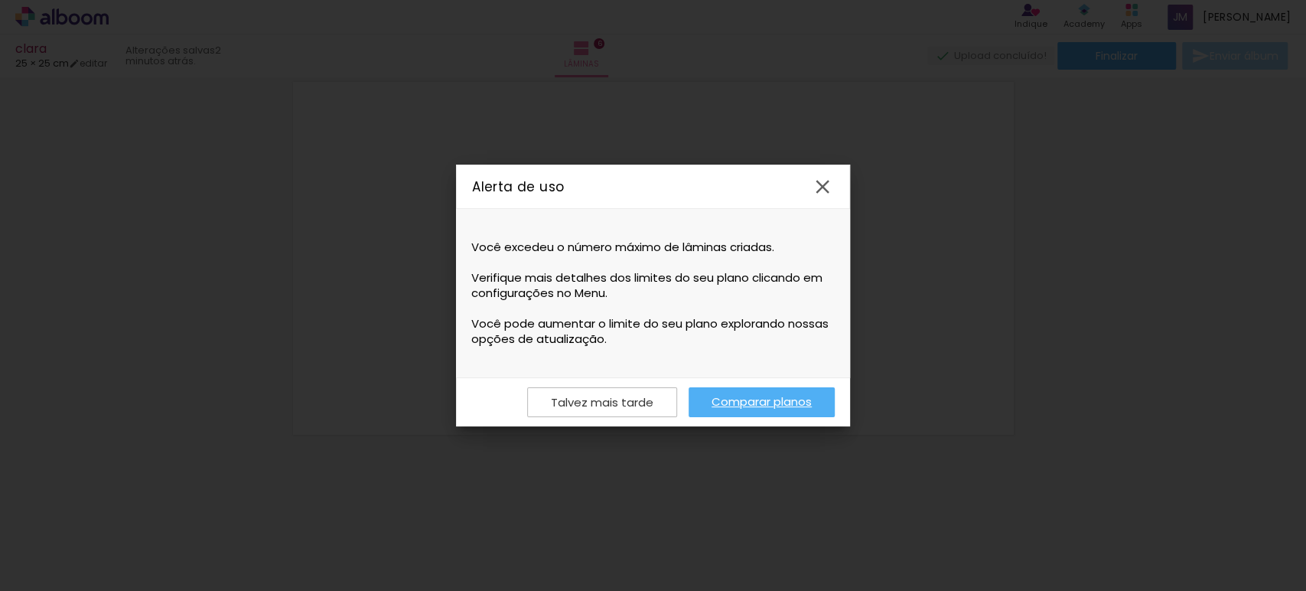
click at [823, 180] on iron-icon at bounding box center [822, 186] width 23 height 23
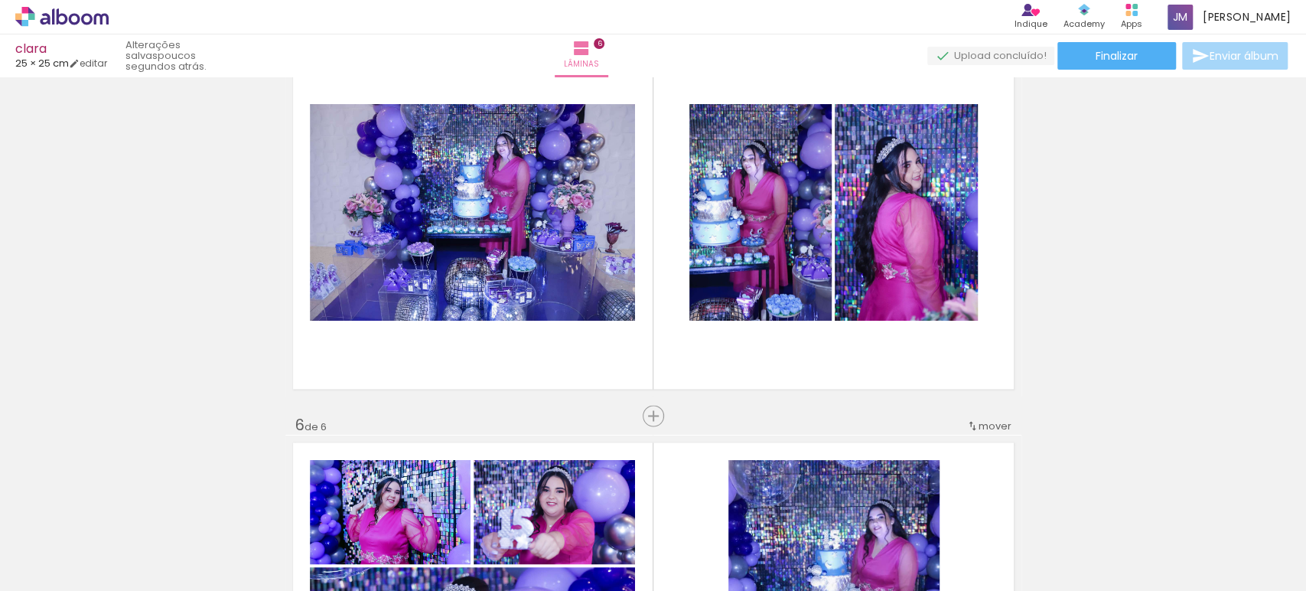
scroll to position [1870, 0]
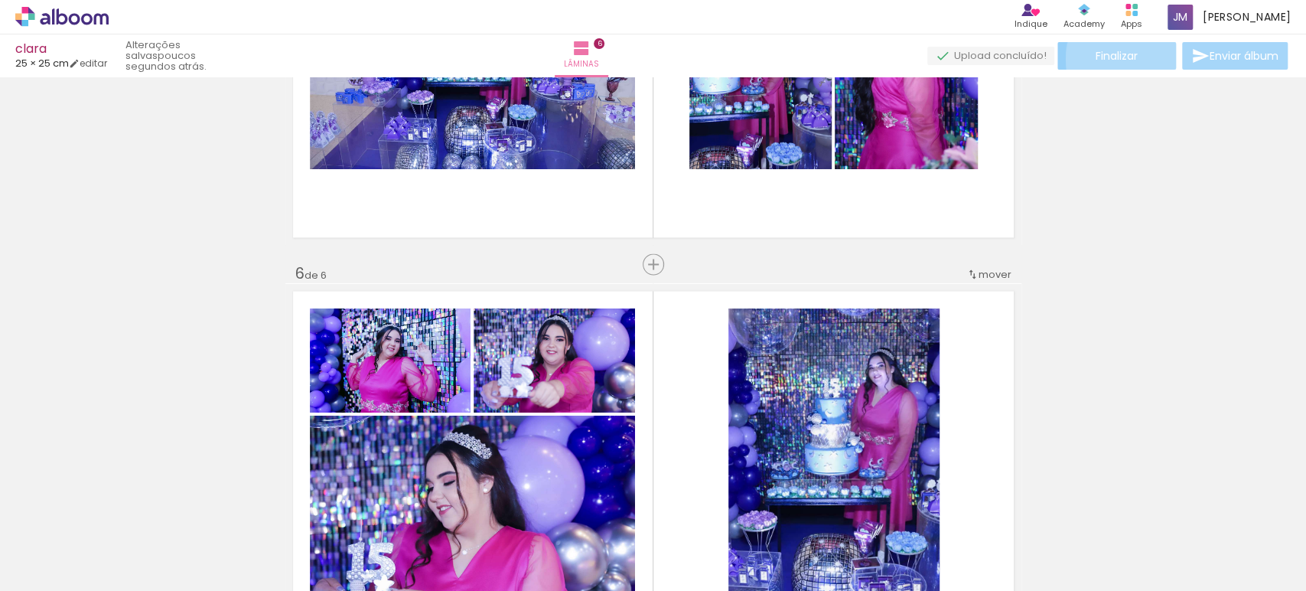
click at [1135, 59] on paper-button "Finalizar" at bounding box center [1117, 56] width 119 height 28
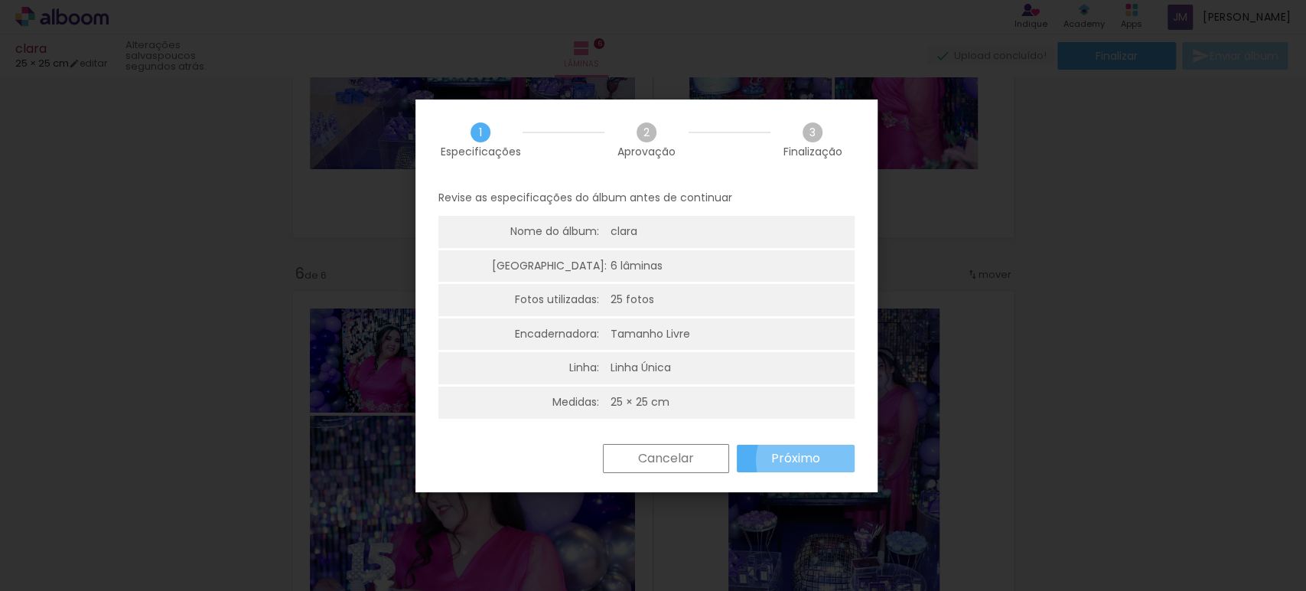
click at [0, 0] on slot "Próximo" at bounding box center [0, 0] width 0 height 0
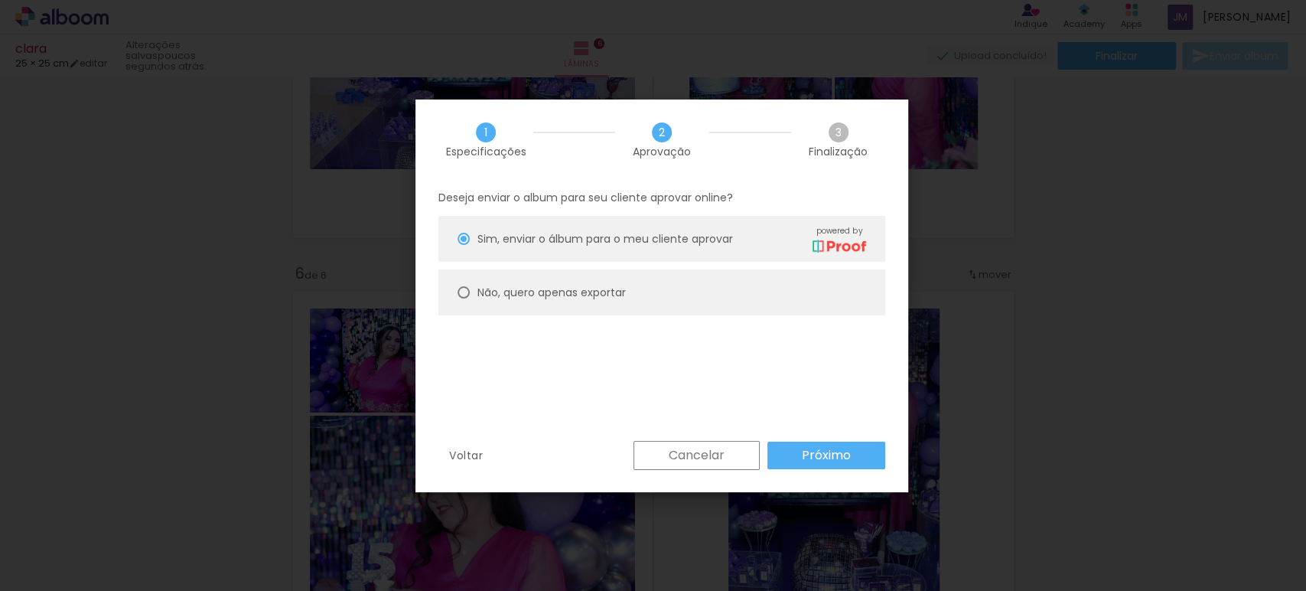
click at [0, 0] on slot "Não, quero apenas exportar" at bounding box center [0, 0] width 0 height 0
type paper-radio-button "on"
click at [0, 0] on slot "Próximo" at bounding box center [0, 0] width 0 height 0
type input "Alta, 300 DPI"
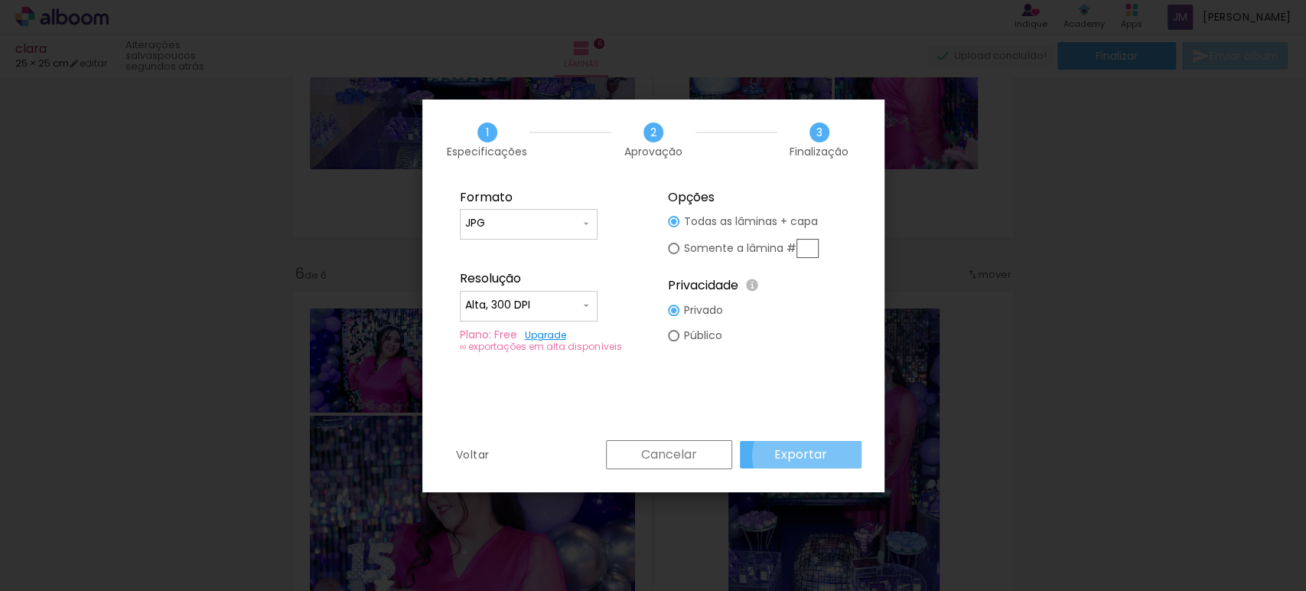
click at [0, 0] on slot "Exportar" at bounding box center [0, 0] width 0 height 0
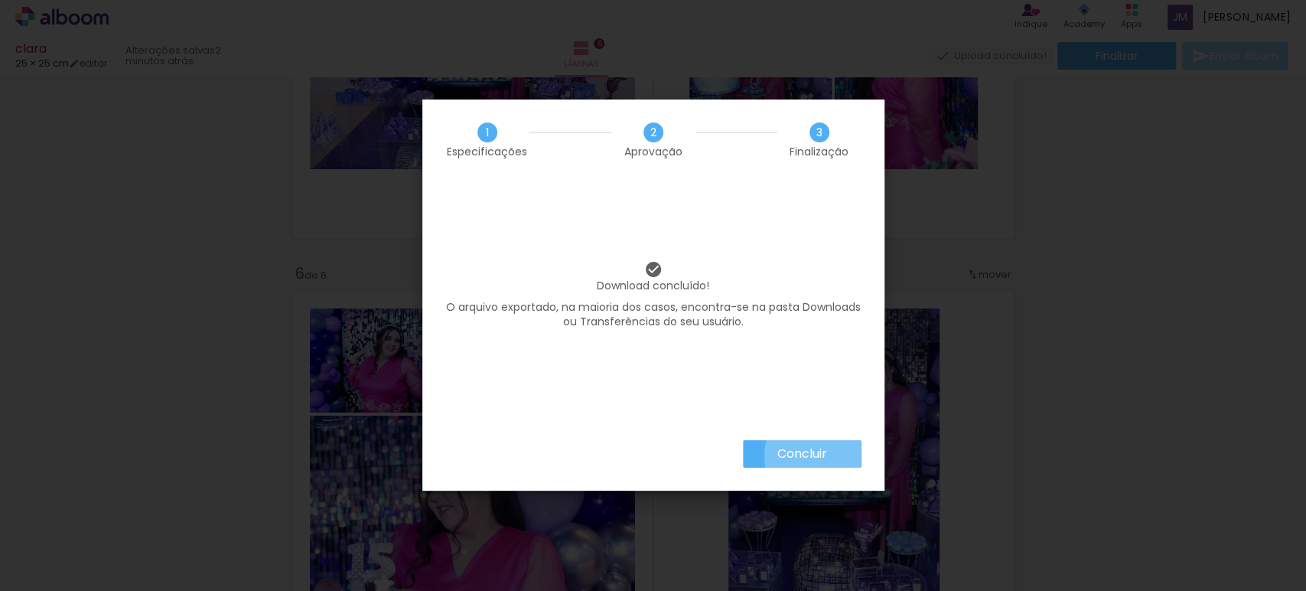
click at [0, 0] on slot "Concluir" at bounding box center [0, 0] width 0 height 0
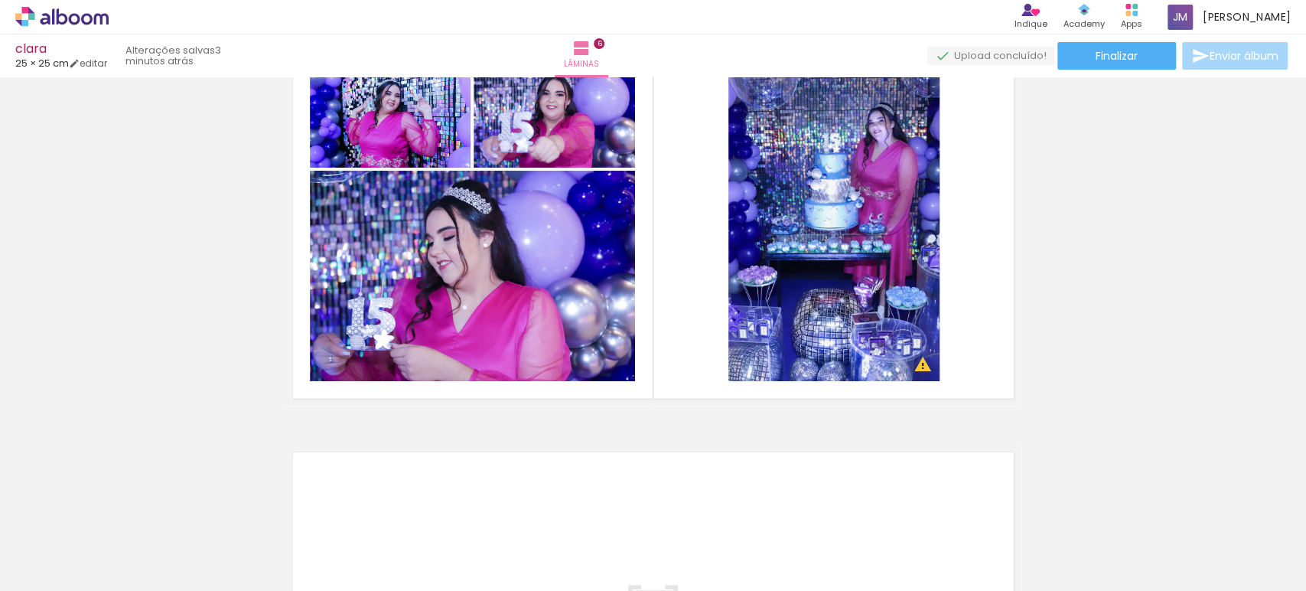
scroll to position [2125, 0]
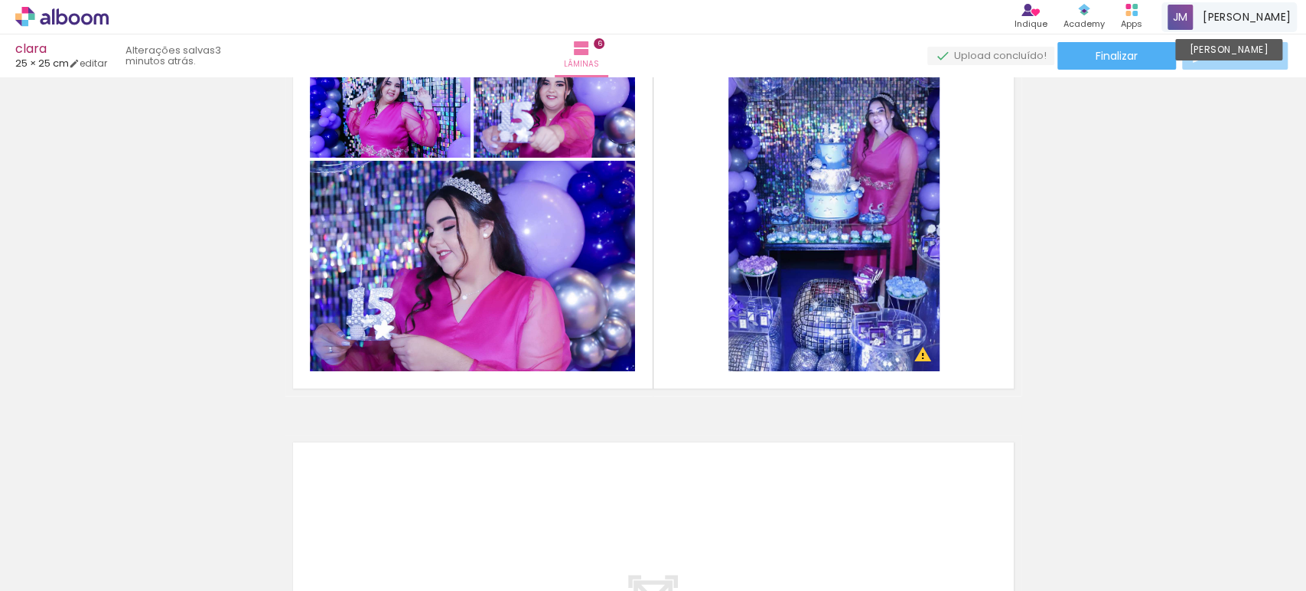
click at [1257, 11] on span "[PERSON_NAME]" at bounding box center [1247, 17] width 88 height 16
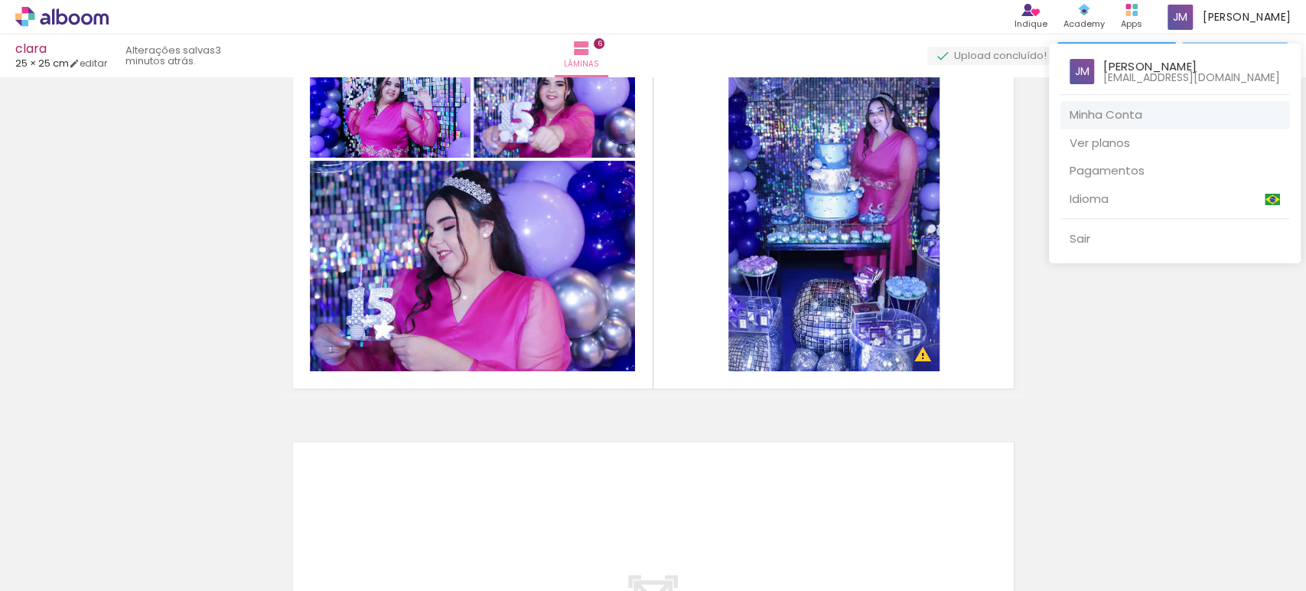
click at [1120, 108] on link "Minha Conta" at bounding box center [1175, 115] width 229 height 28
click at [1135, 168] on link "Pagamentos" at bounding box center [1175, 171] width 229 height 28
click at [1183, 374] on div at bounding box center [653, 295] width 1306 height 591
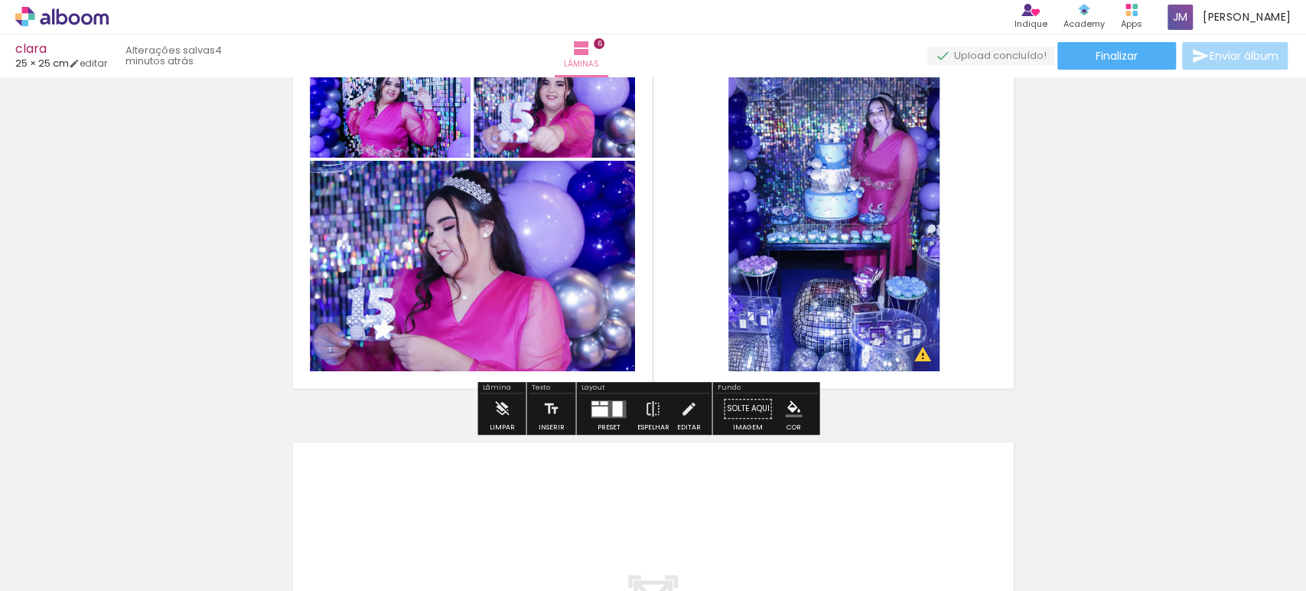
click at [1020, 56] on quentale-upload-monitor at bounding box center [991, 56] width 127 height 19
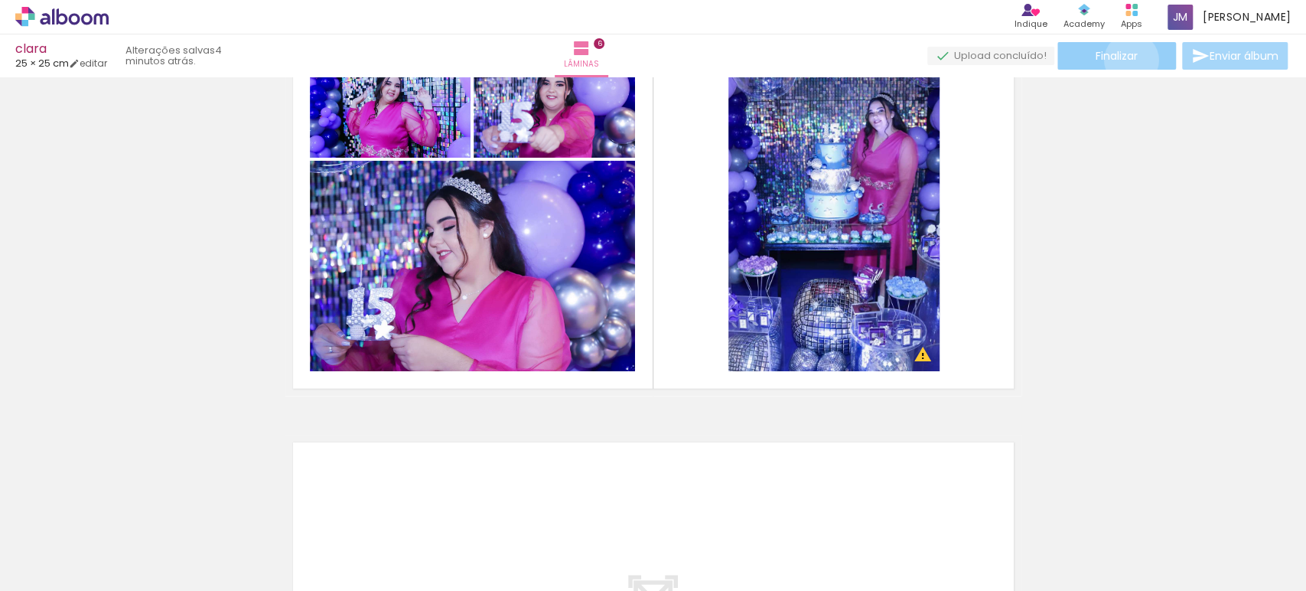
click at [1126, 59] on span "Finalizar" at bounding box center [1117, 56] width 42 height 11
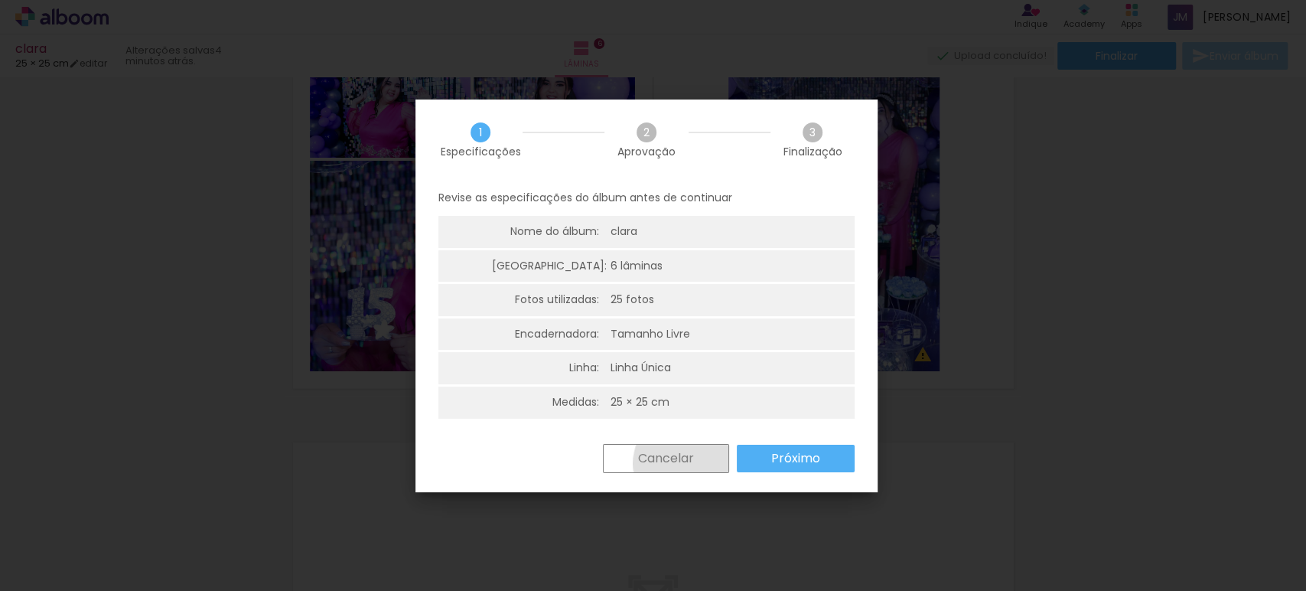
click at [0, 0] on slot "Cancelar" at bounding box center [0, 0] width 0 height 0
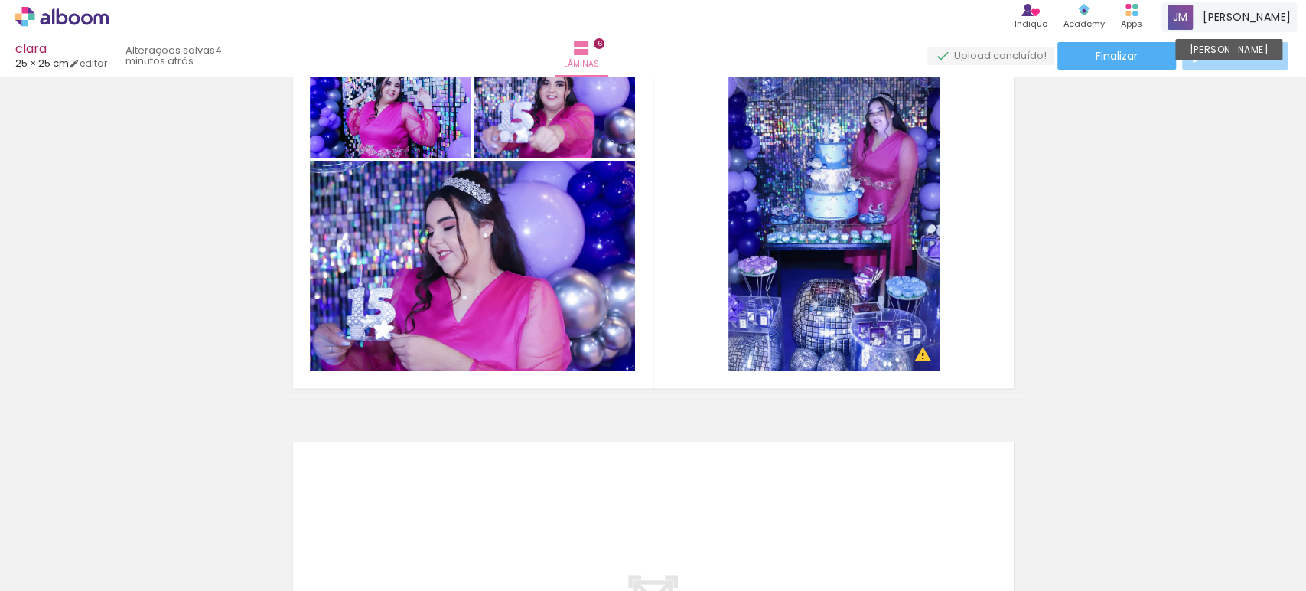
click at [1193, 15] on span at bounding box center [1180, 17] width 25 height 25
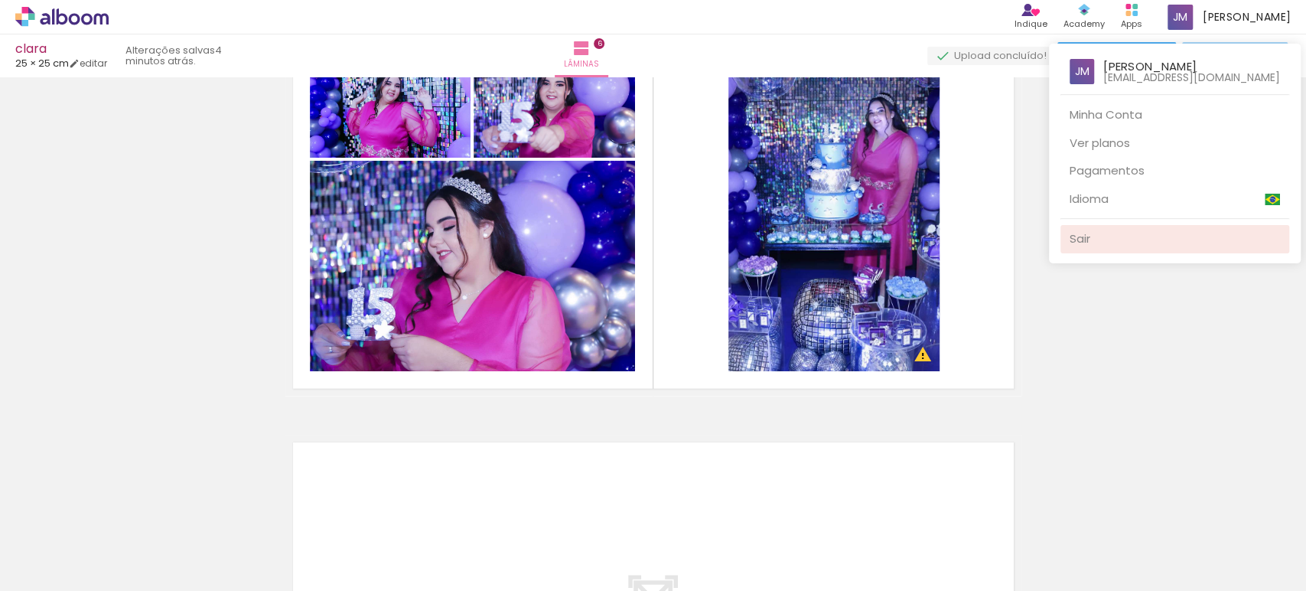
click at [1100, 237] on link "Sair" at bounding box center [1175, 239] width 229 height 28
